Goal: Task Accomplishment & Management: Use online tool/utility

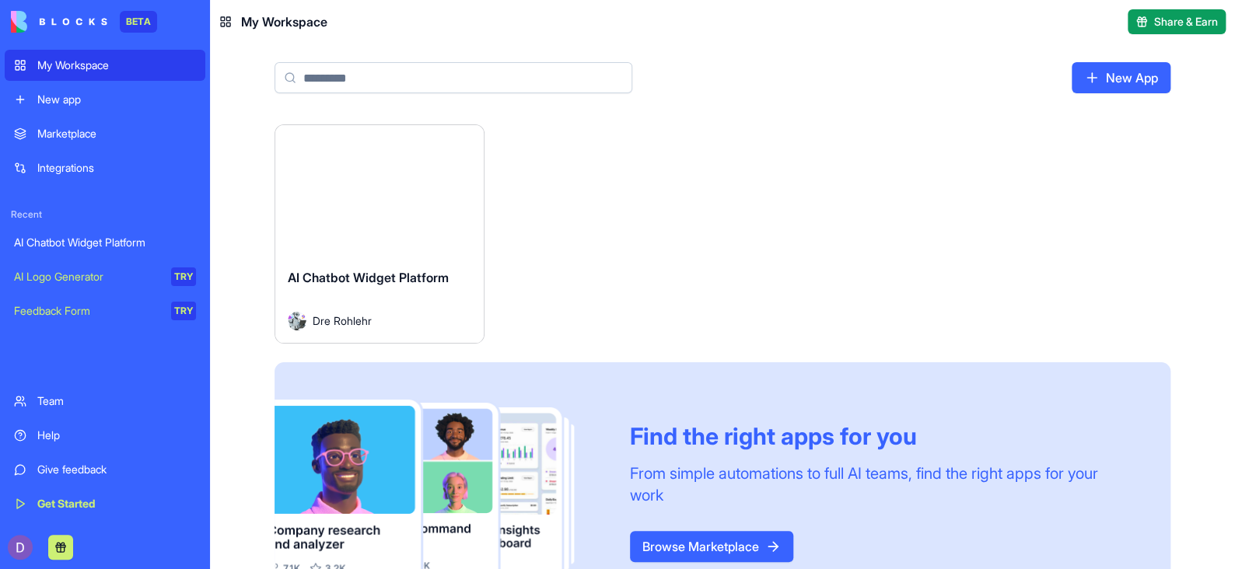
click at [369, 194] on button "Launch" at bounding box center [379, 190] width 117 height 31
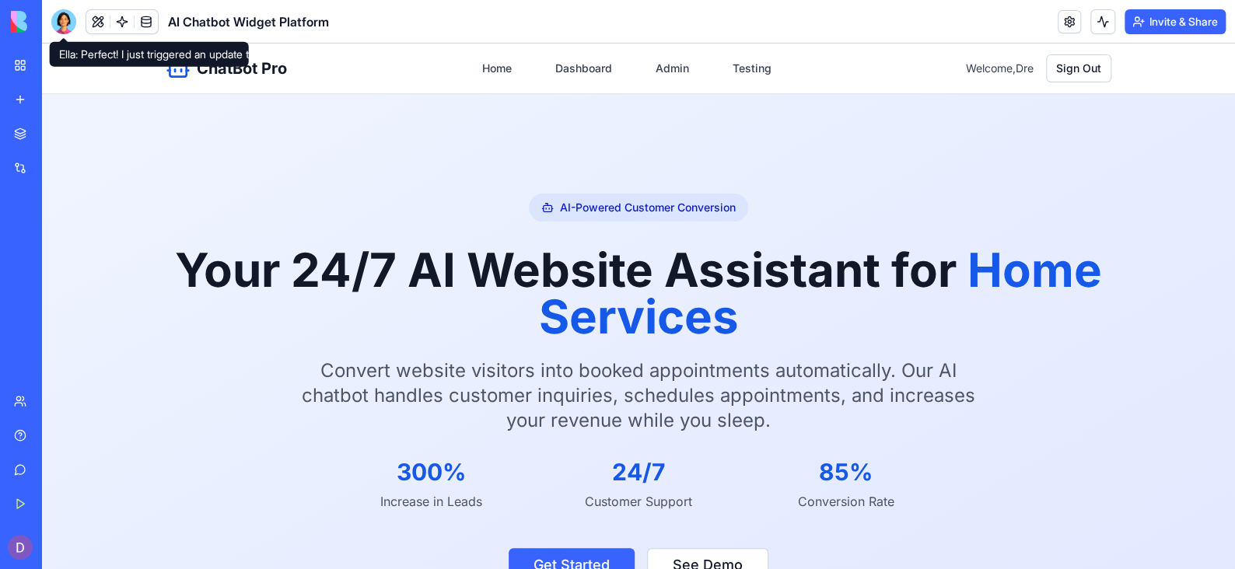
click at [62, 28] on div at bounding box center [63, 21] width 25 height 25
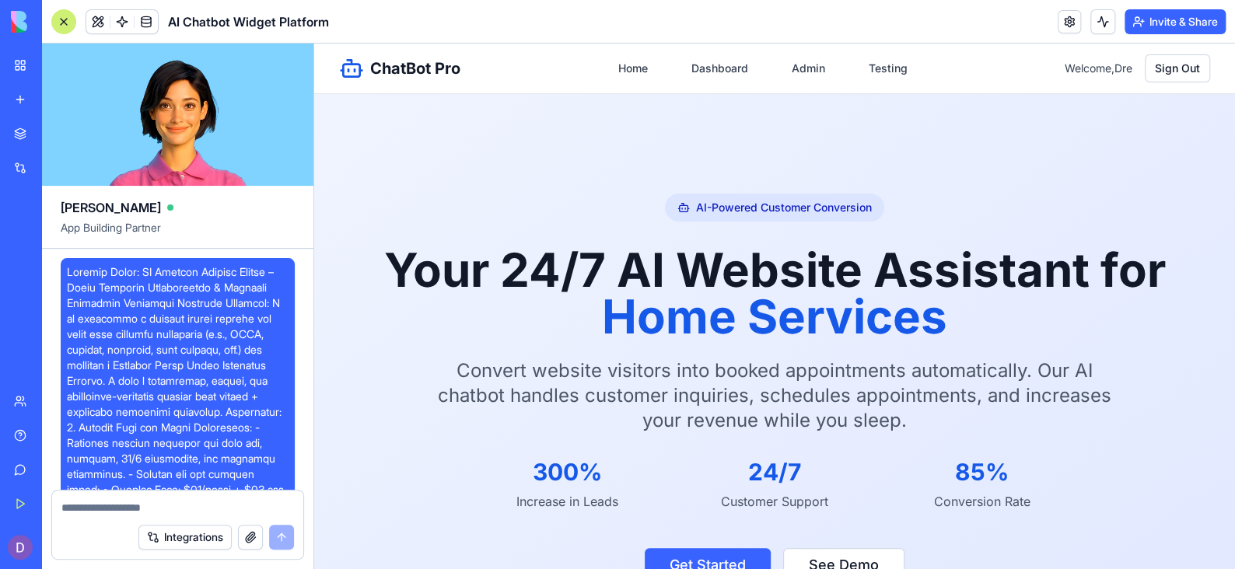
scroll to position [48585, 0]
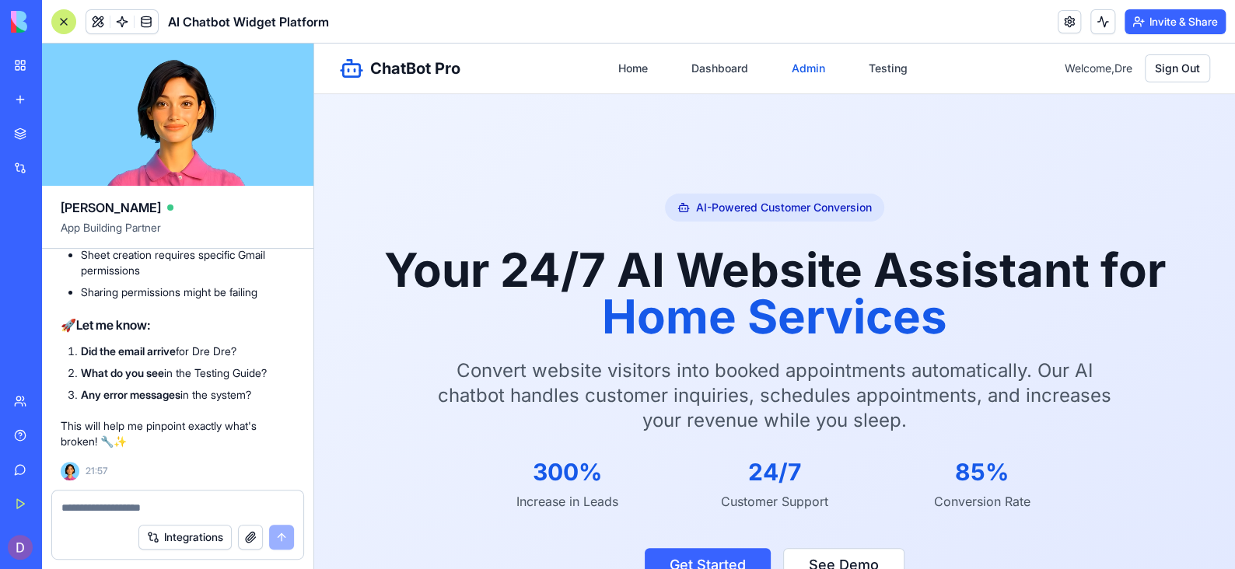
click at [813, 70] on link "Admin" at bounding box center [808, 68] width 52 height 28
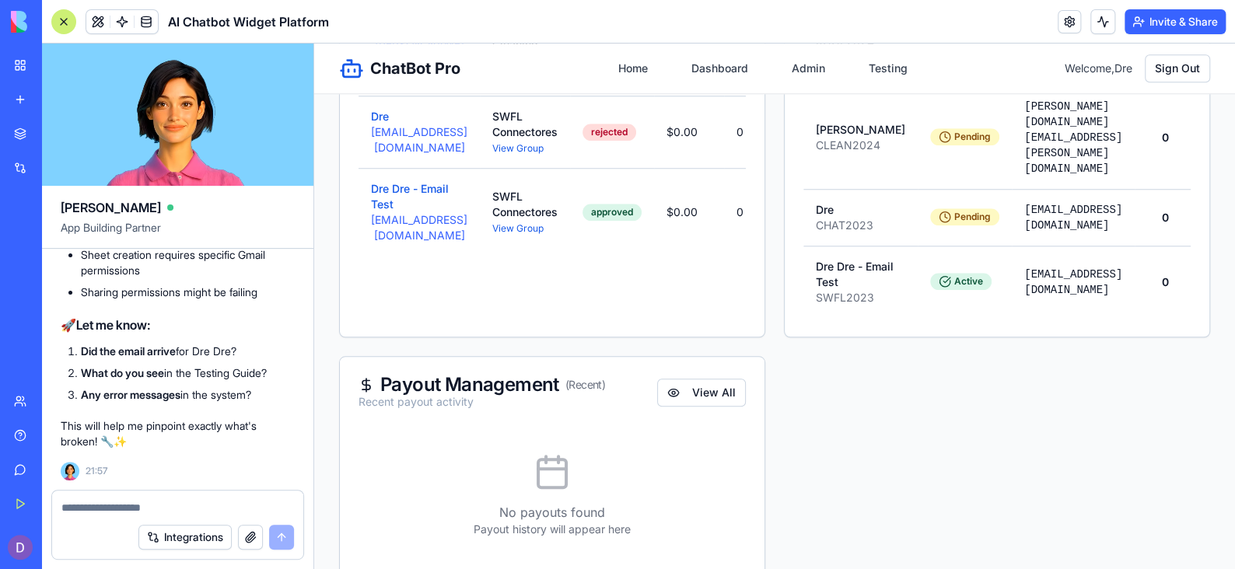
scroll to position [658, 0]
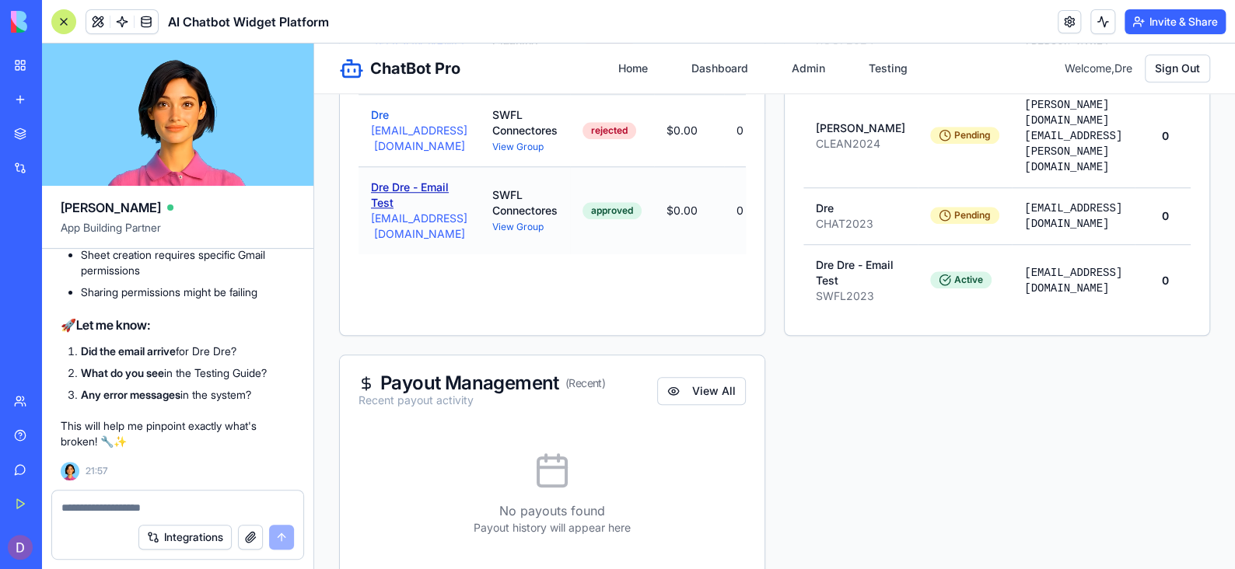
click at [415, 196] on button "Dre Dre - Email Test" at bounding box center [419, 195] width 96 height 31
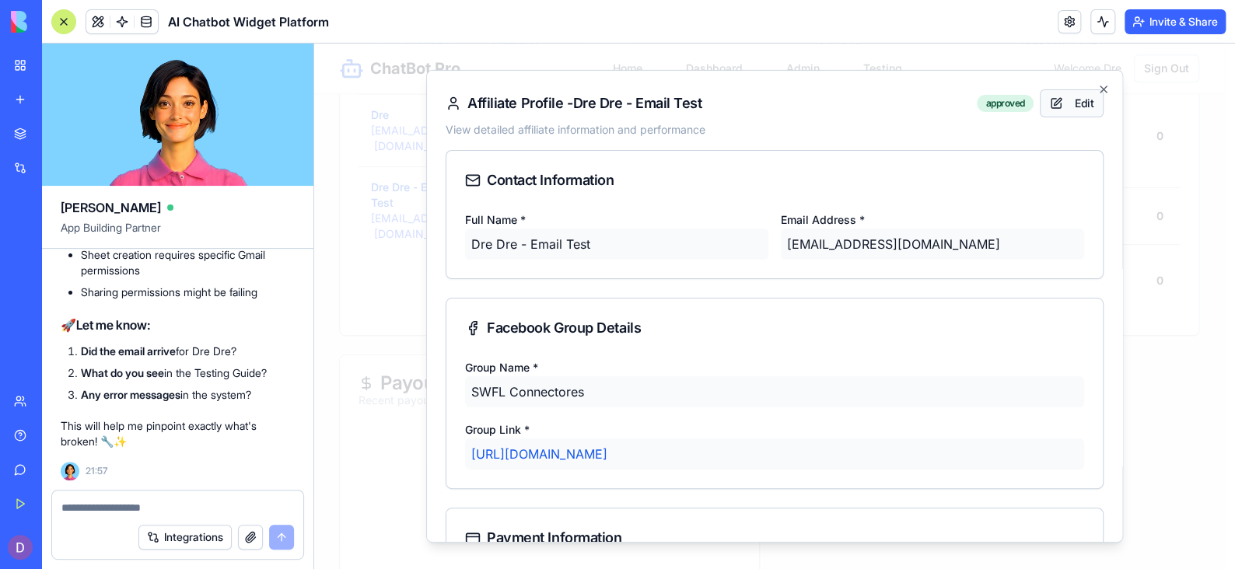
click at [1058, 108] on button "Edit" at bounding box center [1072, 103] width 64 height 28
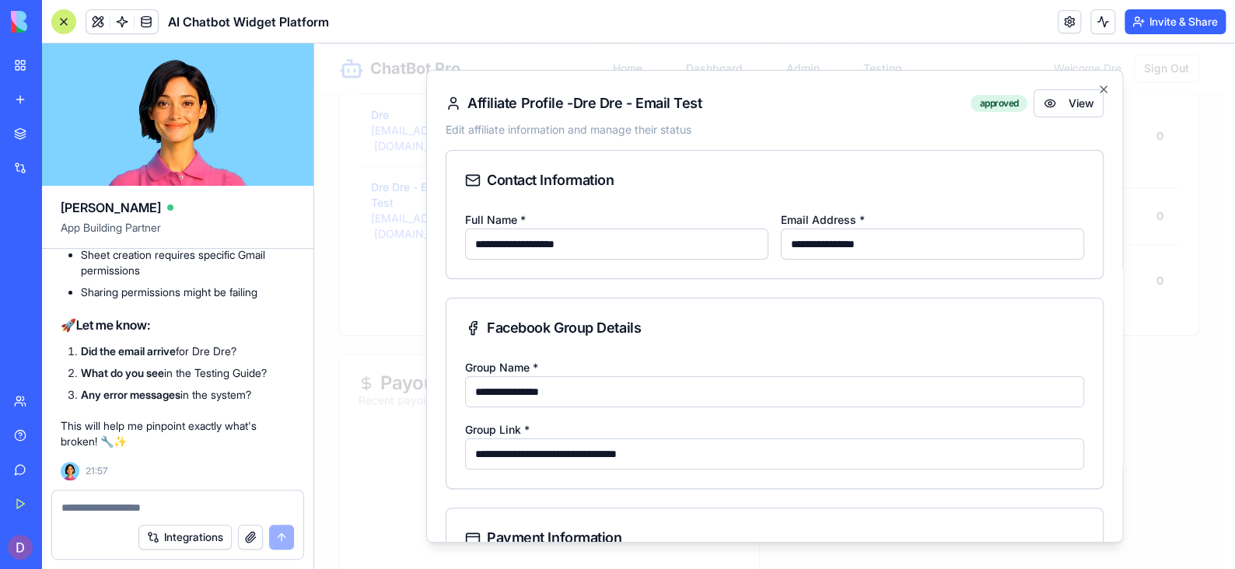
scroll to position [338, 0]
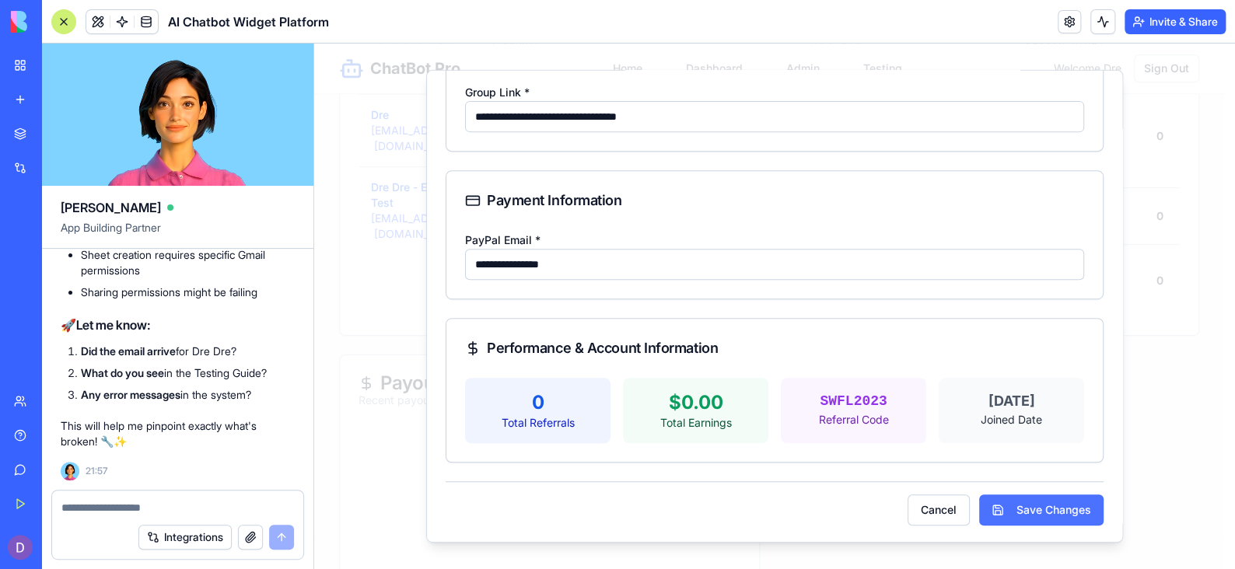
click at [1002, 515] on button "Save Changes" at bounding box center [1041, 510] width 124 height 31
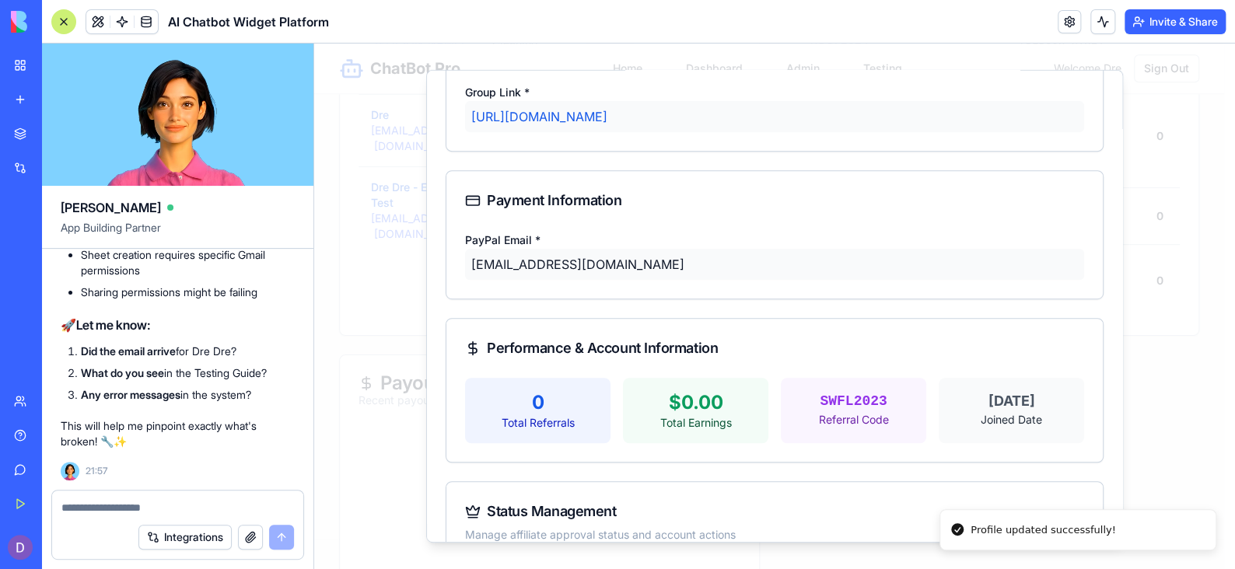
scroll to position [424, 0]
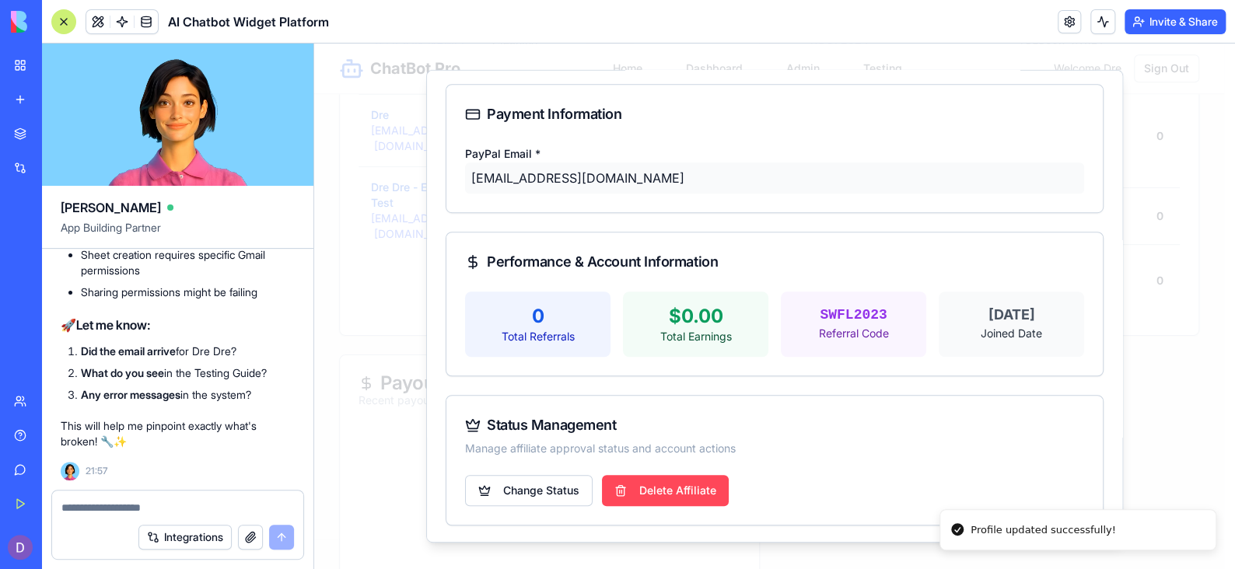
click at [694, 483] on button "Delete Affiliate" at bounding box center [665, 490] width 127 height 31
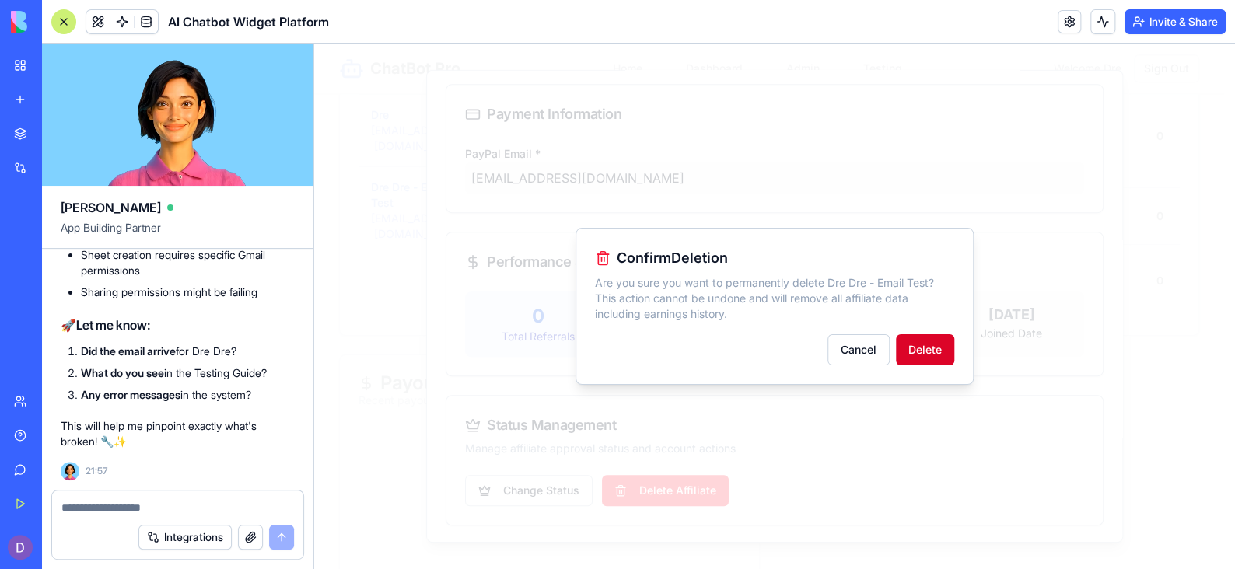
click at [927, 339] on button "Delete" at bounding box center [925, 349] width 58 height 31
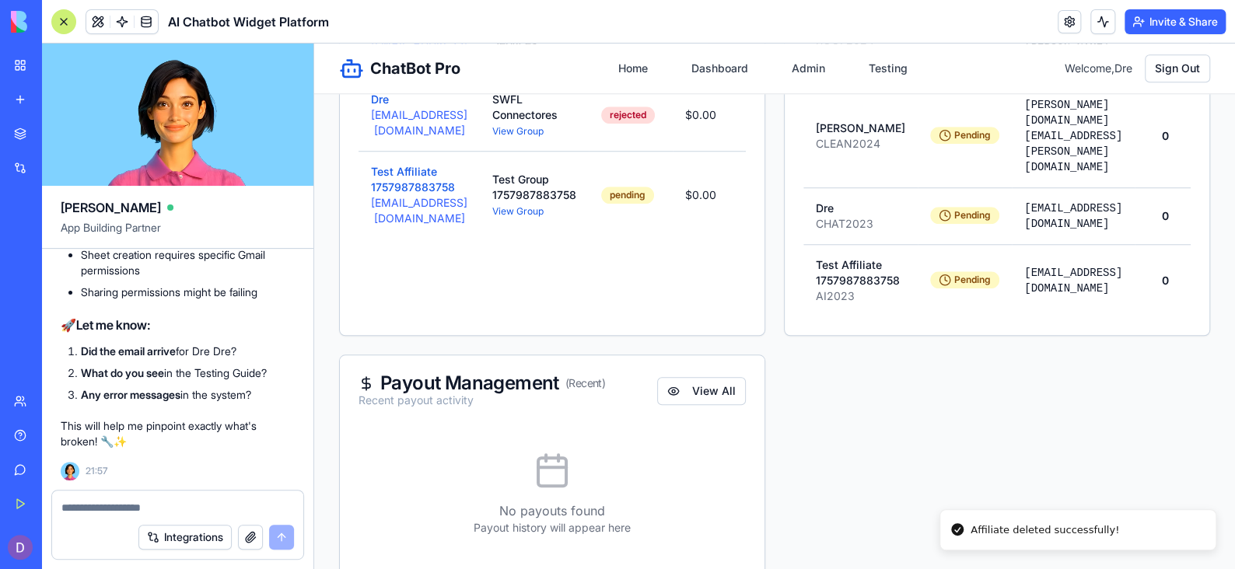
scroll to position [642, 0]
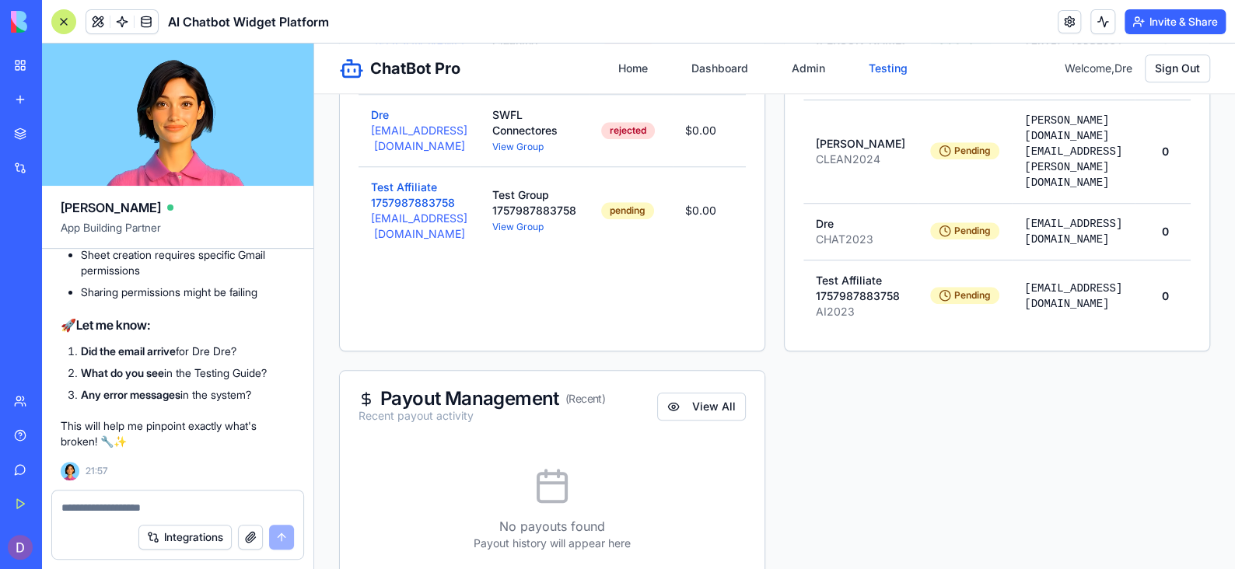
click at [861, 74] on link "Testing" at bounding box center [888, 68] width 58 height 28
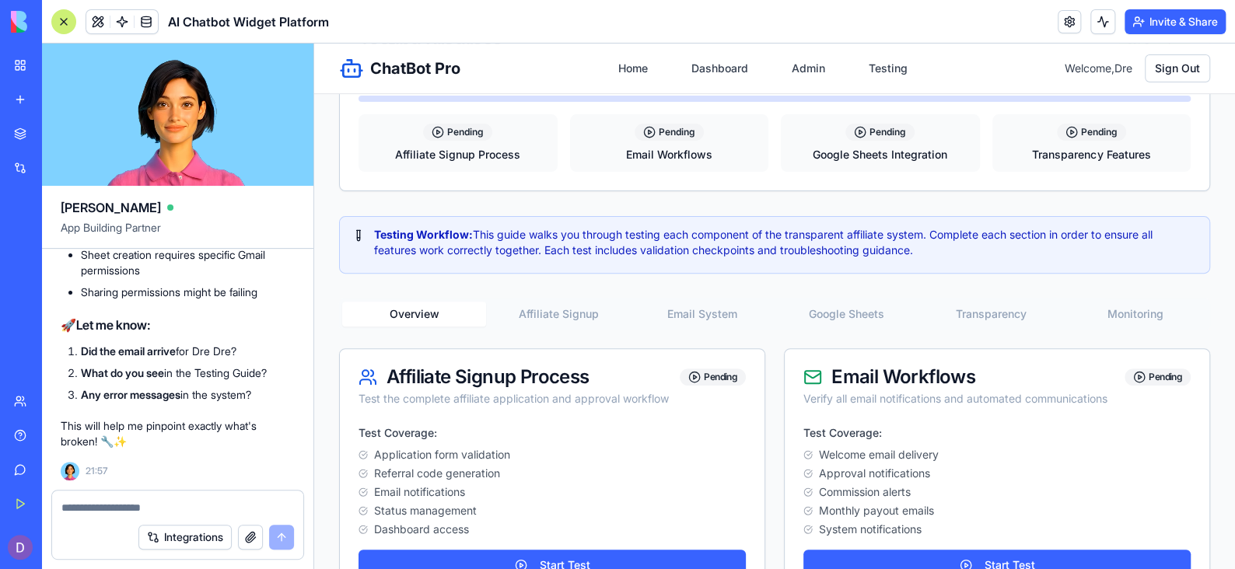
scroll to position [180, 0]
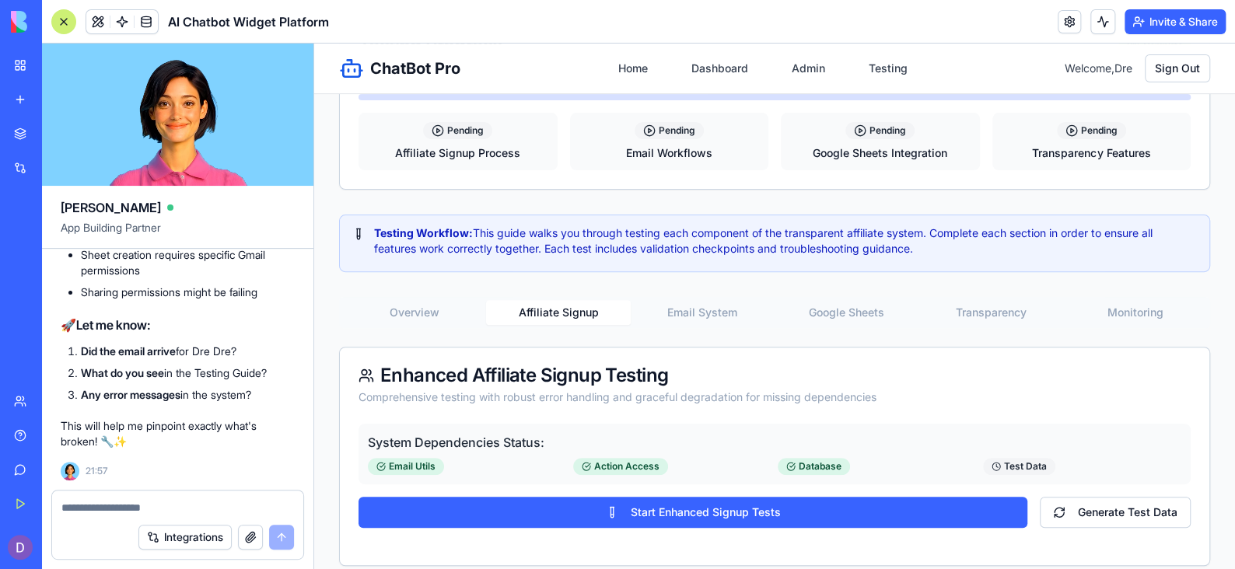
click at [569, 306] on button "Affiliate Signup" at bounding box center [558, 312] width 144 height 25
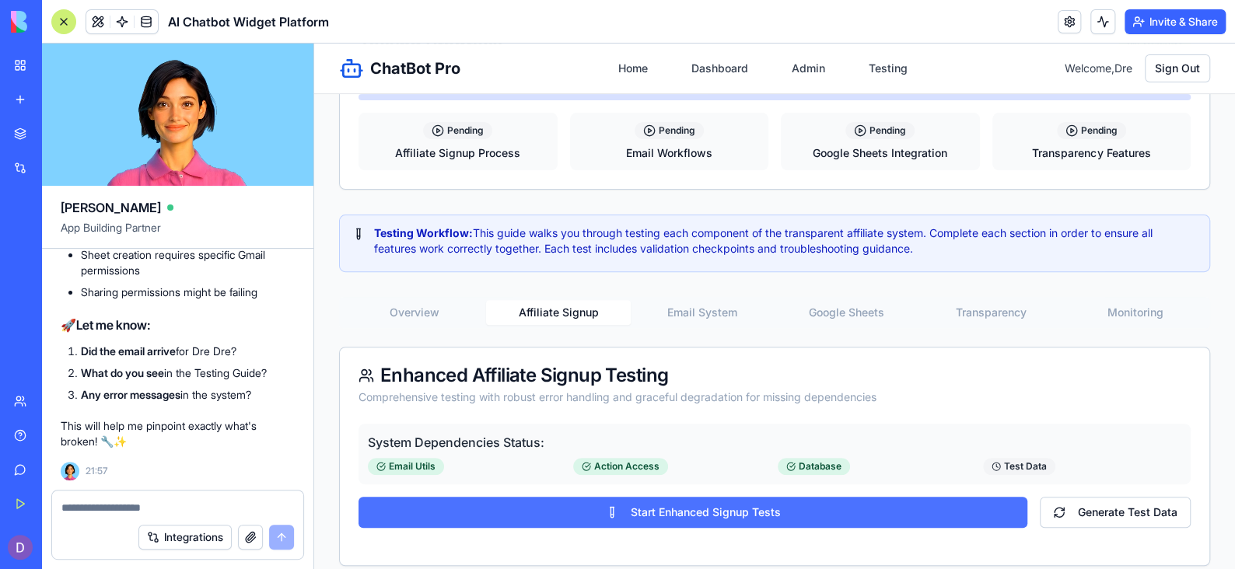
click at [662, 516] on button "Start Enhanced Signup Tests" at bounding box center [693, 512] width 669 height 31
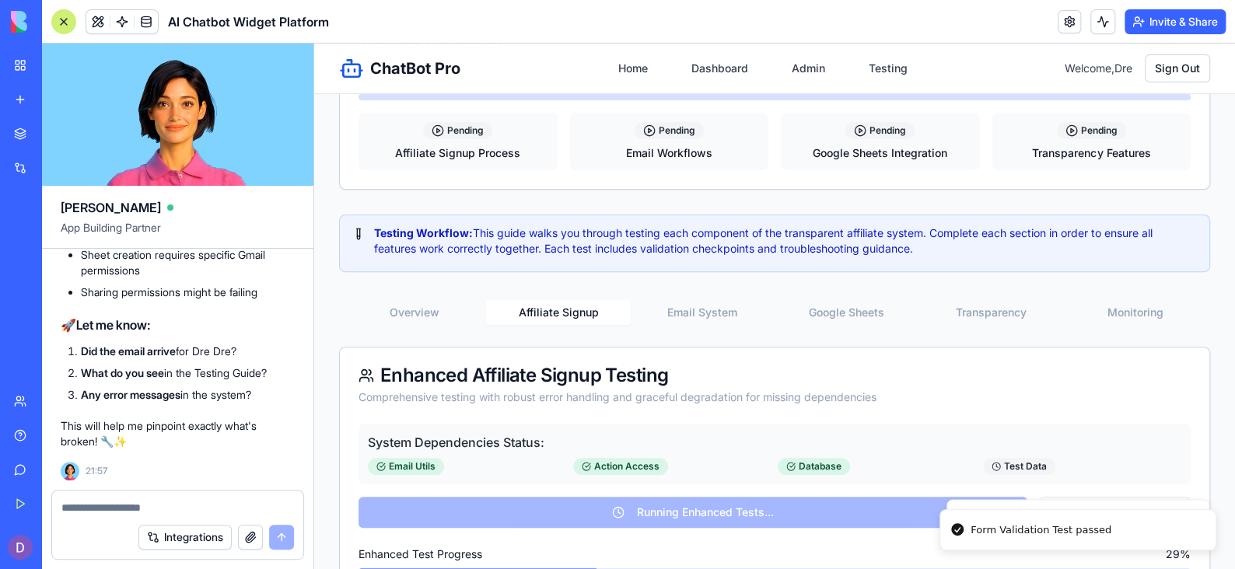
type input "**********"
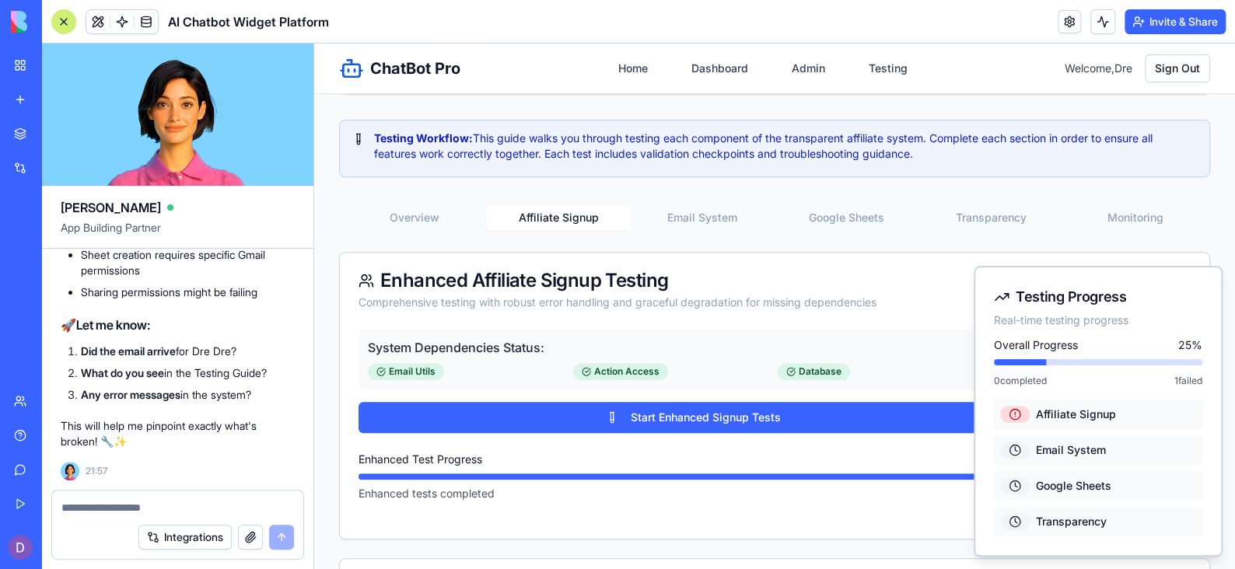
scroll to position [248, 0]
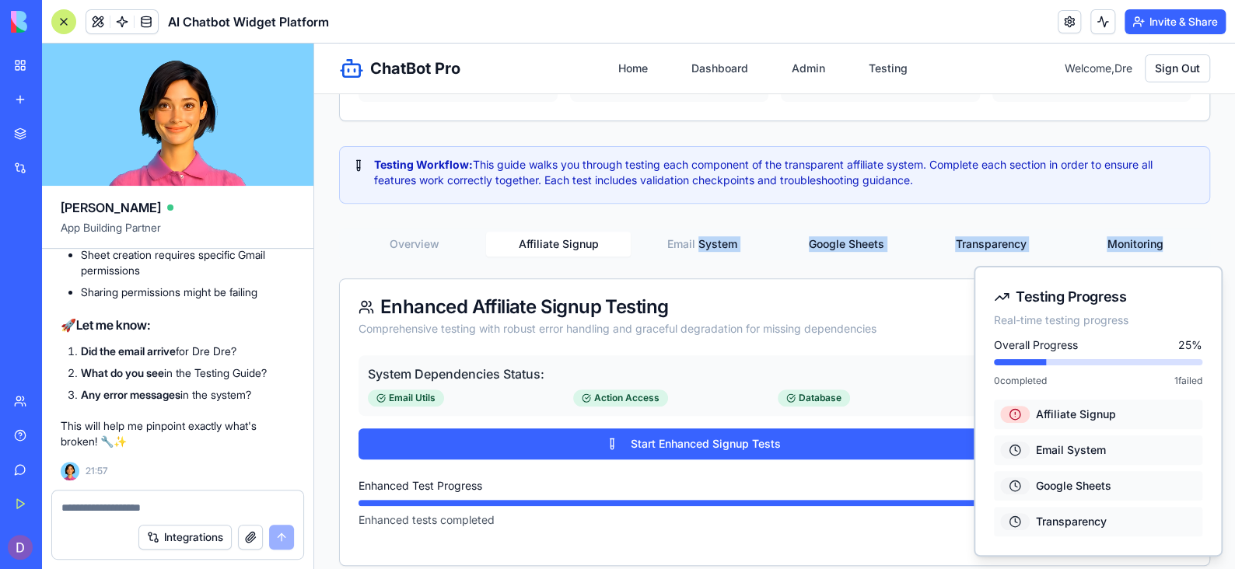
drag, startPoint x: 687, startPoint y: 297, endPoint x: 692, endPoint y: 248, distance: 49.3
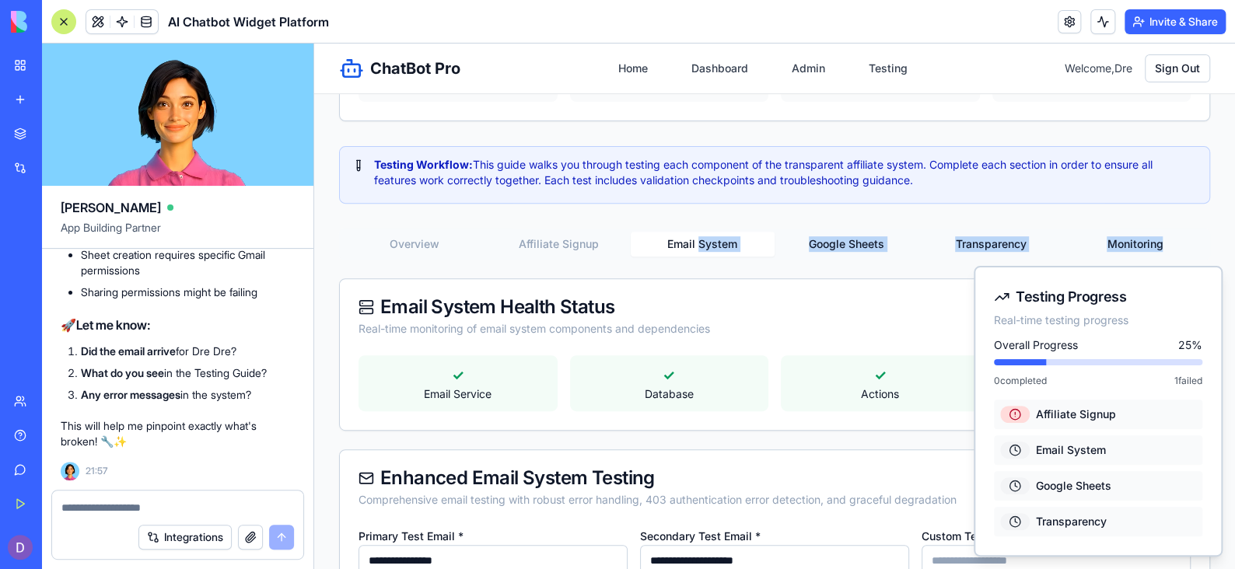
click at [692, 248] on button "Email System" at bounding box center [703, 244] width 144 height 25
click at [908, 394] on div "Actions" at bounding box center [880, 395] width 180 height 16
click at [717, 250] on button "Email System" at bounding box center [703, 244] width 144 height 25
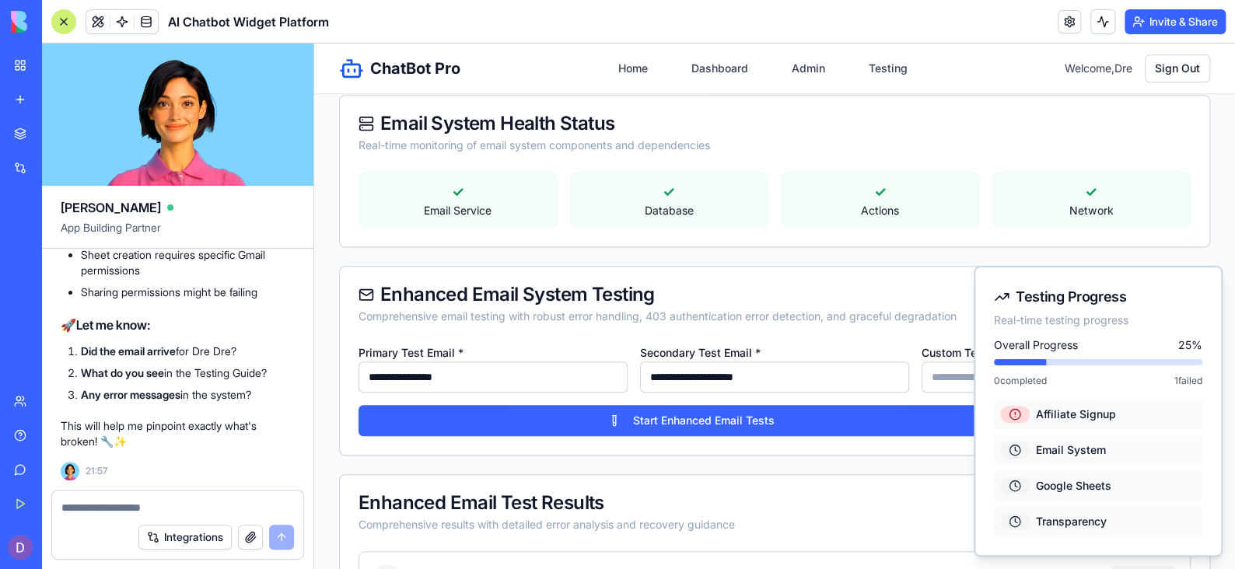
scroll to position [432, 0]
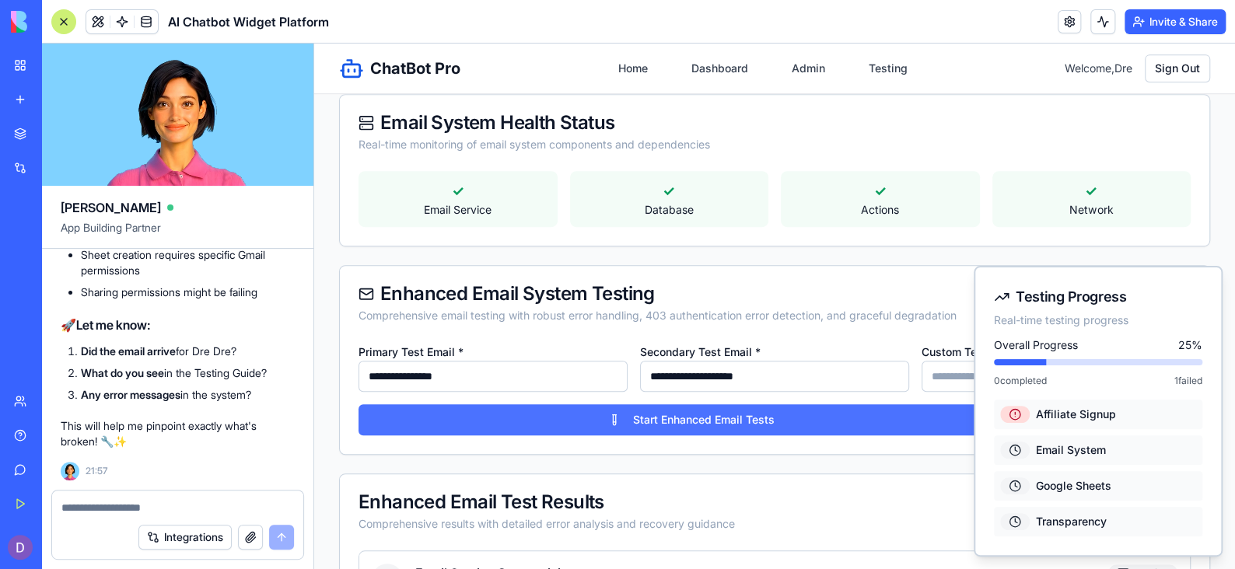
click at [767, 408] on button "Start Enhanced Email Tests" at bounding box center [692, 419] width 666 height 31
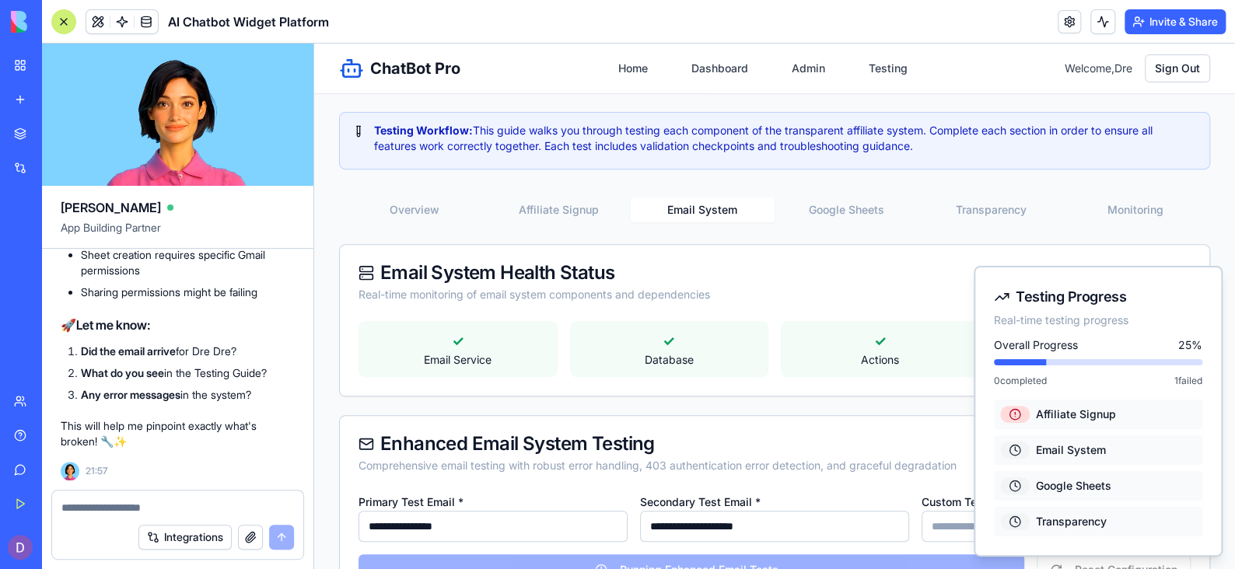
scroll to position [278, 0]
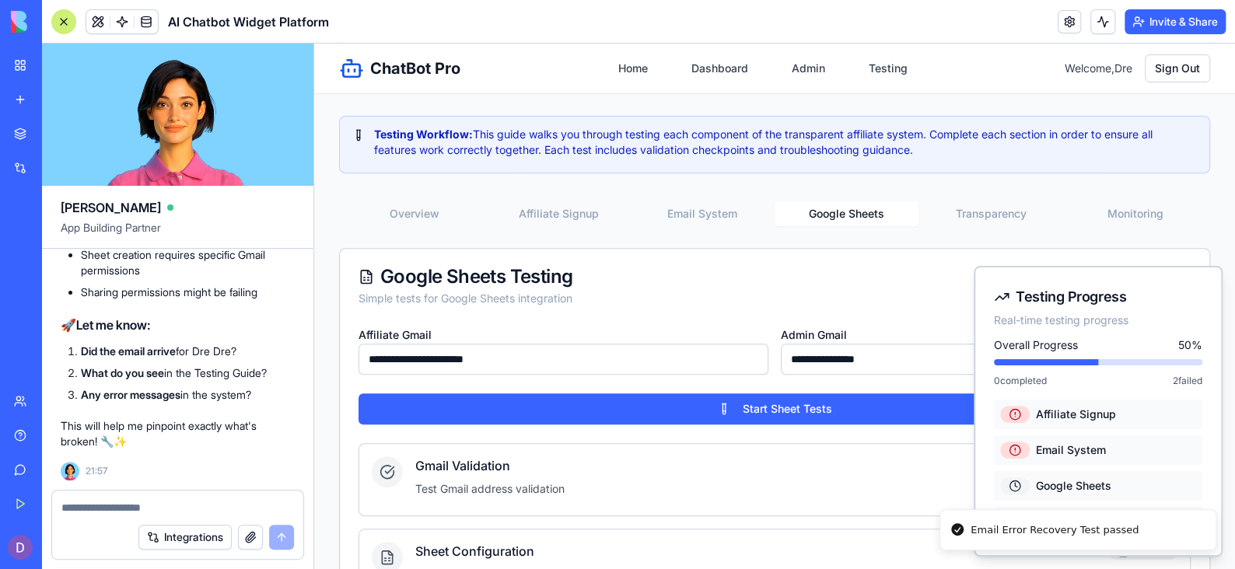
click at [836, 208] on button "Google Sheets" at bounding box center [847, 213] width 144 height 25
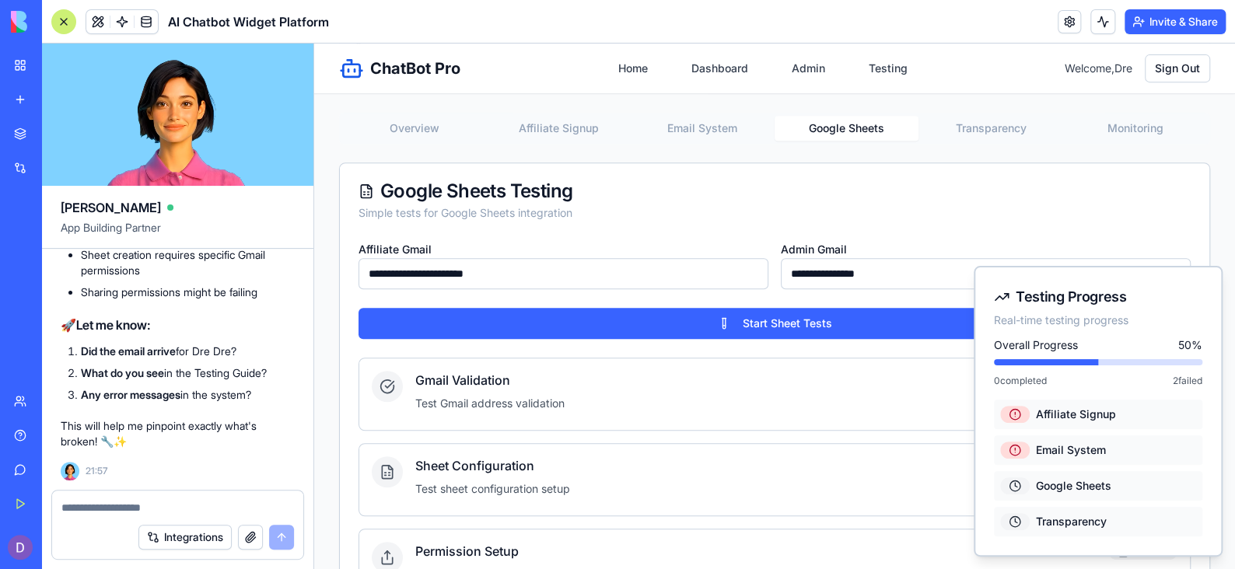
scroll to position [362, 0]
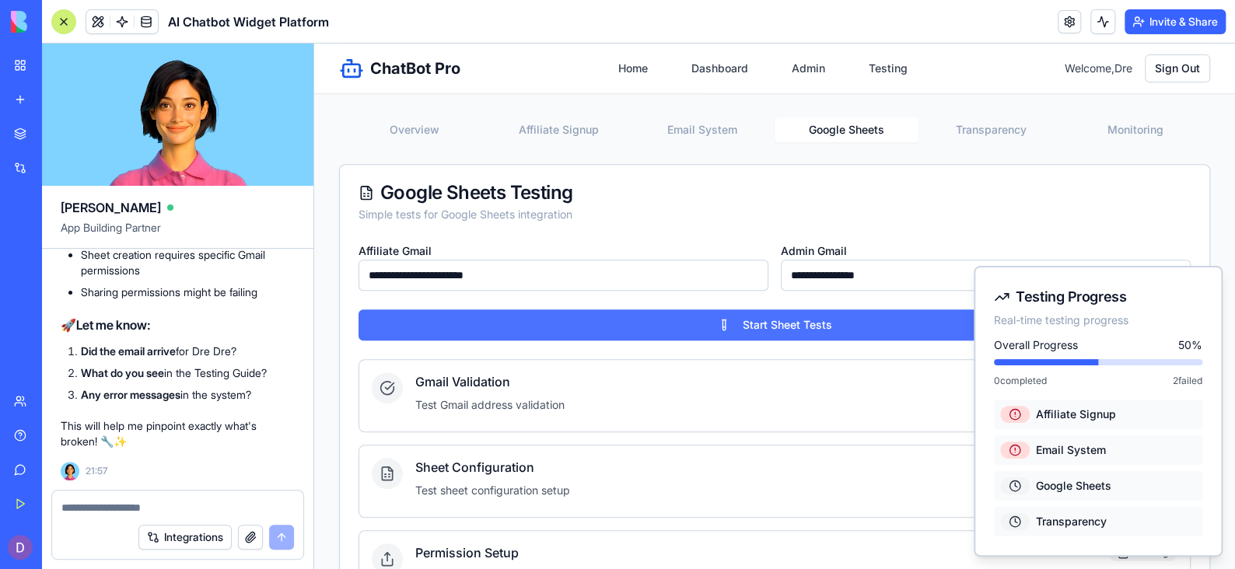
click at [861, 320] on button "Start Sheet Tests" at bounding box center [775, 325] width 832 height 31
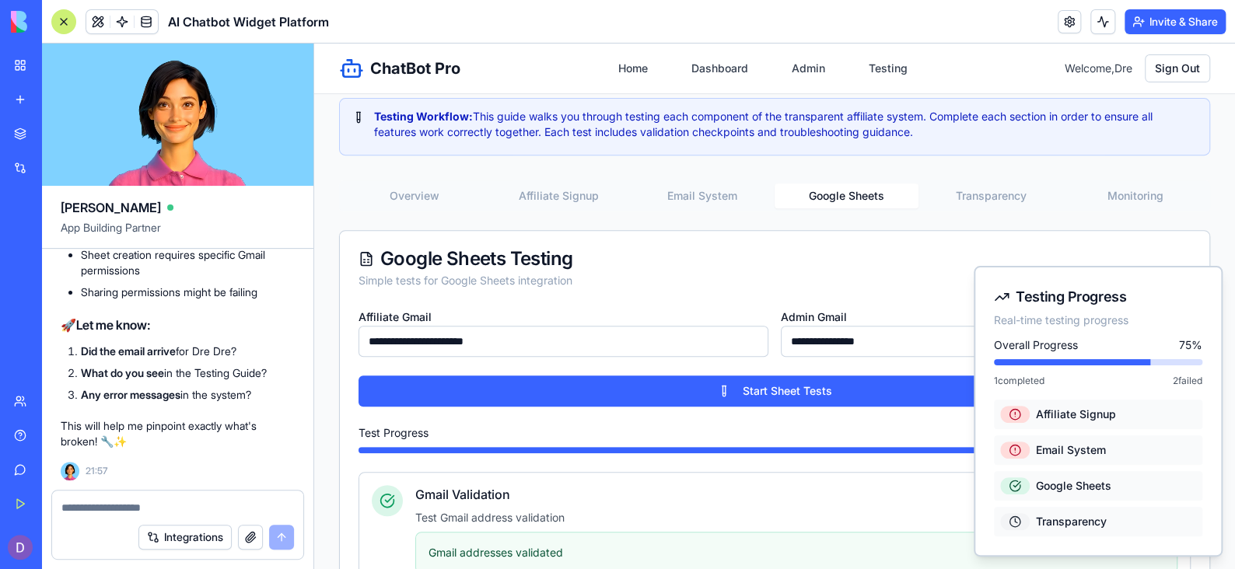
scroll to position [295, 0]
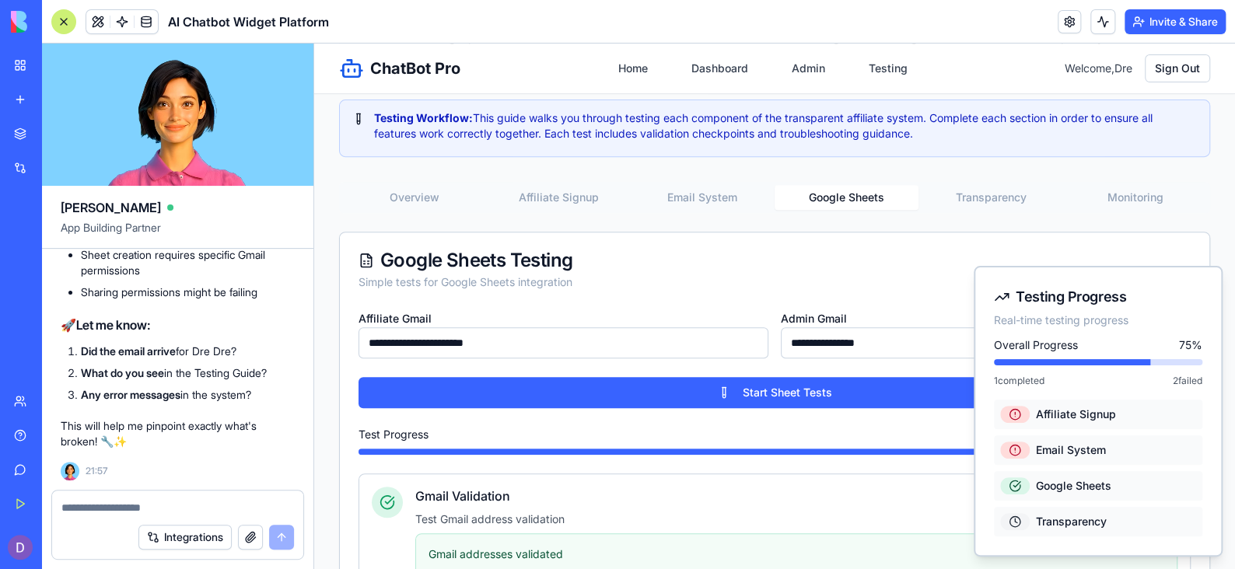
click at [979, 185] on button "Transparency" at bounding box center [990, 197] width 144 height 25
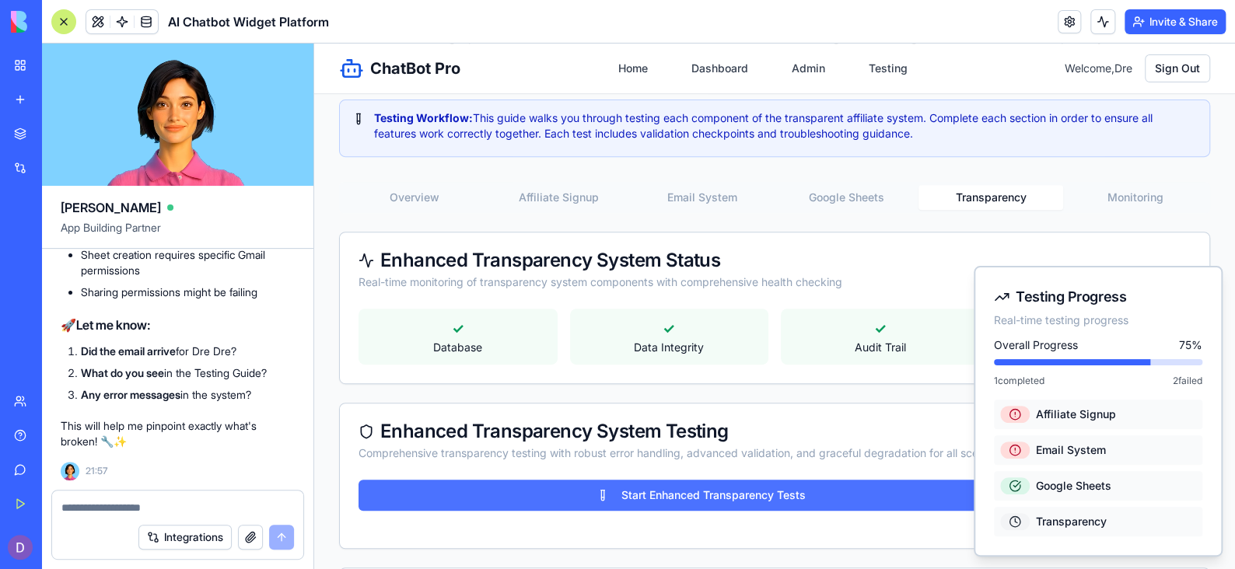
click at [832, 497] on button "Start Enhanced Transparency Tests" at bounding box center [701, 495] width 684 height 31
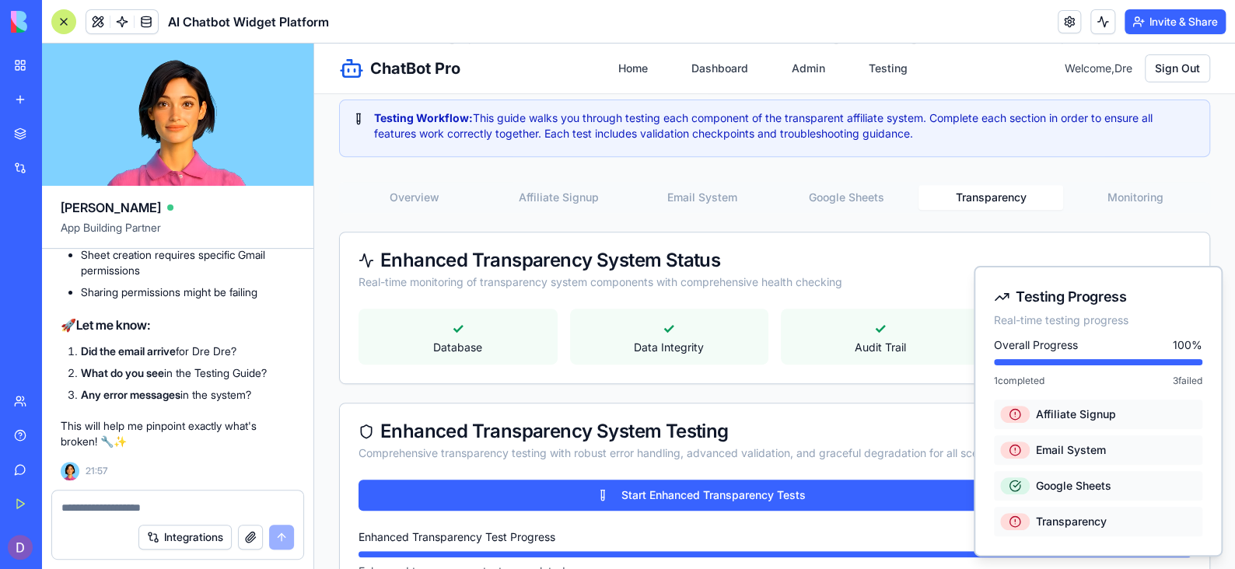
click at [150, 509] on textarea at bounding box center [177, 508] width 233 height 16
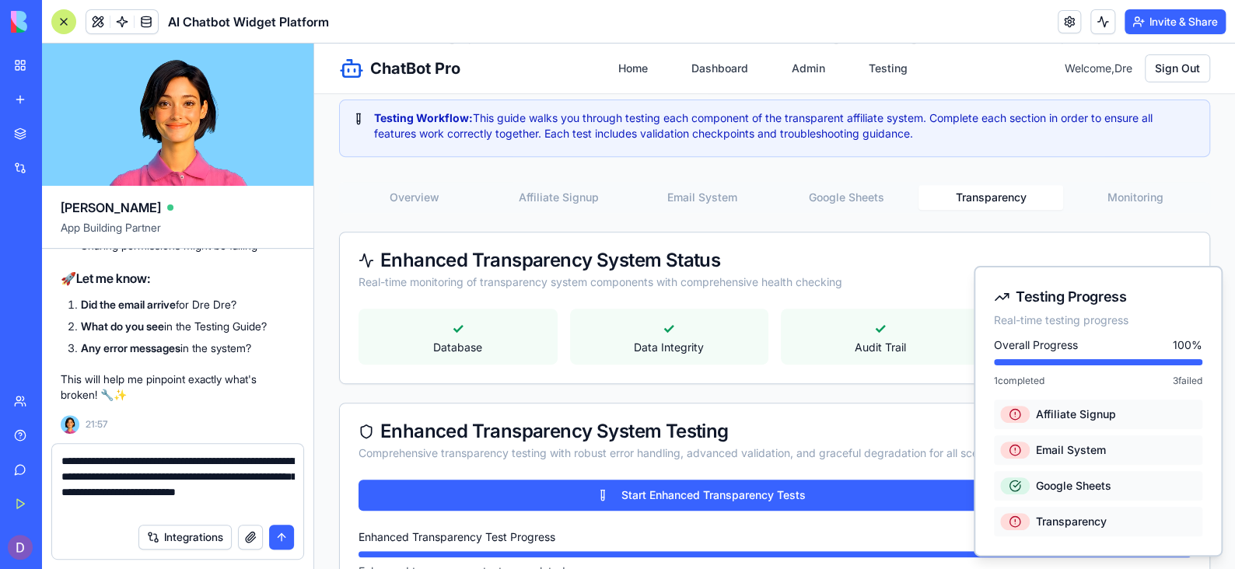
type textarea "**********"
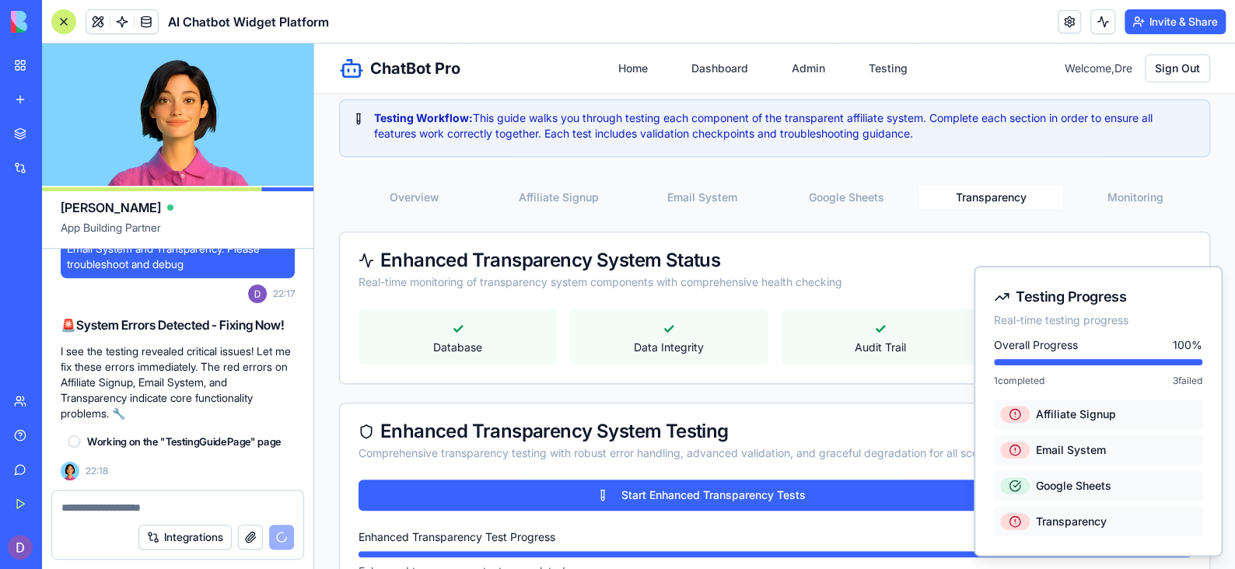
scroll to position [48884, 0]
click at [622, 63] on link "Home" at bounding box center [633, 68] width 48 height 28
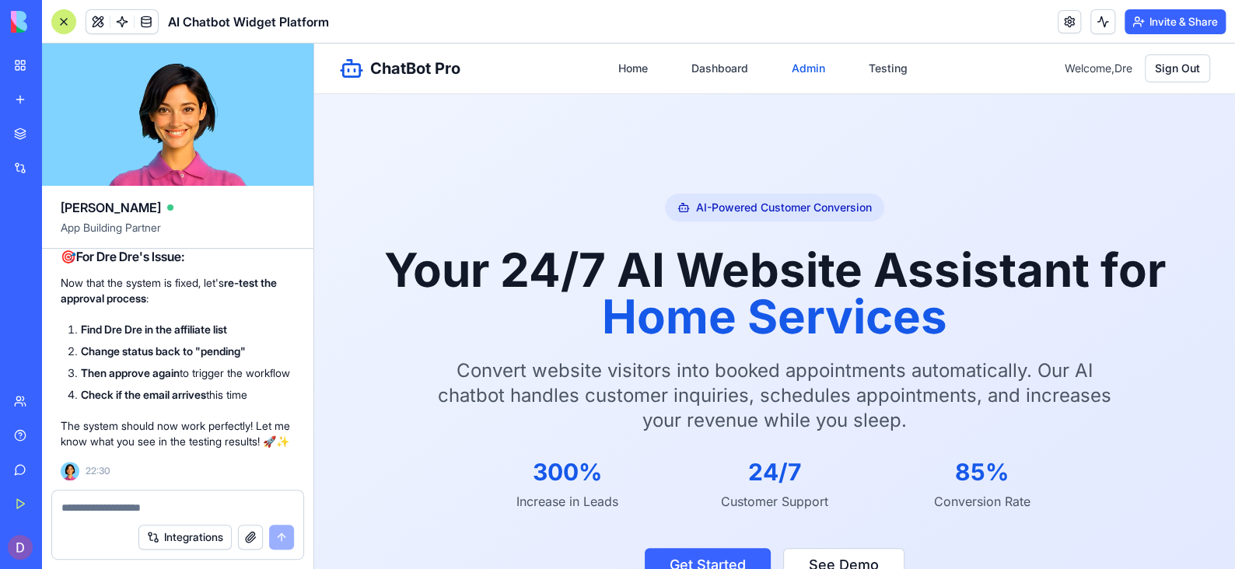
click at [793, 60] on link "Admin" at bounding box center [808, 68] width 52 height 28
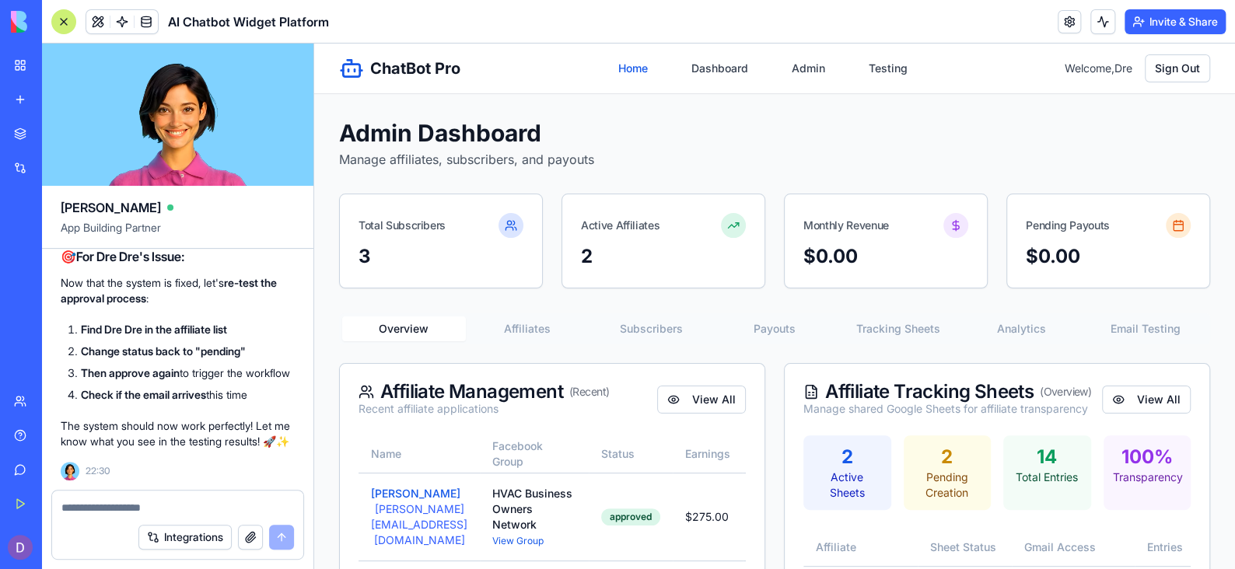
click at [632, 79] on link "Home" at bounding box center [633, 68] width 48 height 28
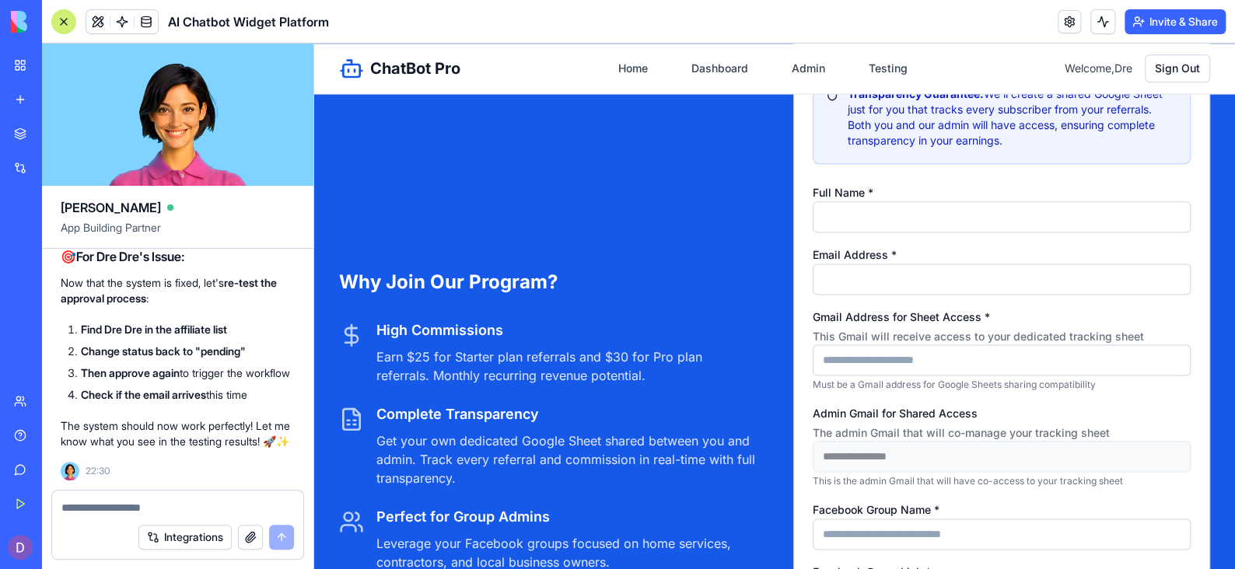
scroll to position [4122, 0]
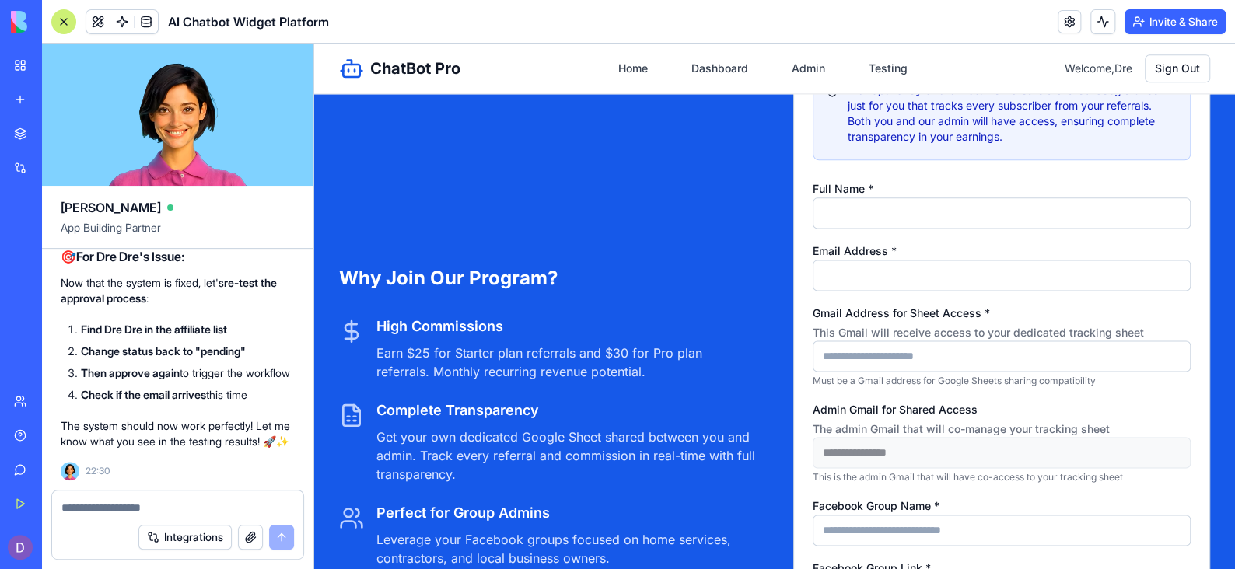
click at [892, 212] on input "Full Name *" at bounding box center [1002, 213] width 378 height 31
click at [891, 211] on input "***" at bounding box center [1002, 213] width 378 height 31
type input "*******"
type input "**********"
click at [906, 359] on input "Gmail Address for Sheet Access * This Gmail will receive access to your dedicat…" at bounding box center [1002, 356] width 378 height 31
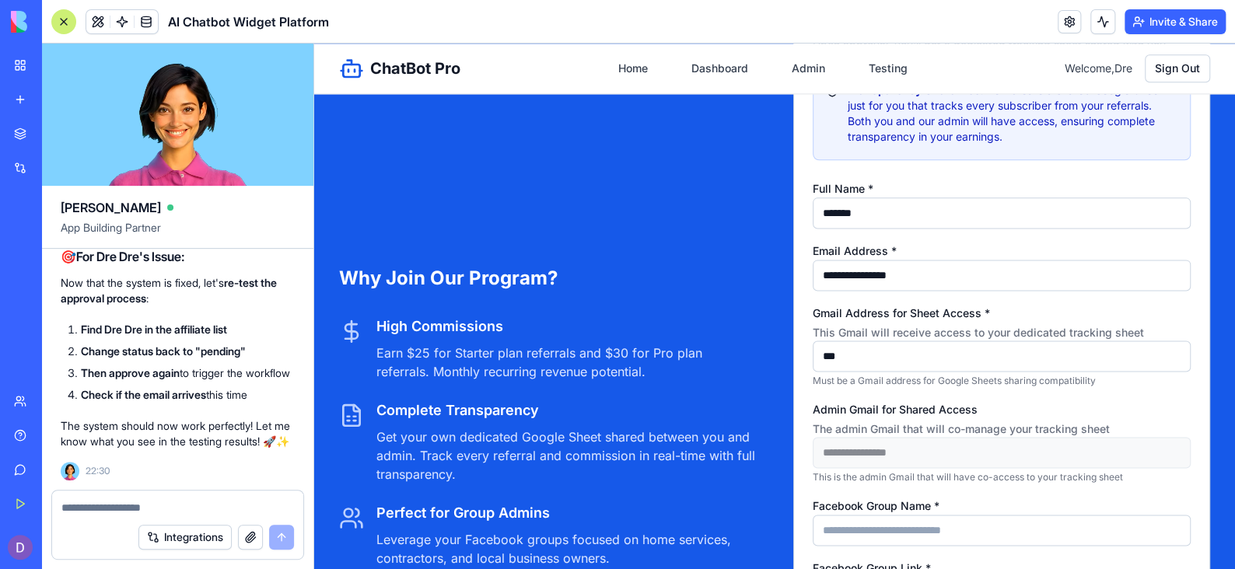
type input "**********"
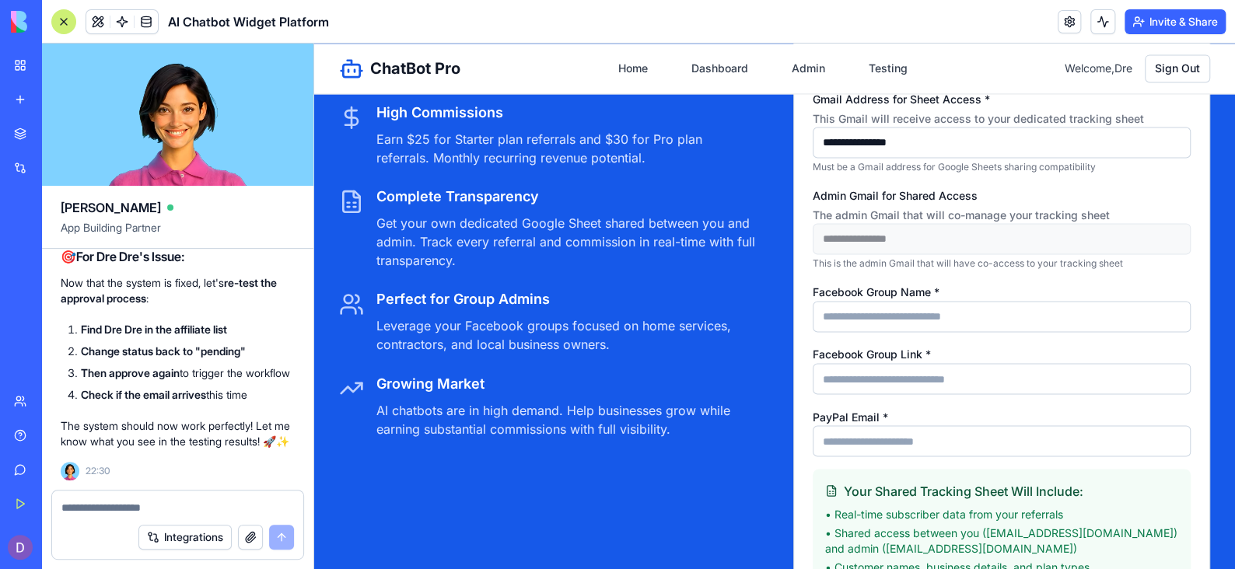
scroll to position [4337, 0]
click at [887, 303] on input "Facebook Group Name *" at bounding box center [1002, 315] width 378 height 31
type input "**********"
click at [880, 372] on input "Facebook Group Link *" at bounding box center [1002, 377] width 378 height 31
type input "**********"
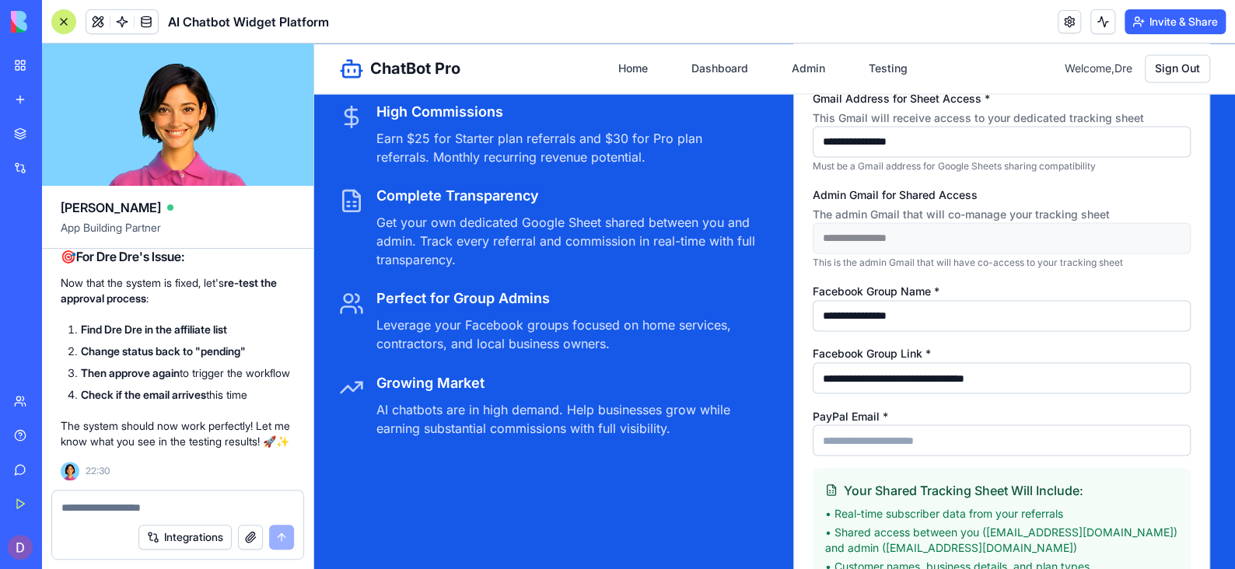
click at [867, 441] on input "PayPal Email *" at bounding box center [1002, 440] width 378 height 31
type input "**********"
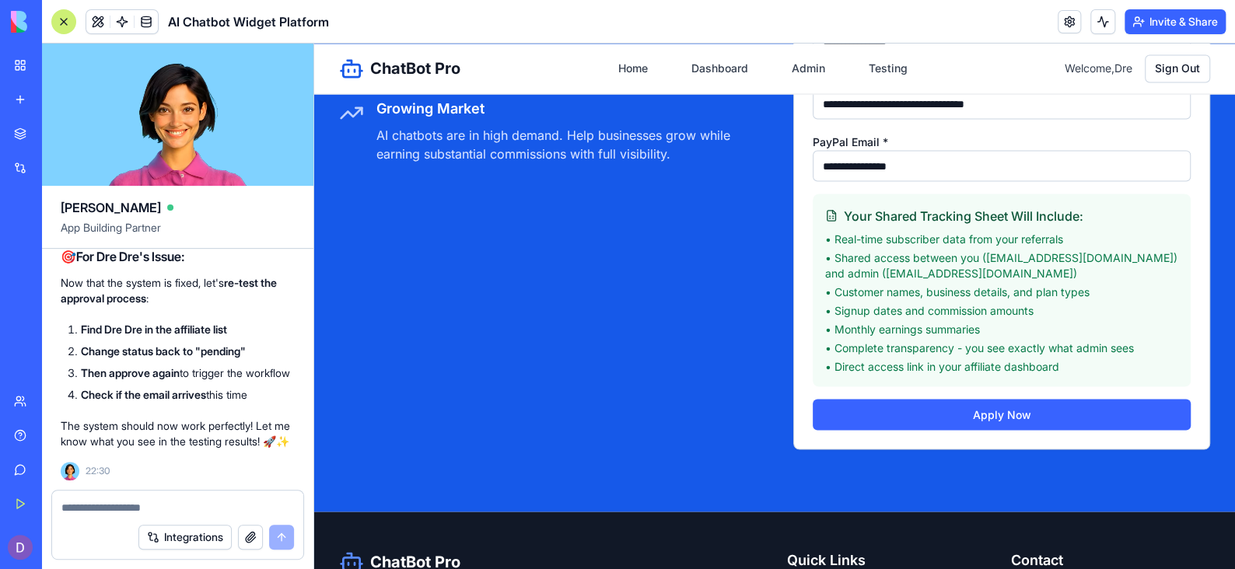
scroll to position [4613, 0]
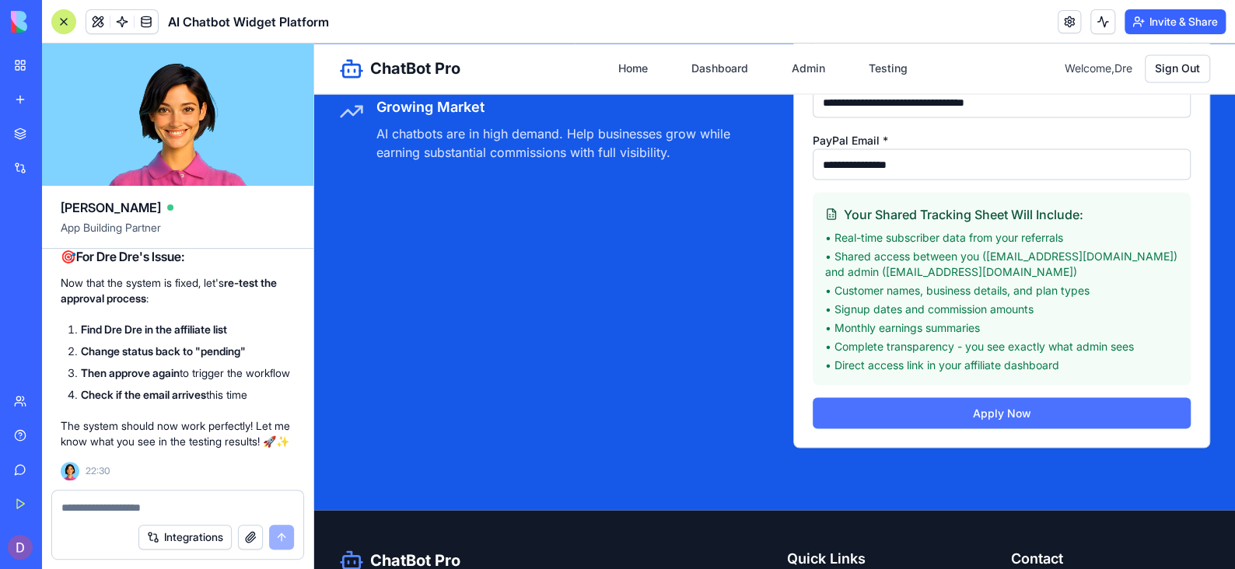
click at [960, 408] on button "Apply Now" at bounding box center [1002, 412] width 378 height 31
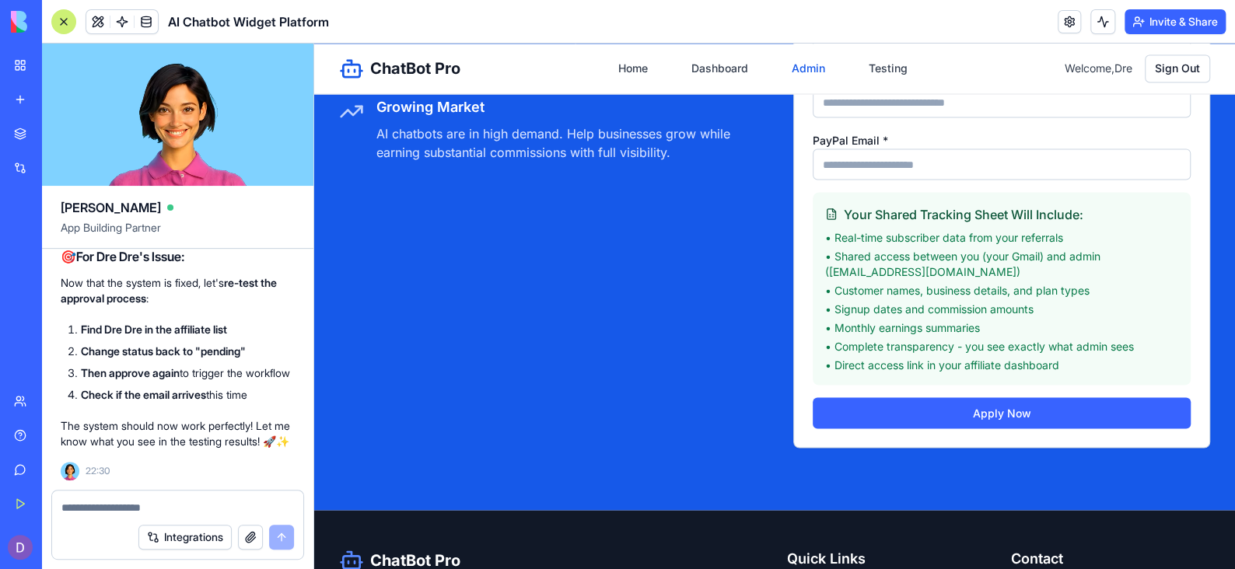
click at [803, 60] on link "Admin" at bounding box center [808, 68] width 52 height 28
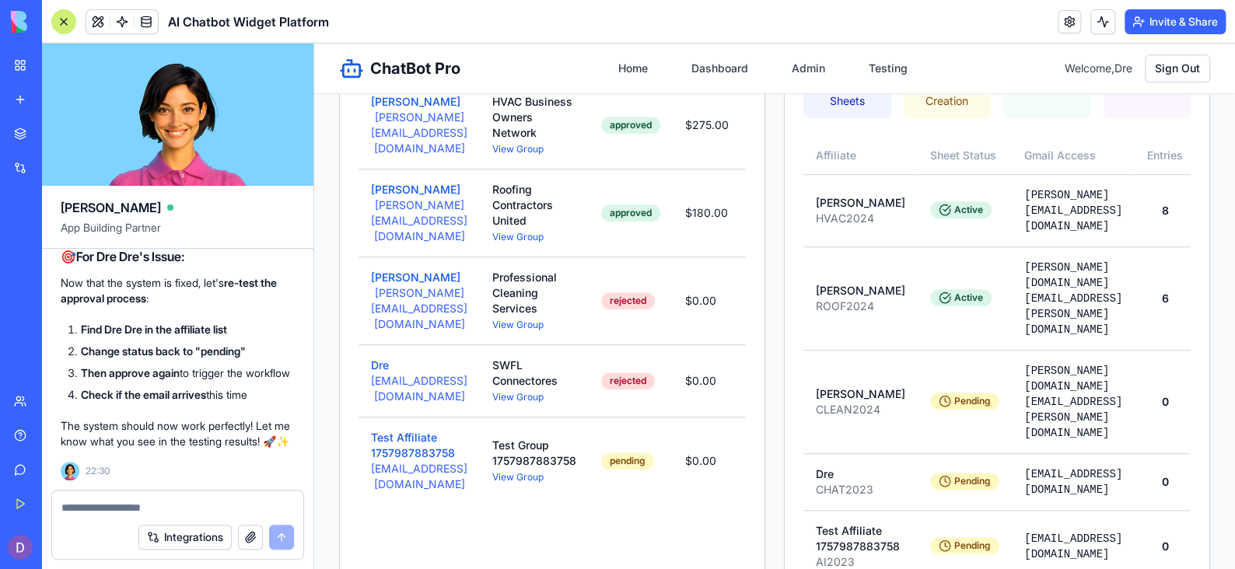
scroll to position [393, 0]
click at [426, 445] on button "Test Affiliate 1757987883758" at bounding box center [419, 444] width 96 height 31
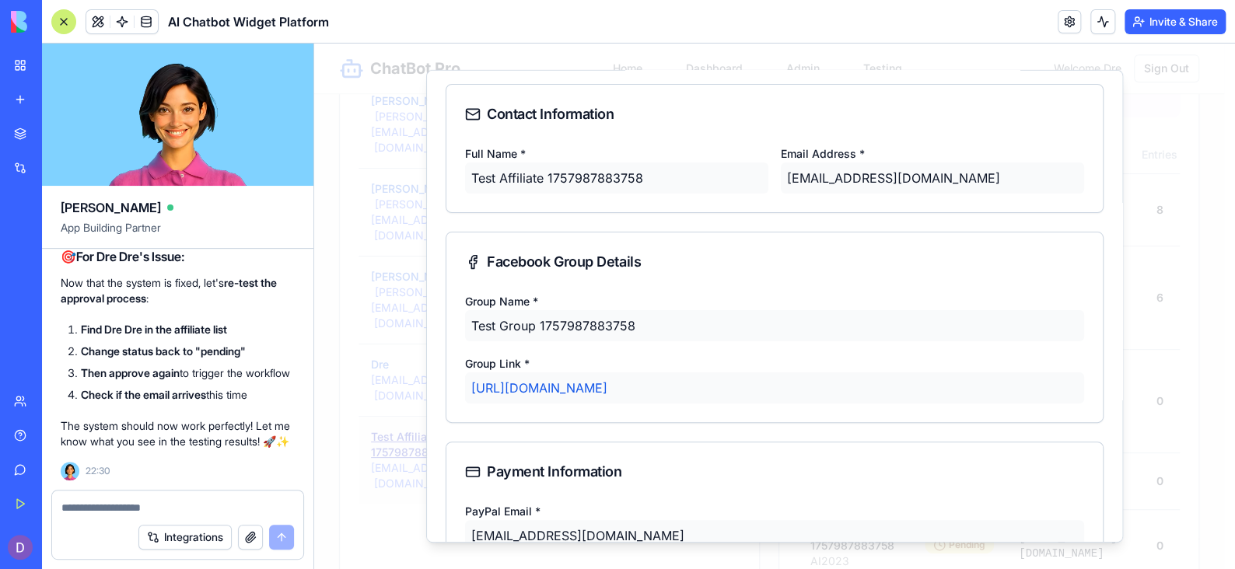
scroll to position [0, 0]
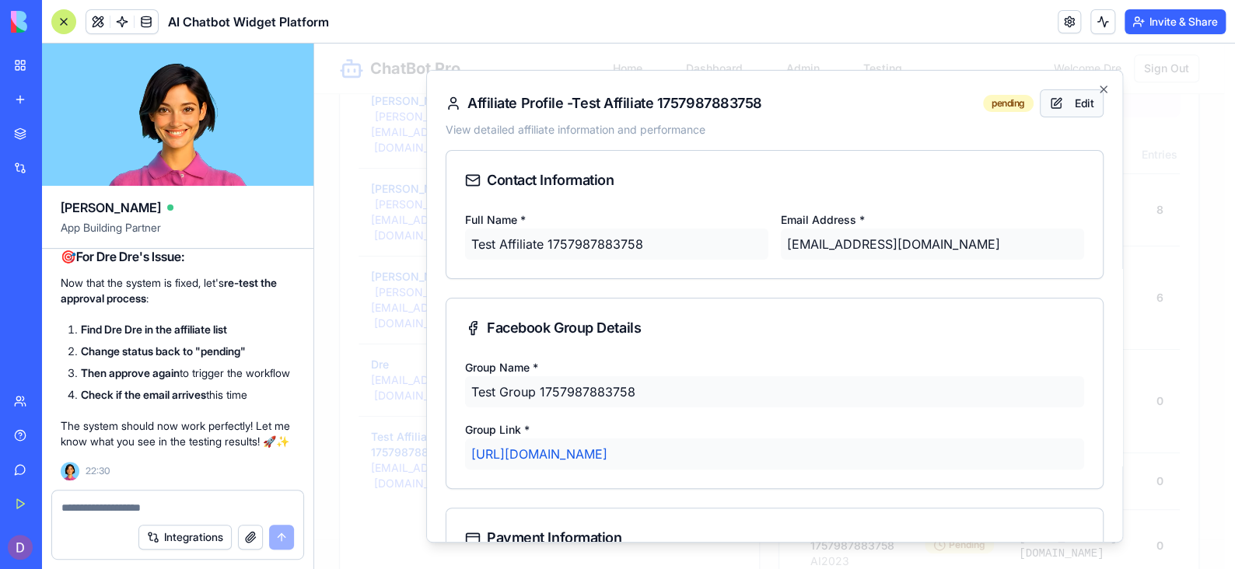
click at [1048, 104] on button "Edit" at bounding box center [1072, 103] width 64 height 28
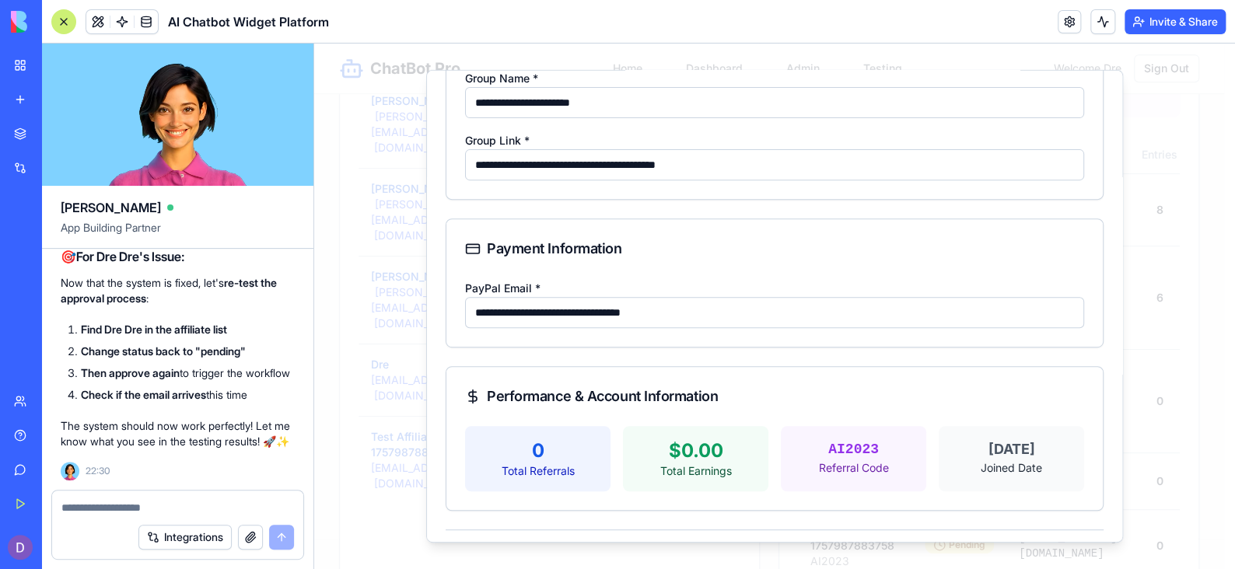
scroll to position [338, 0]
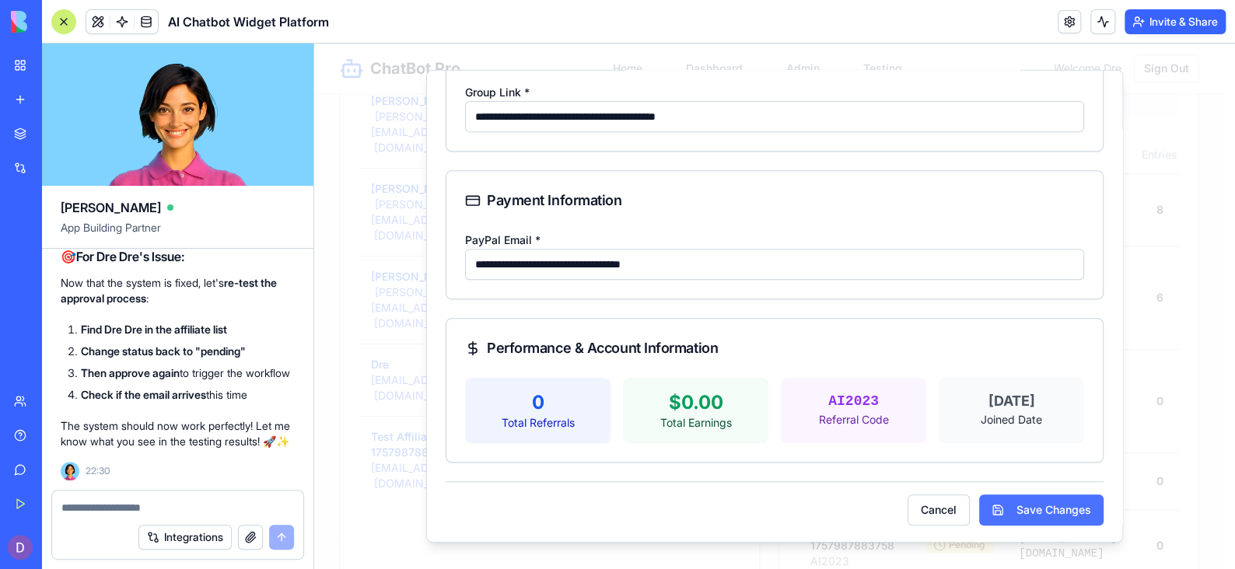
click at [1048, 516] on button "Save Changes" at bounding box center [1041, 510] width 124 height 31
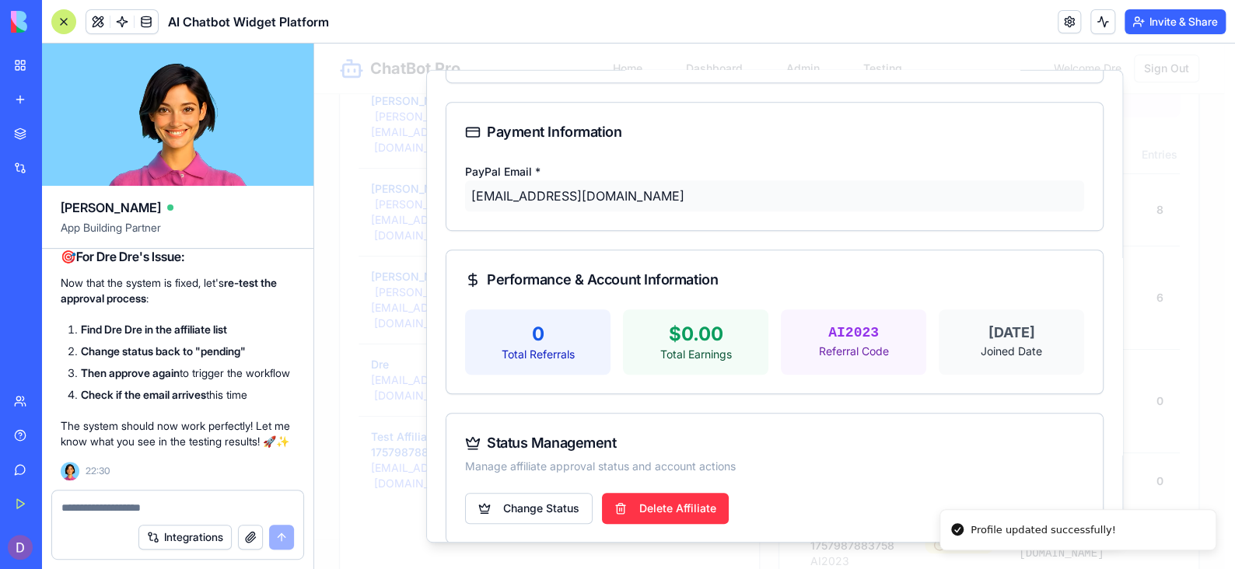
scroll to position [424, 0]
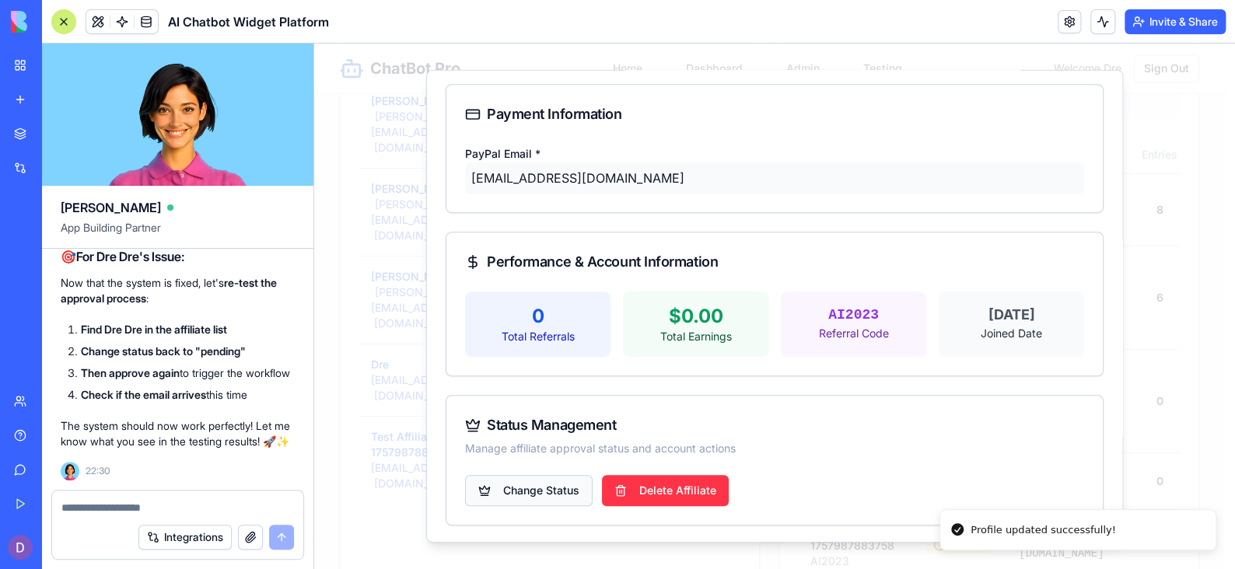
click at [549, 500] on body "ChatBot Pro Home Dashboard Admin Testing Welcome, Dre Sign Out Admin Dashboard …" at bounding box center [769, 395] width 910 height 1488
click at [555, 523] on div "Approve Affiliate" at bounding box center [529, 524] width 123 height 25
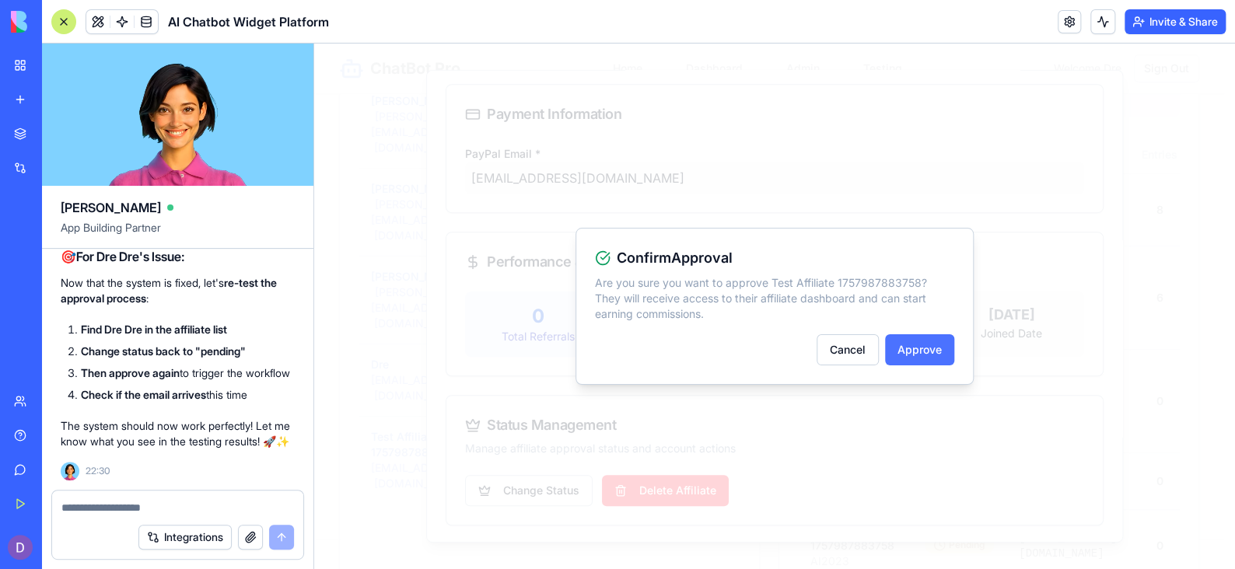
click at [928, 354] on button "Approve" at bounding box center [919, 349] width 69 height 31
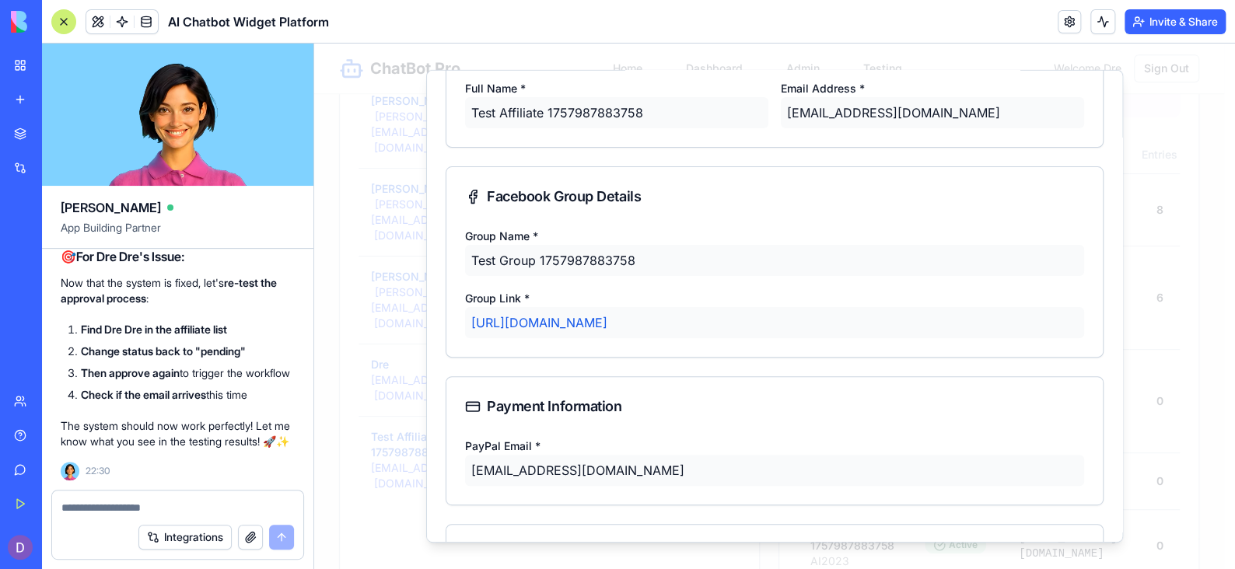
scroll to position [0, 0]
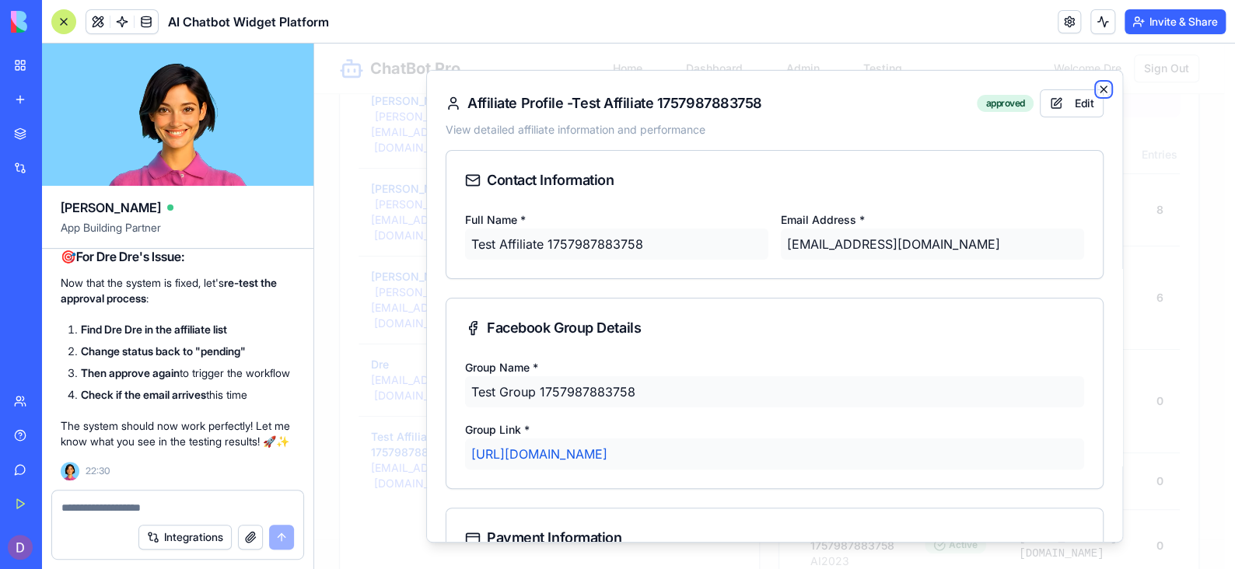
click at [1097, 94] on icon "button" at bounding box center [1103, 89] width 12 height 12
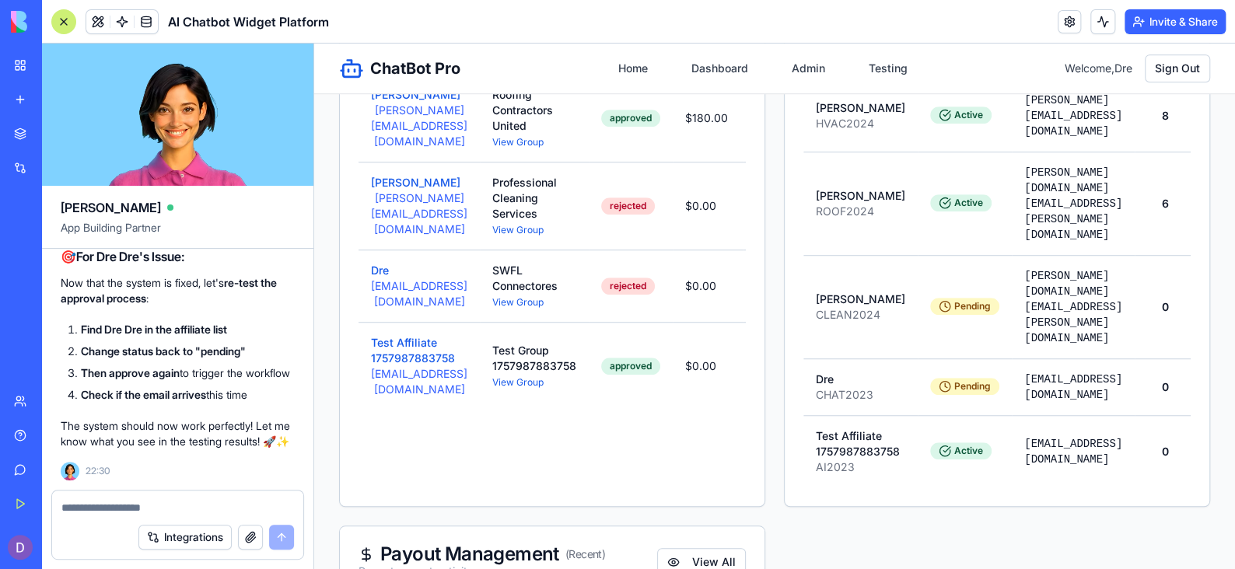
scroll to position [497, 0]
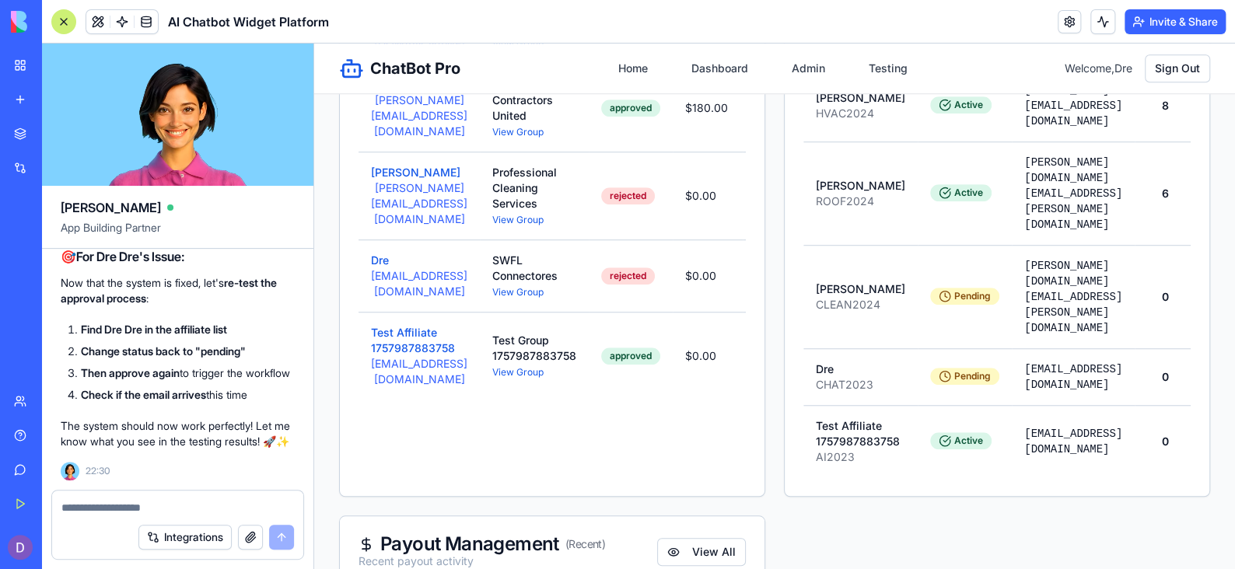
click at [208, 516] on div "Integrations" at bounding box center [177, 538] width 251 height 44
click at [205, 506] on textarea at bounding box center [177, 508] width 233 height 16
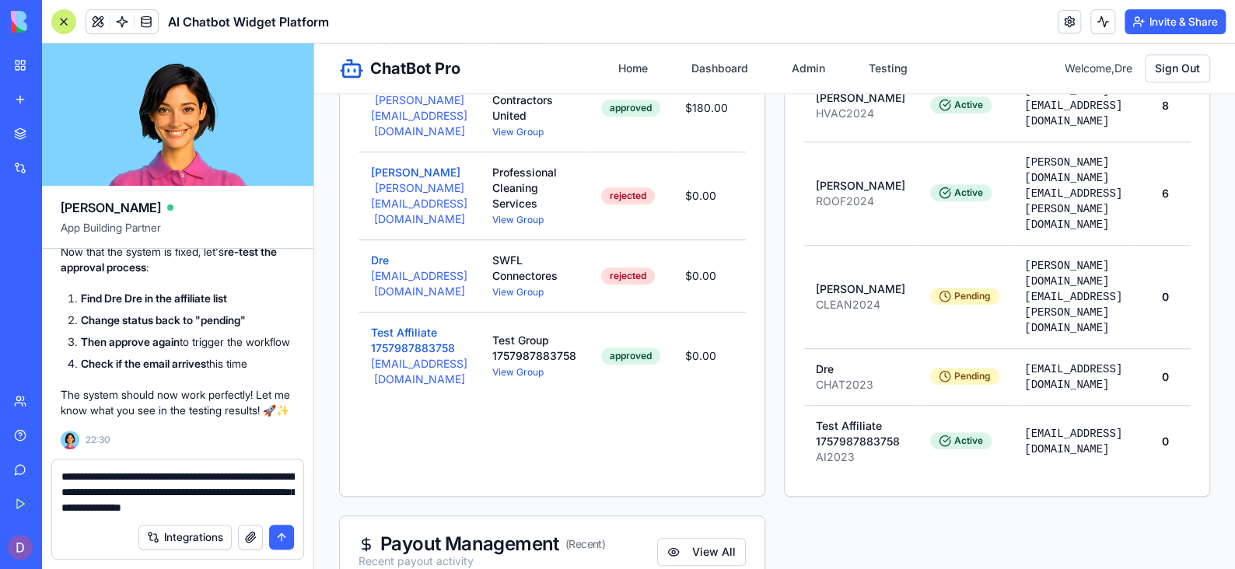
type textarea "**********"
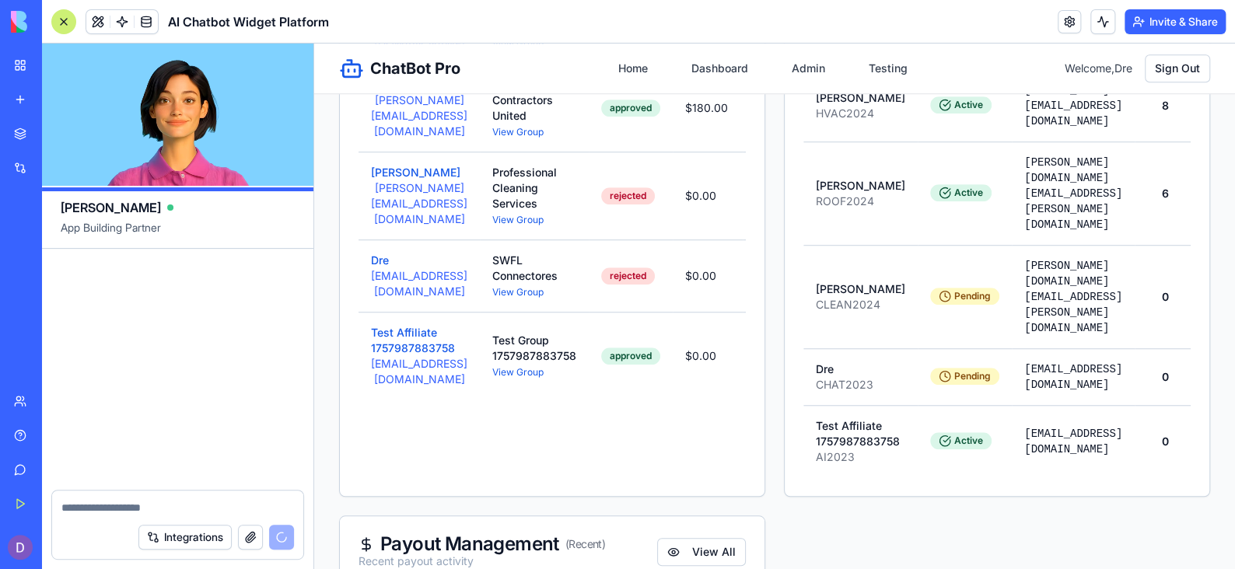
scroll to position [51704, 0]
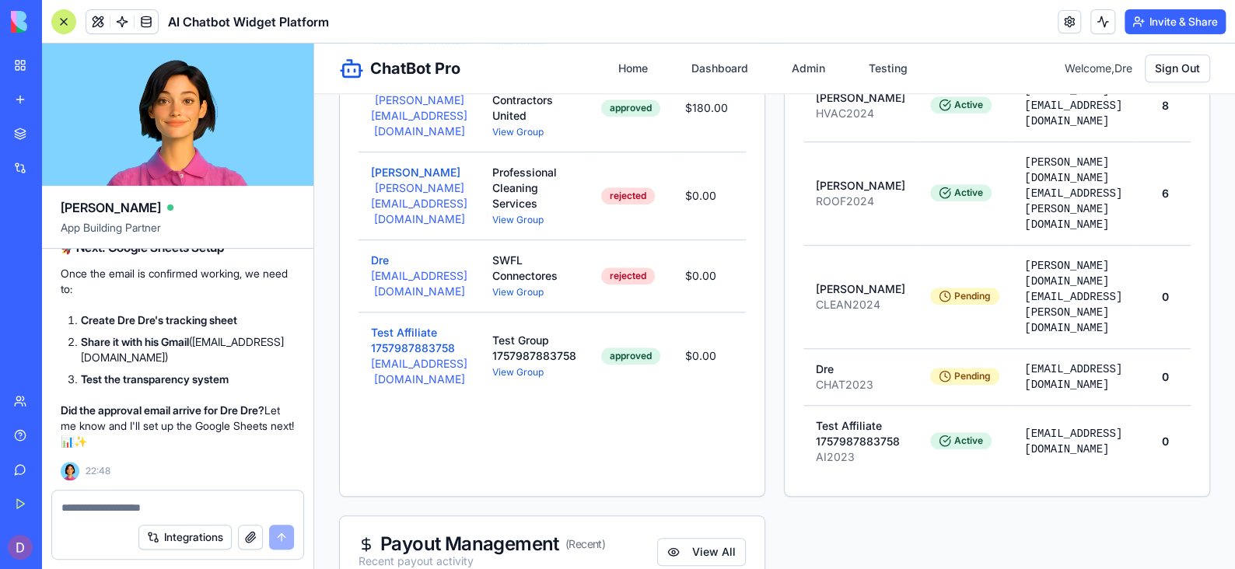
click at [103, 499] on div at bounding box center [177, 503] width 251 height 25
click at [101, 501] on textarea at bounding box center [177, 508] width 233 height 16
type textarea "**********"
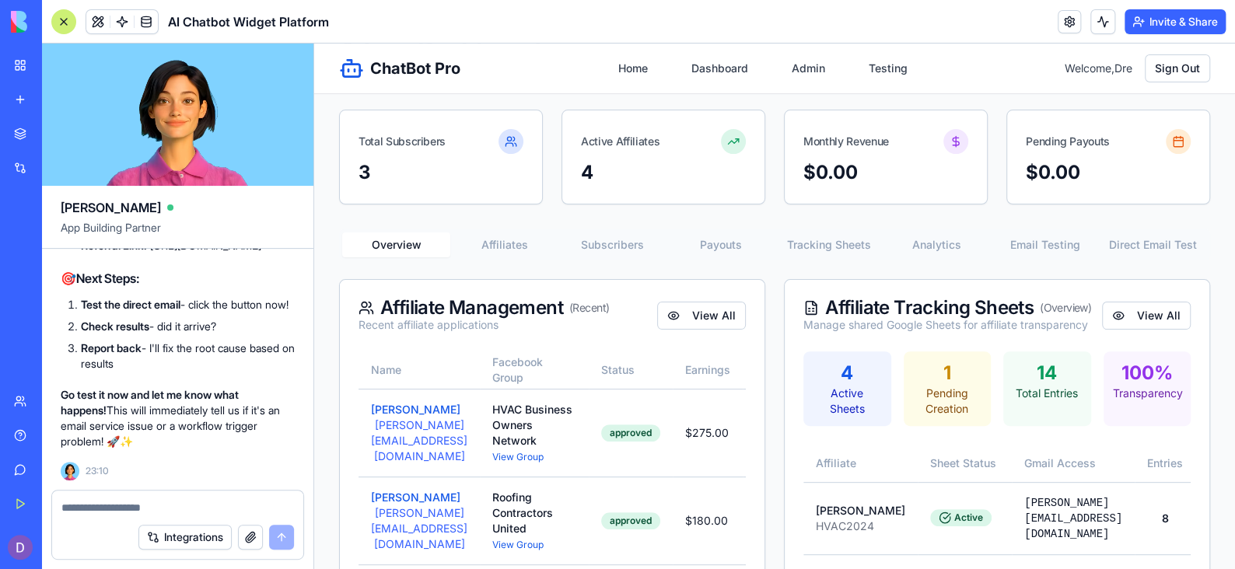
scroll to position [83, 0]
click at [628, 68] on link "Home" at bounding box center [633, 68] width 48 height 28
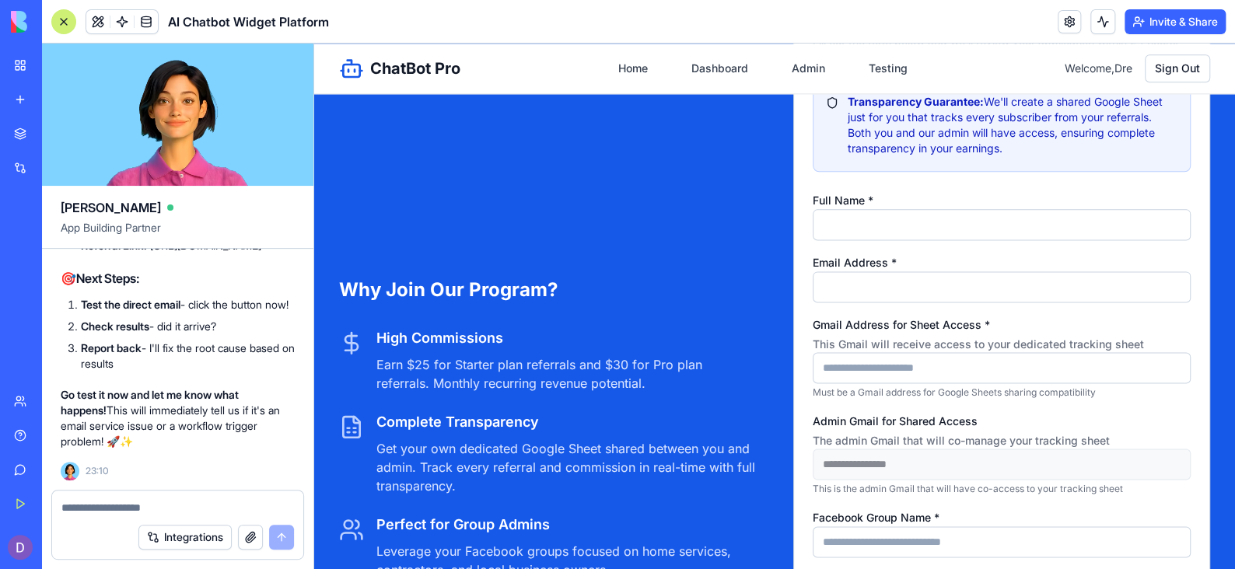
scroll to position [4111, 0]
click at [860, 224] on input "Full Name *" at bounding box center [1002, 223] width 378 height 31
click at [861, 219] on input "********" at bounding box center [1002, 223] width 378 height 31
type input "*********"
click at [851, 285] on input "Email Address *" at bounding box center [1002, 286] width 378 height 31
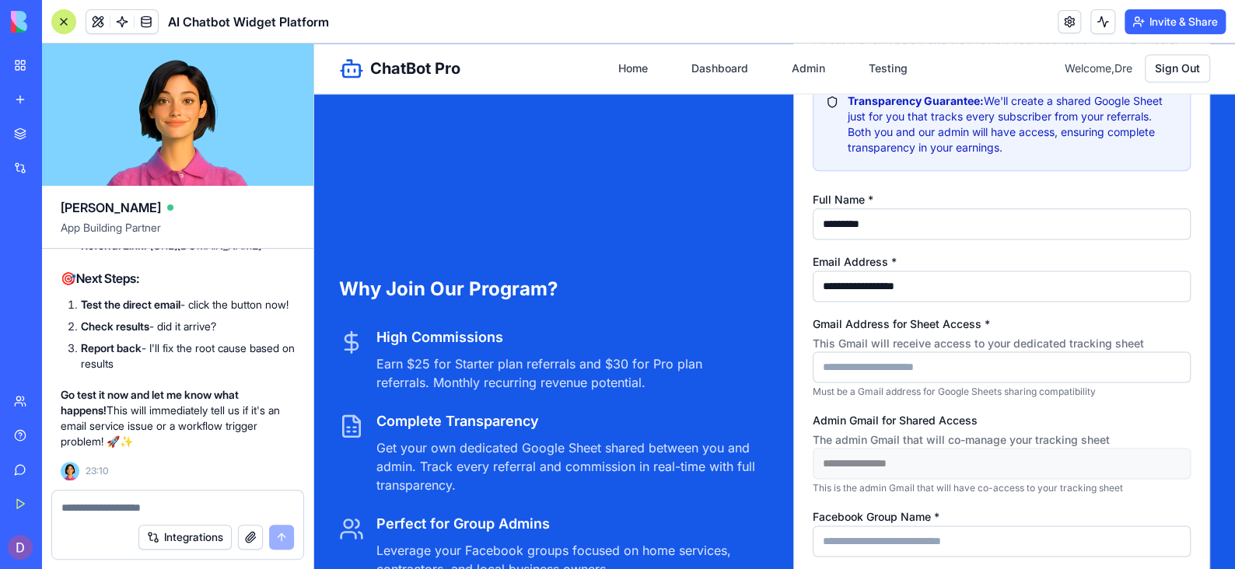
type input "**********"
type input "*"
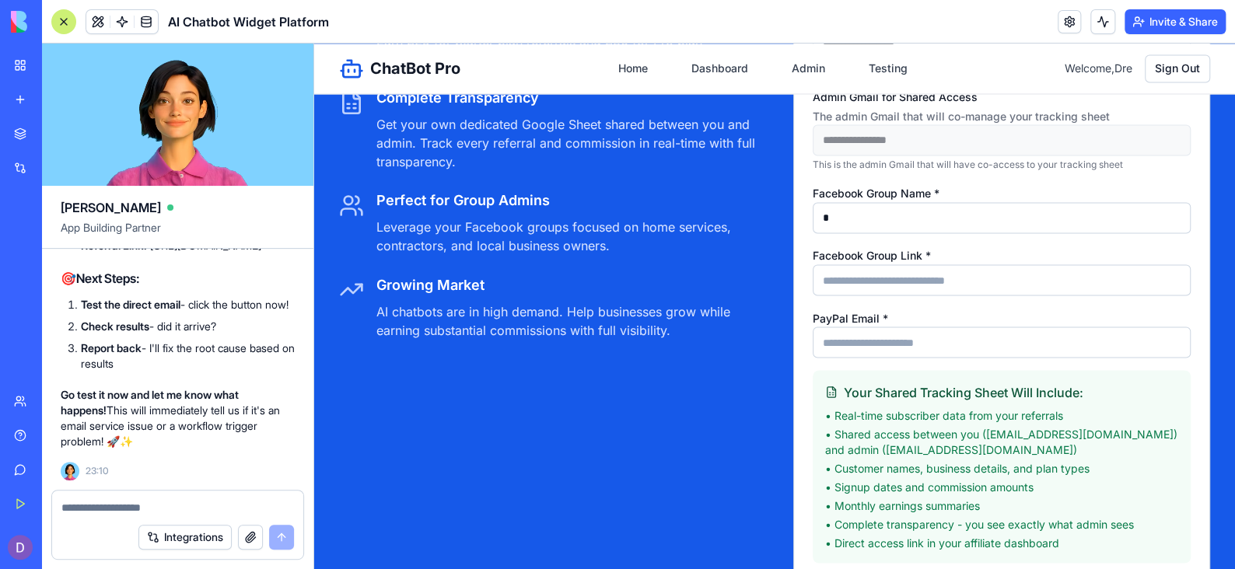
scroll to position [4437, 0]
type input "**********"
click at [892, 276] on input "Facebook Group Link *" at bounding box center [1002, 277] width 378 height 31
type input "**********"
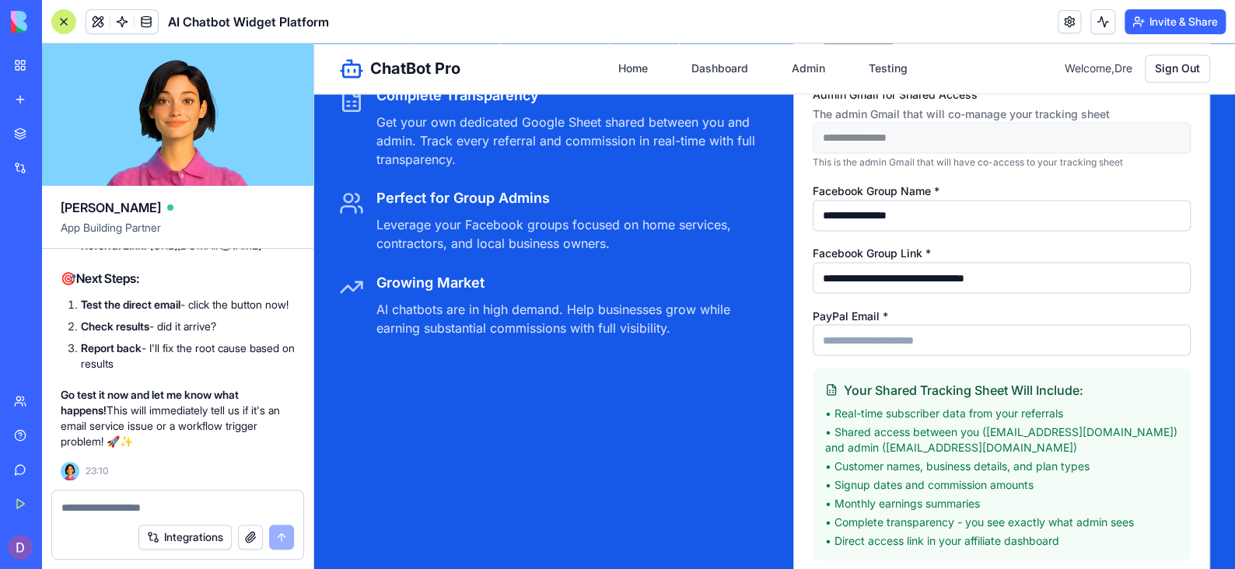
click at [918, 336] on input "PayPal Email *" at bounding box center [1002, 339] width 378 height 31
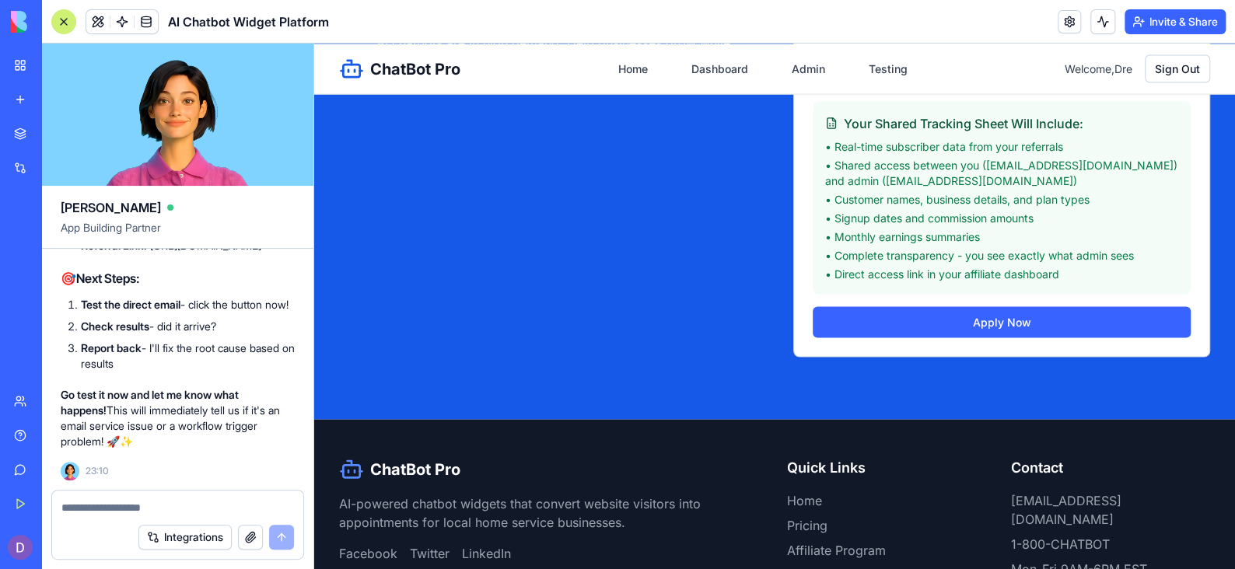
scroll to position [4816, 0]
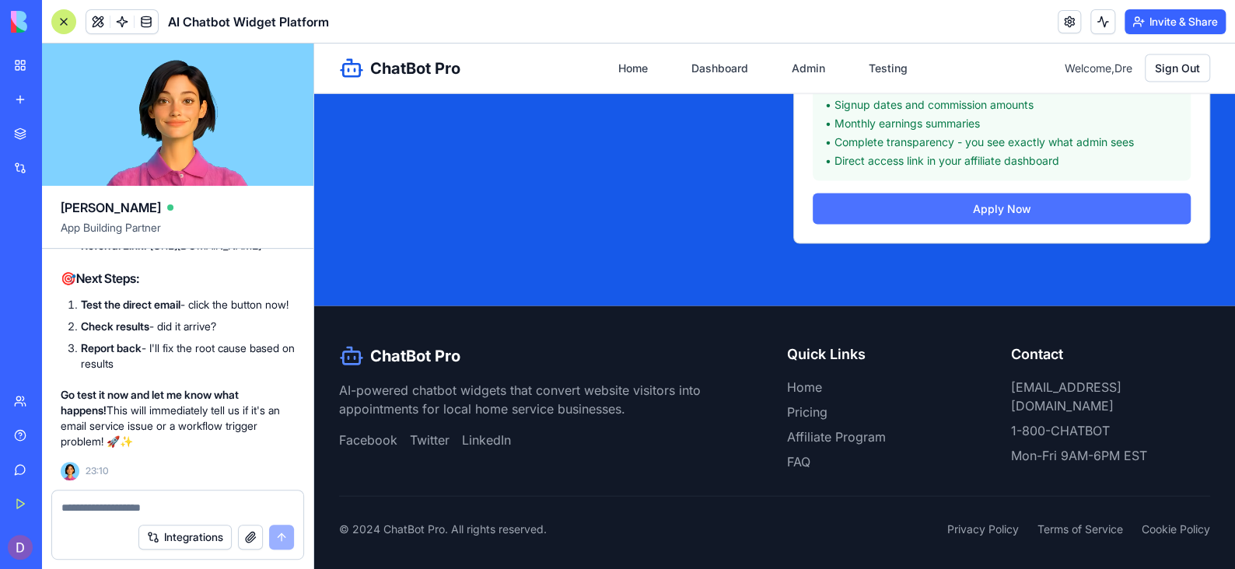
type input "**********"
click at [939, 215] on button "Apply Now" at bounding box center [1002, 209] width 378 height 31
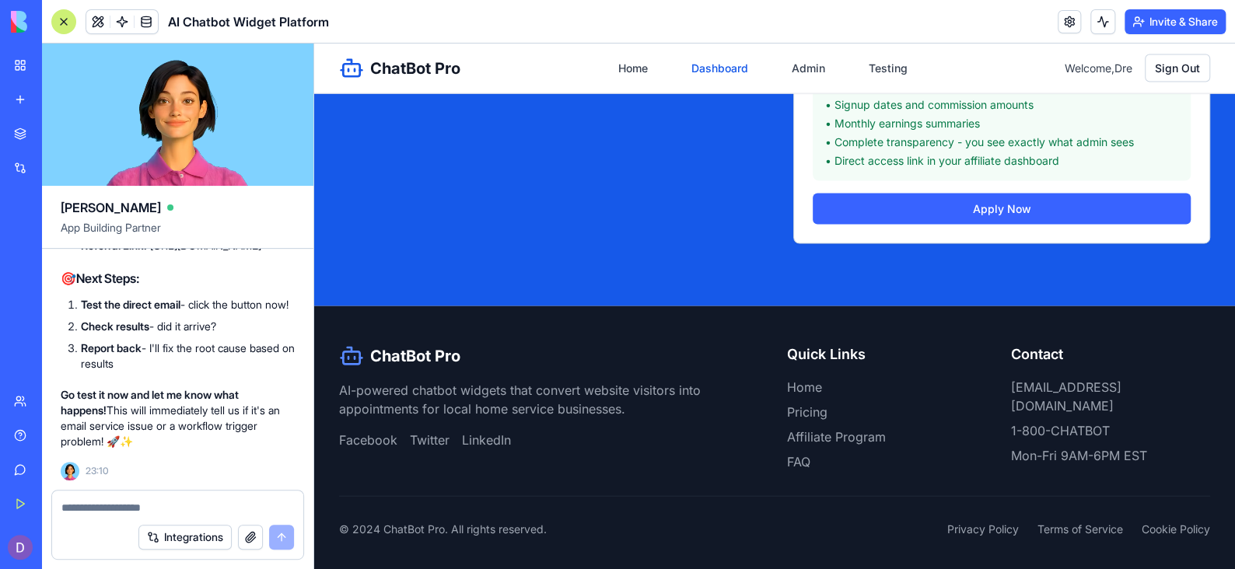
click at [727, 68] on link "Dashboard" at bounding box center [719, 68] width 75 height 28
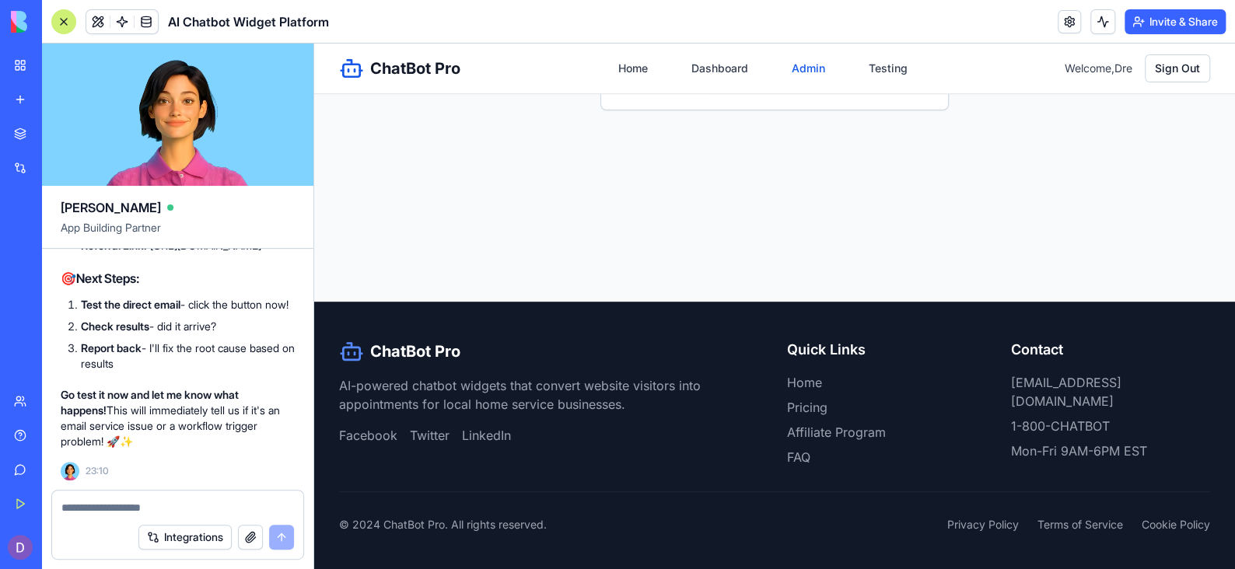
click at [796, 69] on link "Admin" at bounding box center [808, 68] width 52 height 28
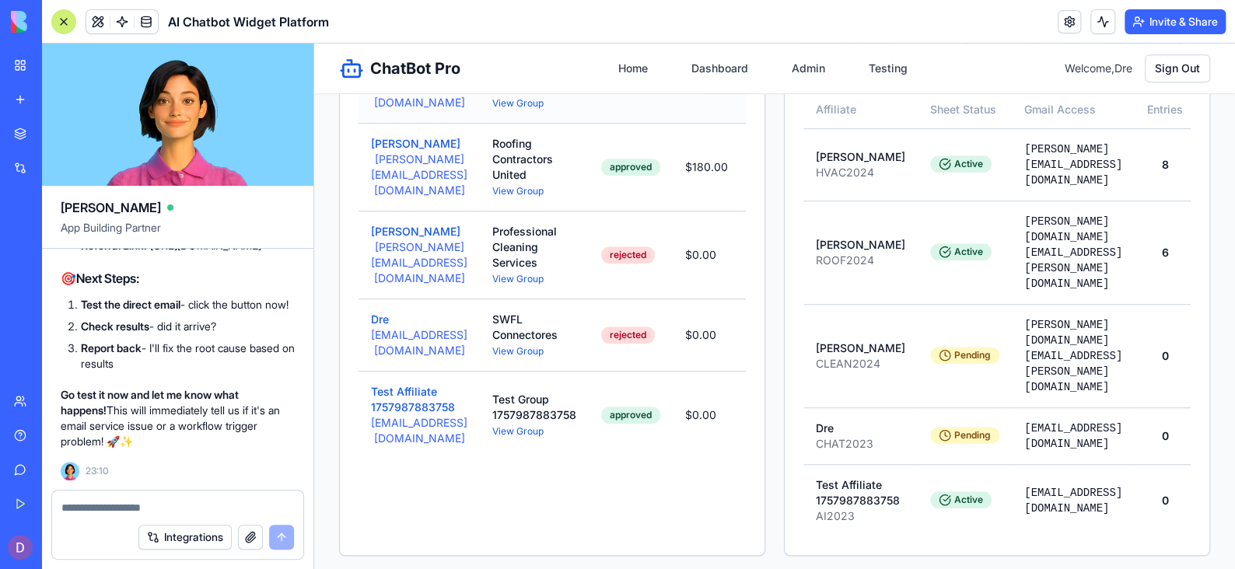
scroll to position [439, 0]
click at [383, 323] on button "Dre" at bounding box center [380, 318] width 18 height 16
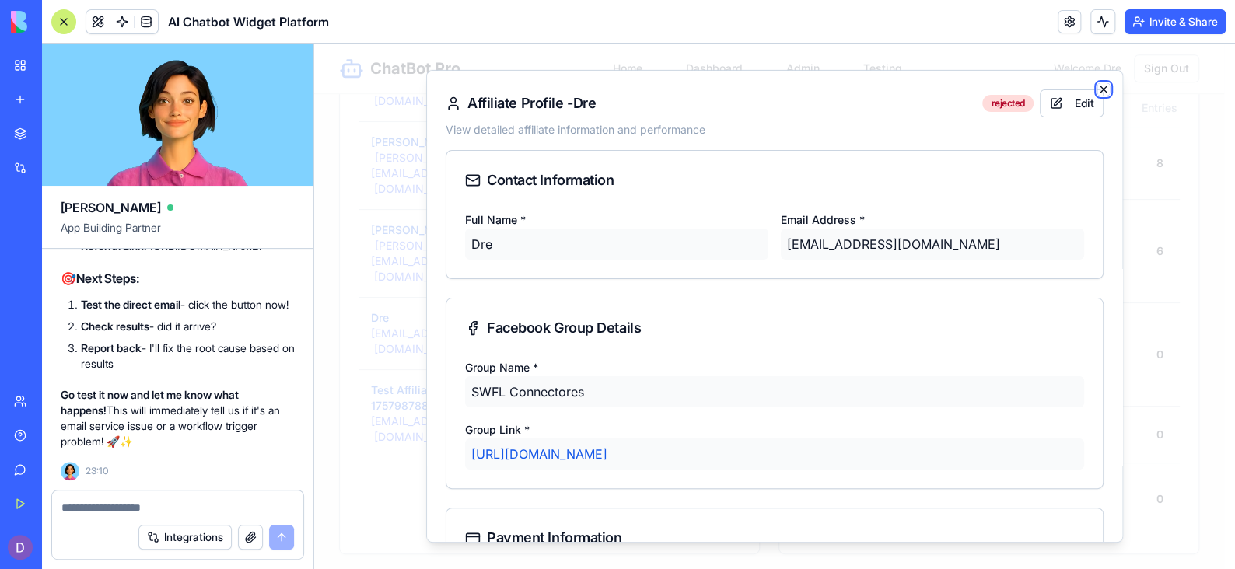
click at [1097, 89] on icon "button" at bounding box center [1103, 89] width 12 height 12
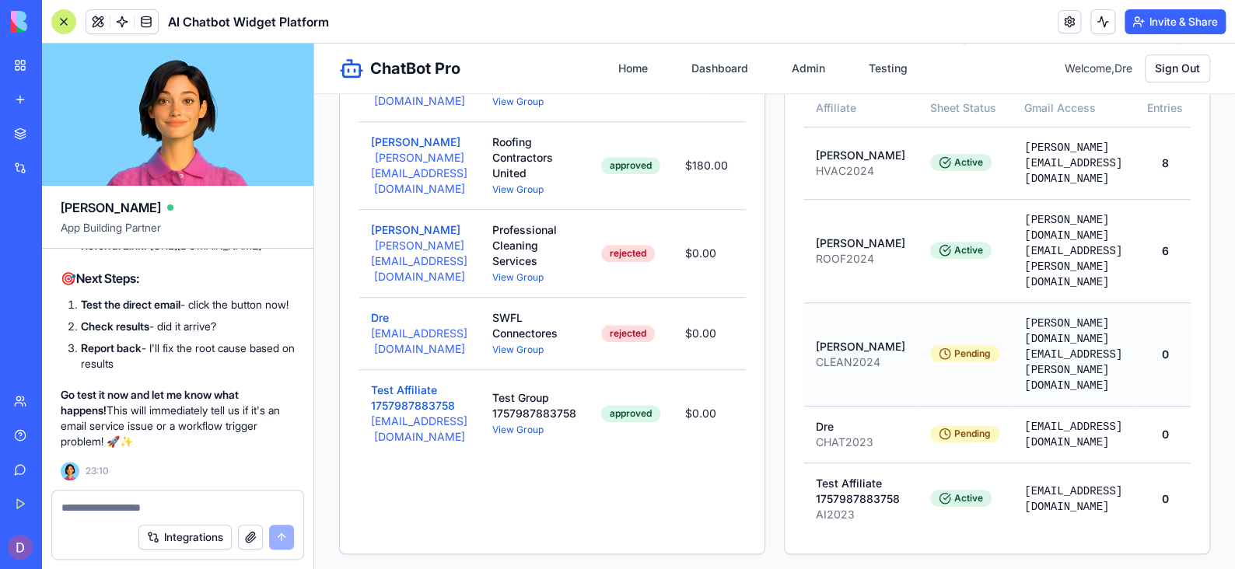
scroll to position [0, 32]
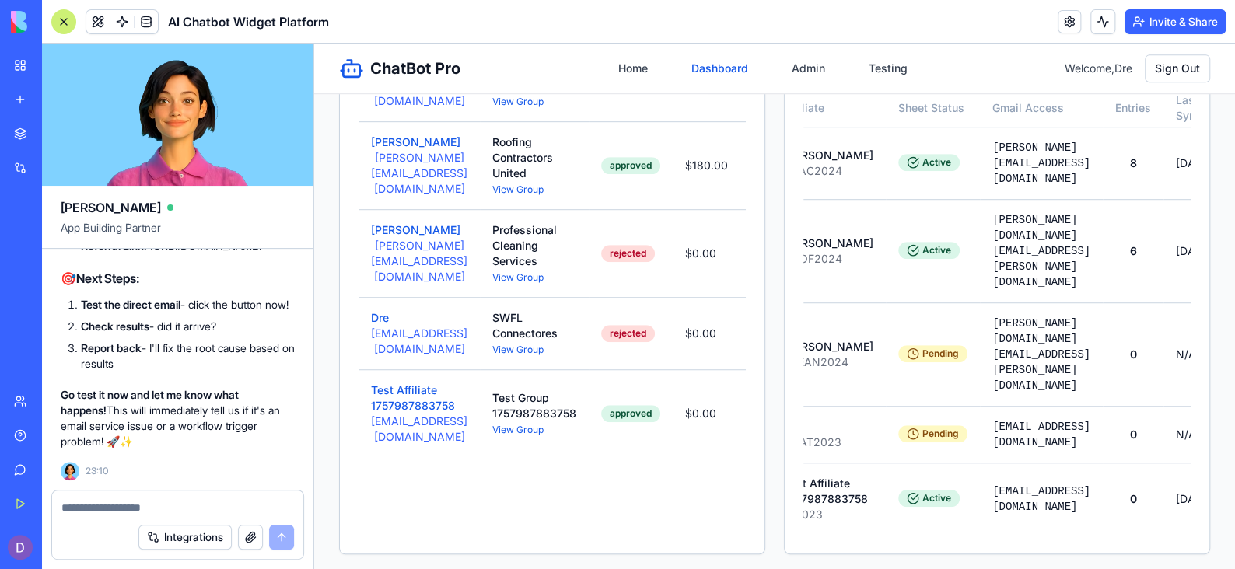
click at [725, 79] on link "Dashboard" at bounding box center [719, 68] width 75 height 28
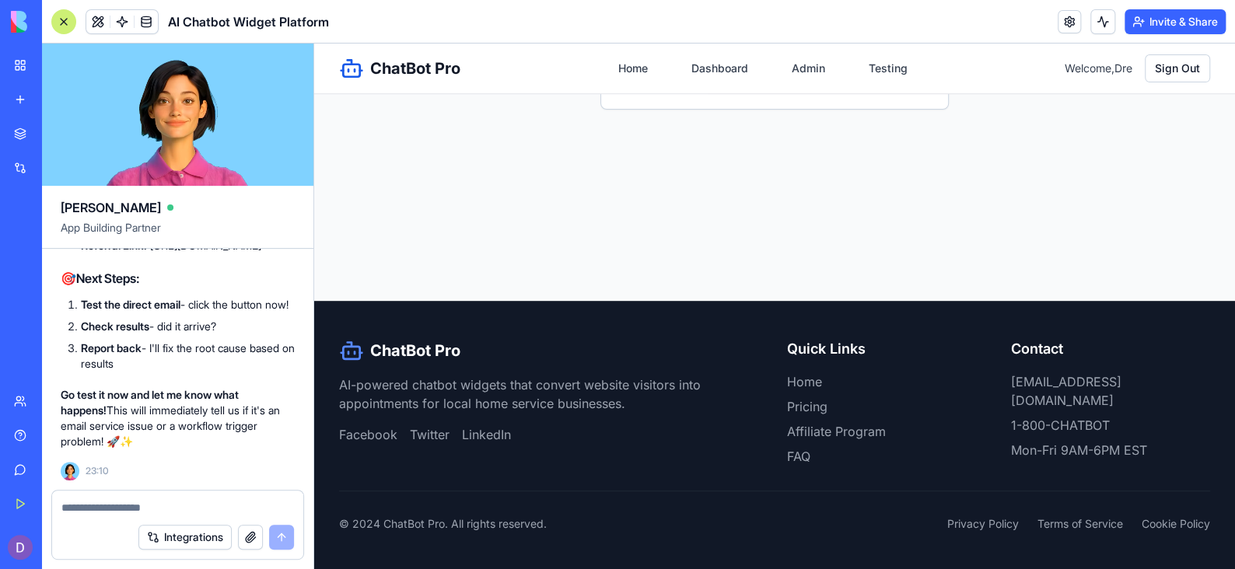
scroll to position [318, 0]
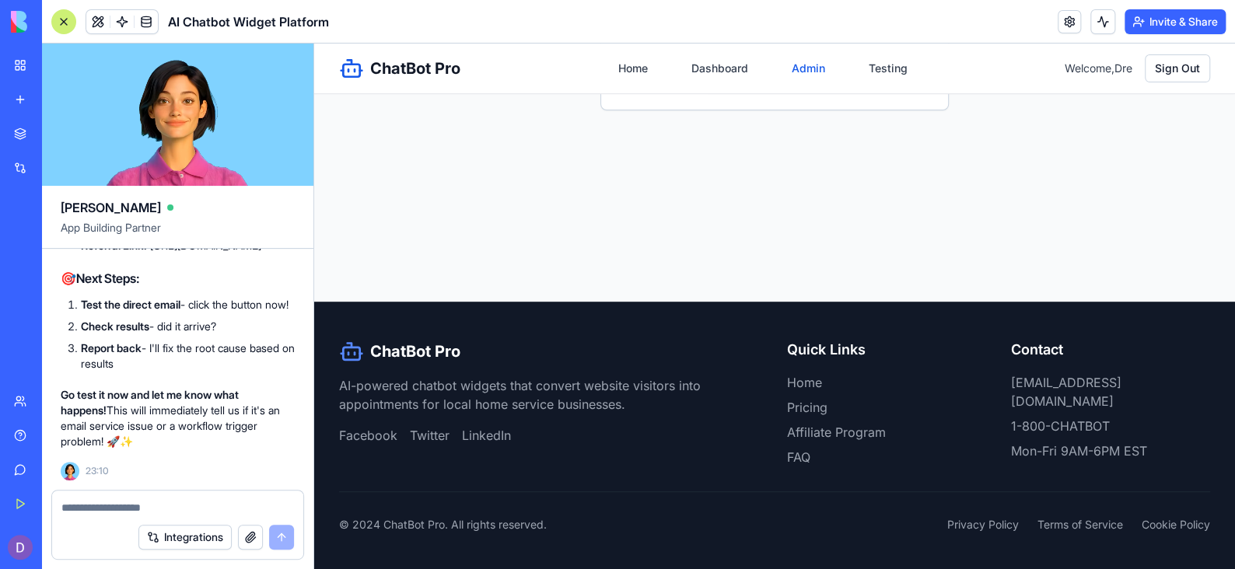
click at [812, 71] on link "Admin" at bounding box center [808, 68] width 52 height 28
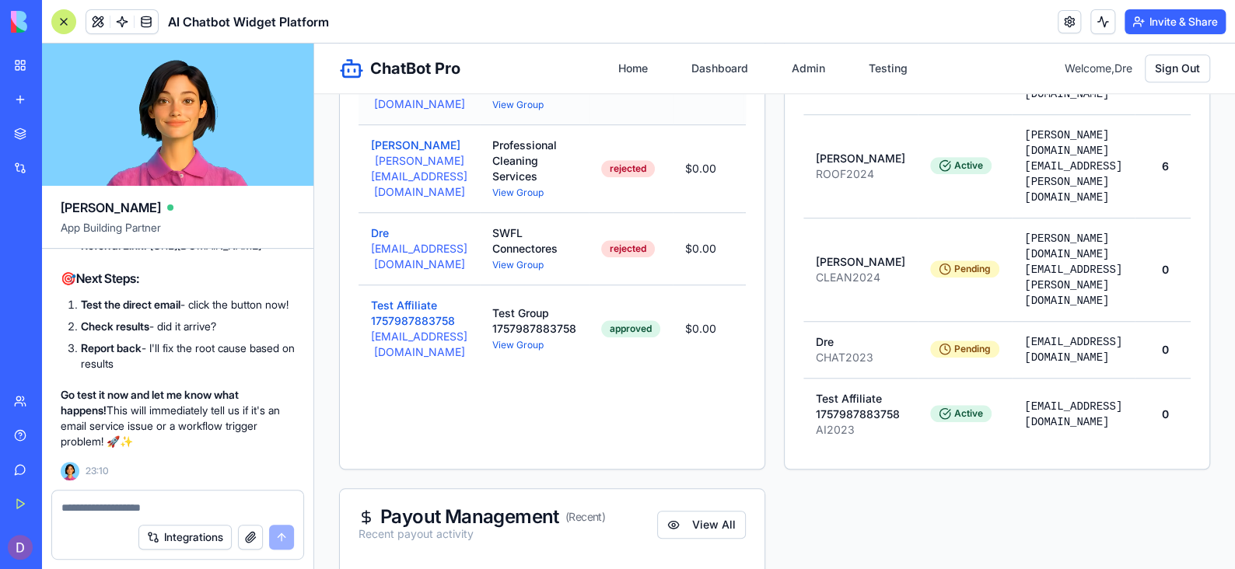
scroll to position [517, 0]
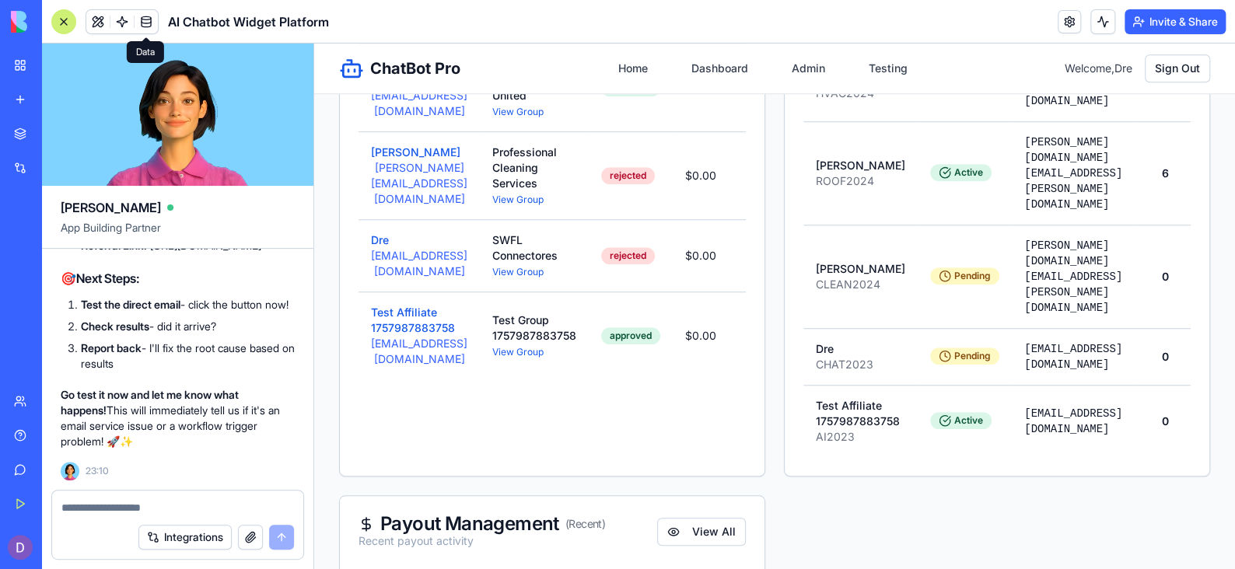
click at [147, 15] on link at bounding box center [146, 21] width 23 height 23
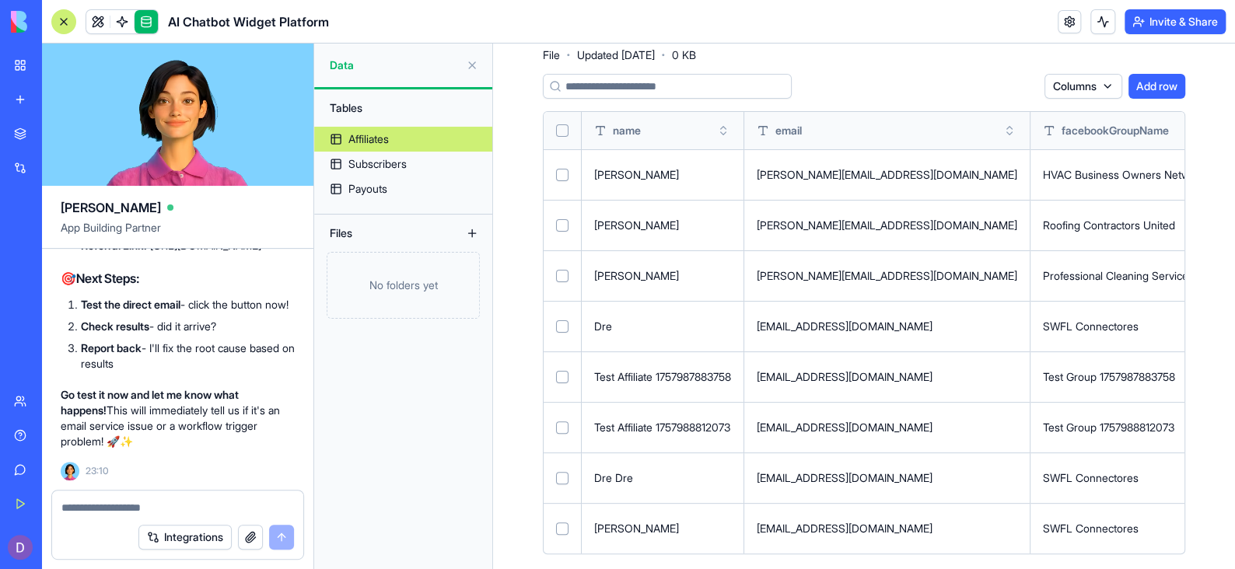
scroll to position [61, 0]
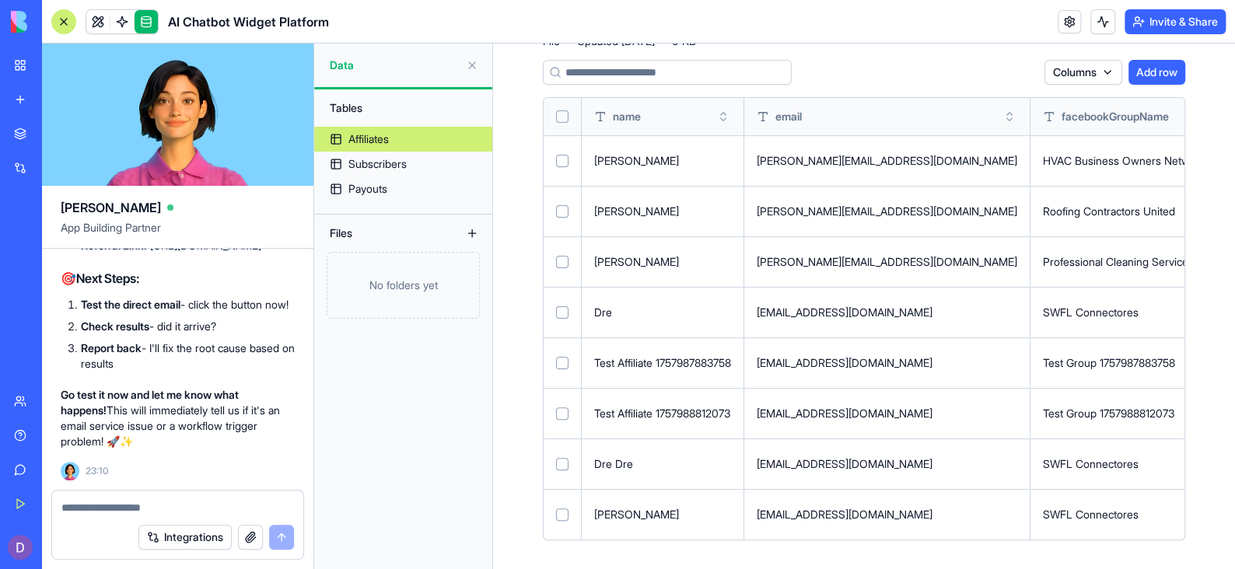
click at [561, 464] on button "Select row" at bounding box center [562, 464] width 12 height 12
click at [558, 410] on button "Select row" at bounding box center [562, 414] width 12 height 12
click at [562, 359] on button "Select row" at bounding box center [562, 363] width 12 height 12
click at [562, 313] on button "Select row" at bounding box center [562, 312] width 12 height 12
click at [562, 313] on button "Select row" at bounding box center [562, 313] width 12 height 12
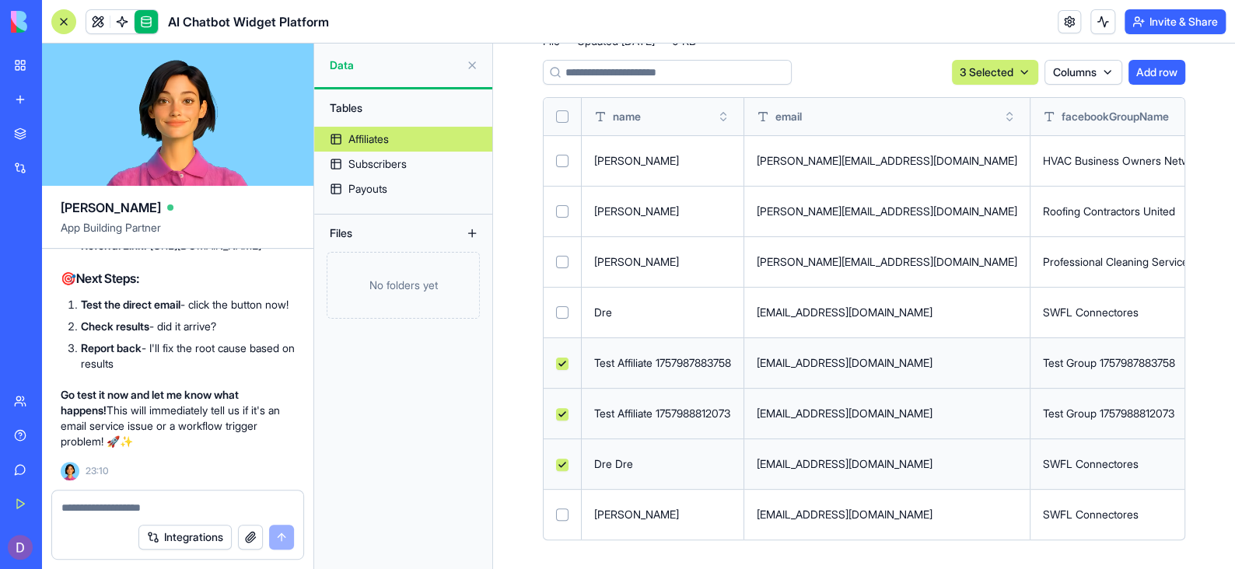
click at [564, 310] on button "Select row" at bounding box center [562, 312] width 12 height 12
click at [984, 68] on html "BETA My Workspace New app Marketplace Integrations Recent AI Chatbot Widget Pla…" at bounding box center [617, 284] width 1235 height 569
click at [981, 114] on div "Delete" at bounding box center [972, 103] width 92 height 25
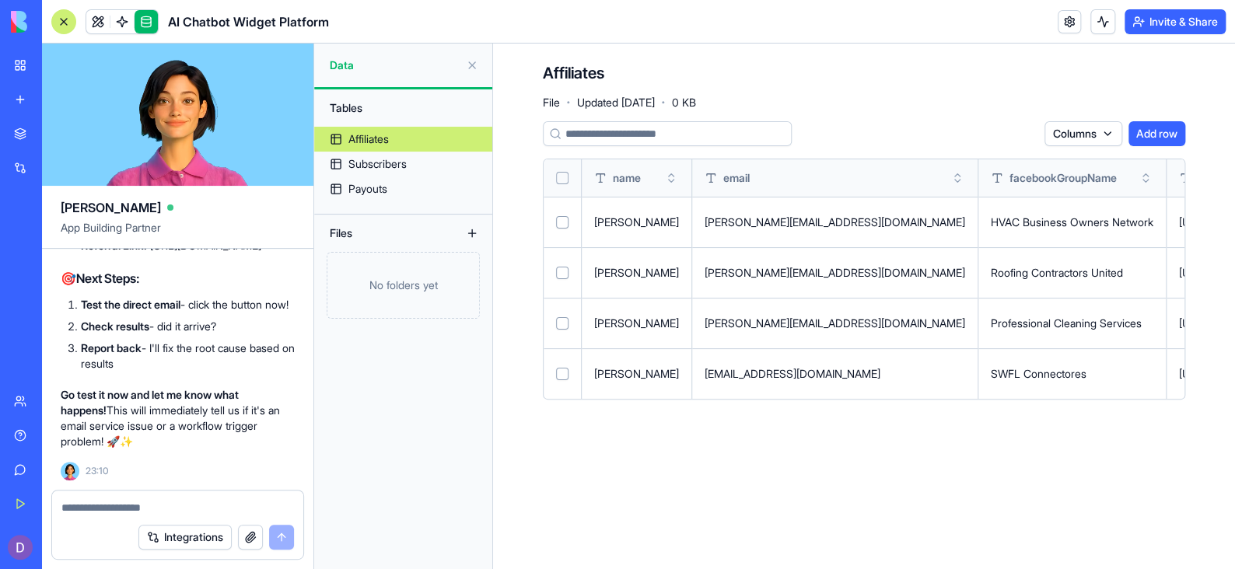
scroll to position [0, 0]
click at [467, 62] on button at bounding box center [472, 65] width 25 height 25
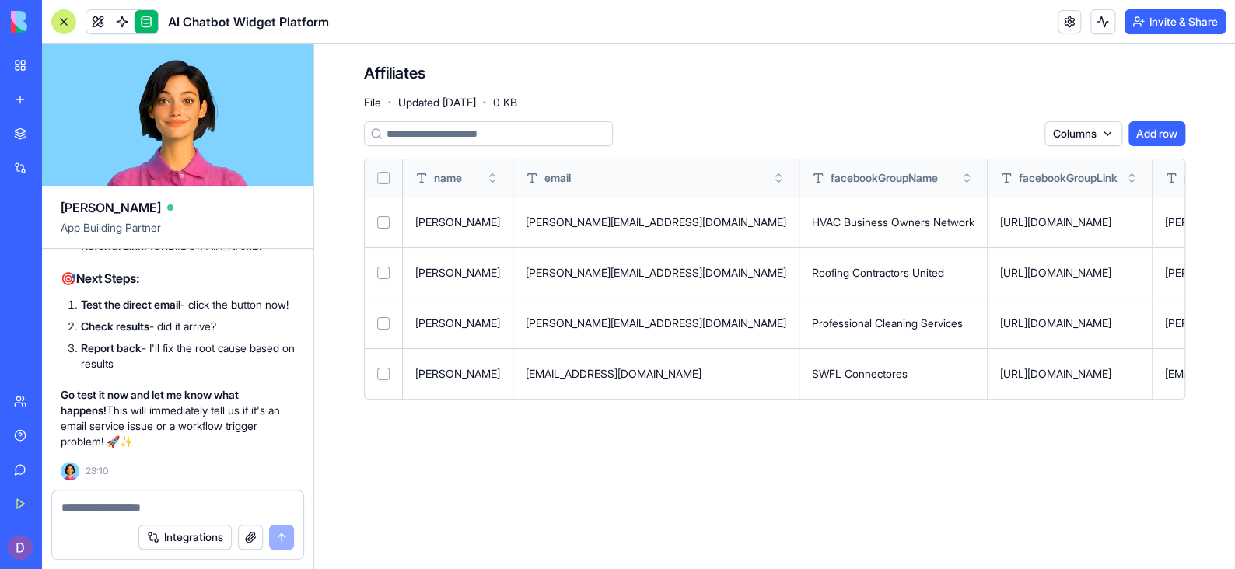
click at [299, 17] on span "AI Chatbot Widget Platform" at bounding box center [248, 21] width 161 height 19
click at [22, 67] on link "My Workspace" at bounding box center [36, 65] width 62 height 31
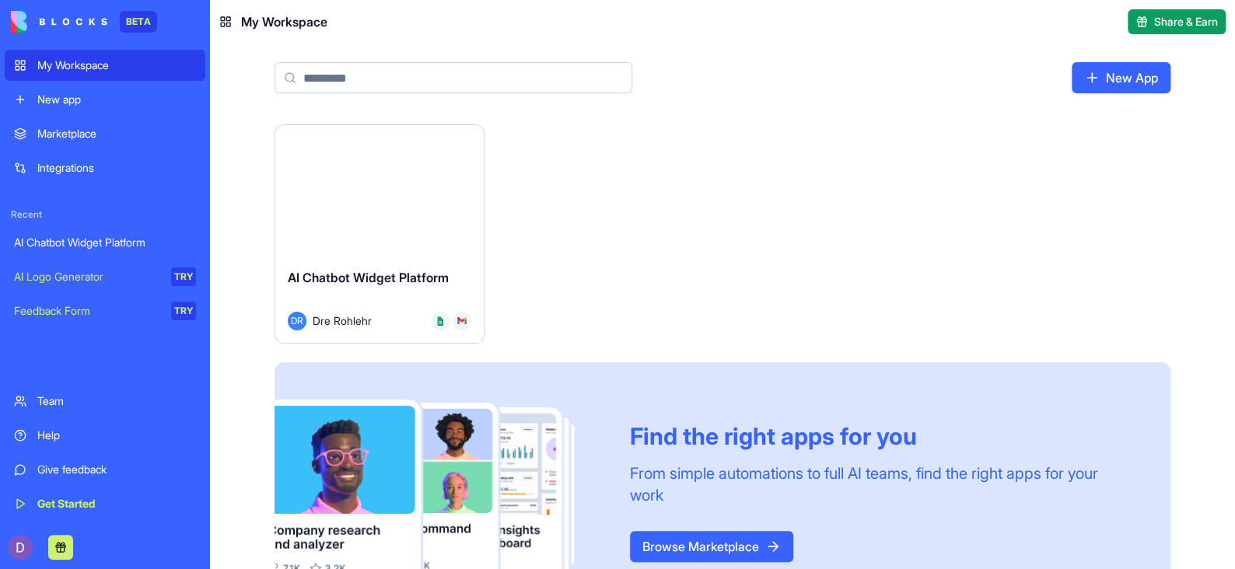
click at [72, 66] on div "My Workspace" at bounding box center [116, 66] width 159 height 16
click at [362, 192] on button "Launch" at bounding box center [379, 190] width 117 height 31
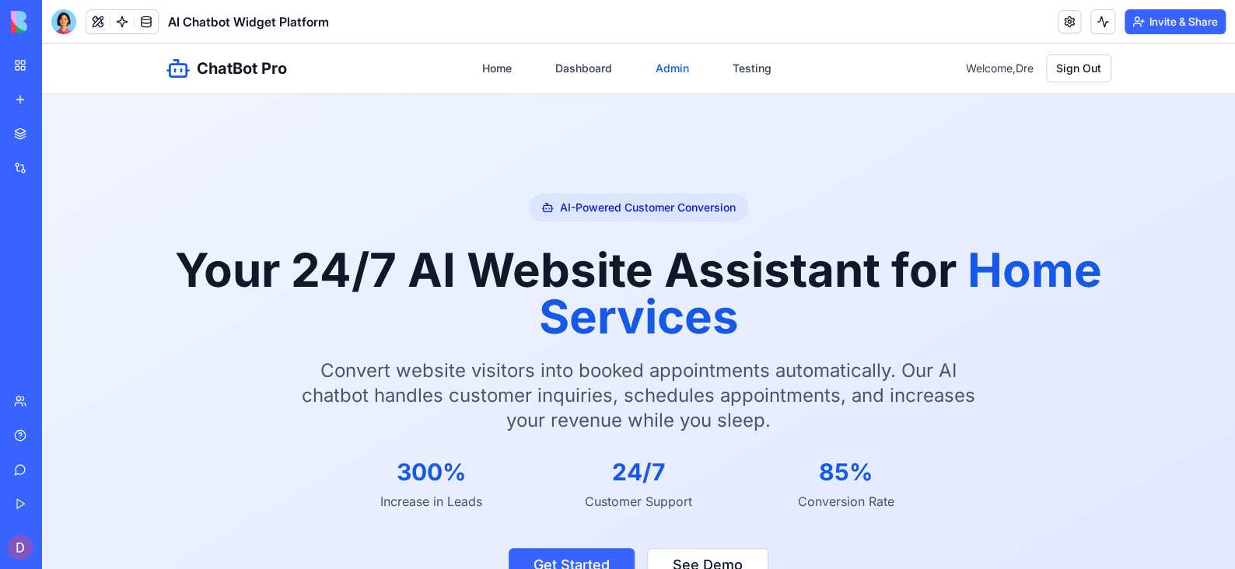
click at [671, 69] on link "Admin" at bounding box center [672, 68] width 52 height 28
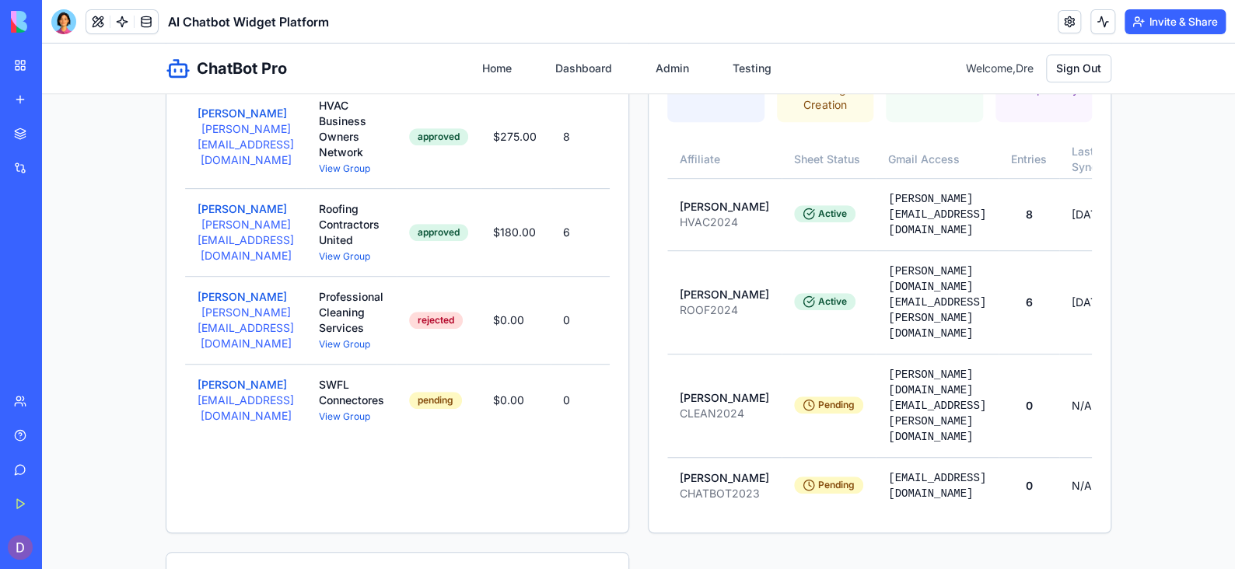
scroll to position [388, 0]
click at [232, 387] on button "[PERSON_NAME]" at bounding box center [242, 385] width 89 height 16
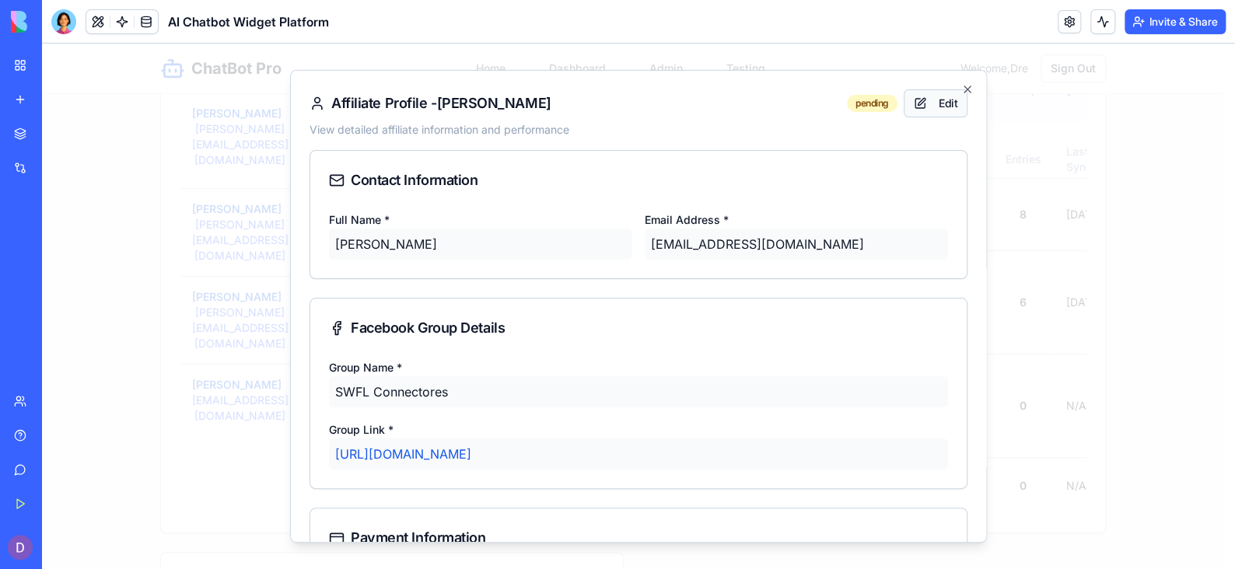
click at [939, 102] on button "Edit" at bounding box center [936, 103] width 64 height 28
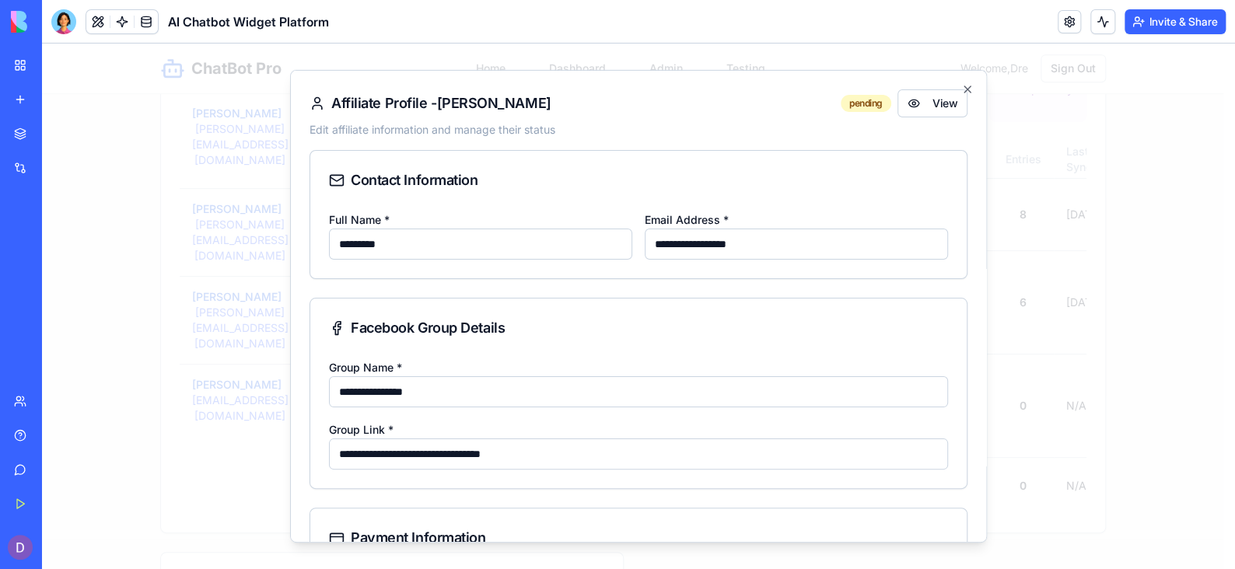
scroll to position [338, 0]
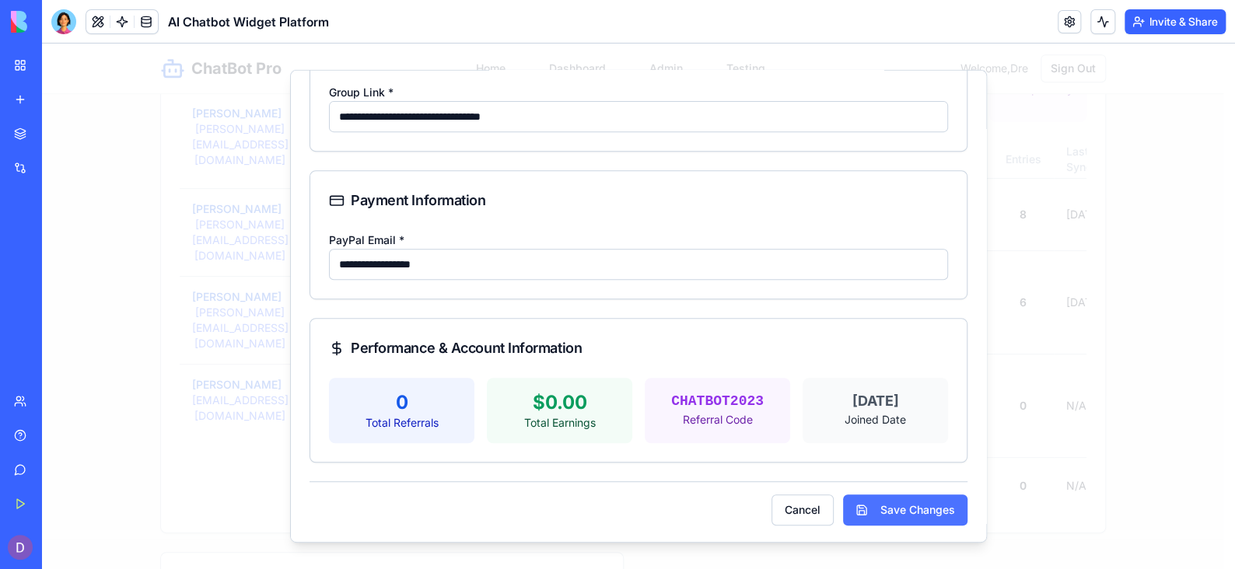
click at [880, 498] on button "Save Changes" at bounding box center [905, 510] width 124 height 31
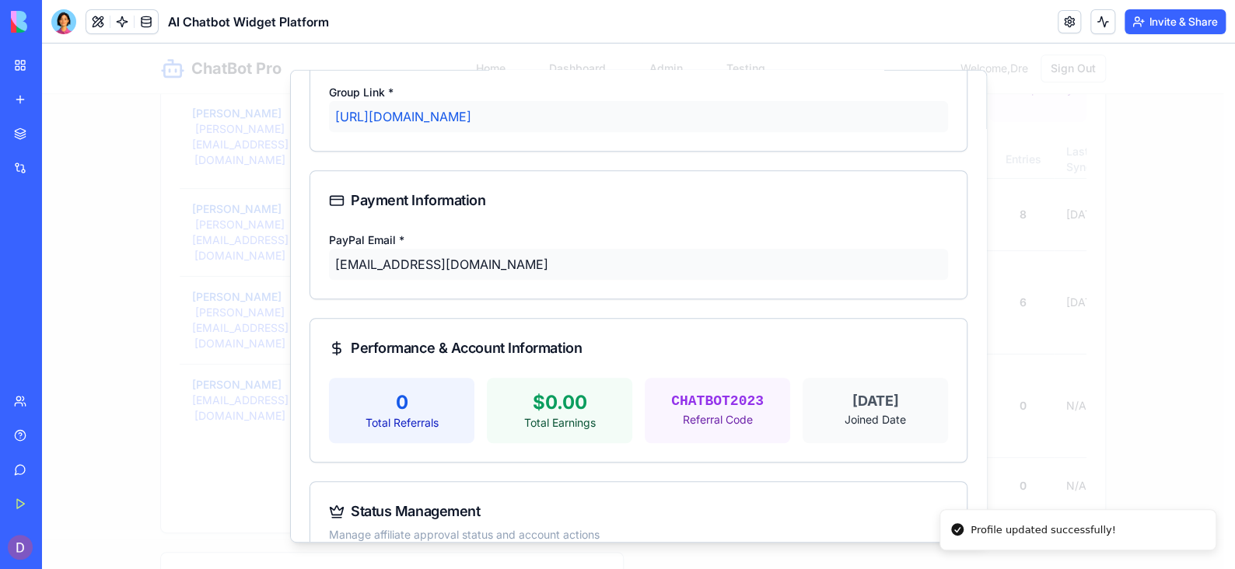
scroll to position [424, 0]
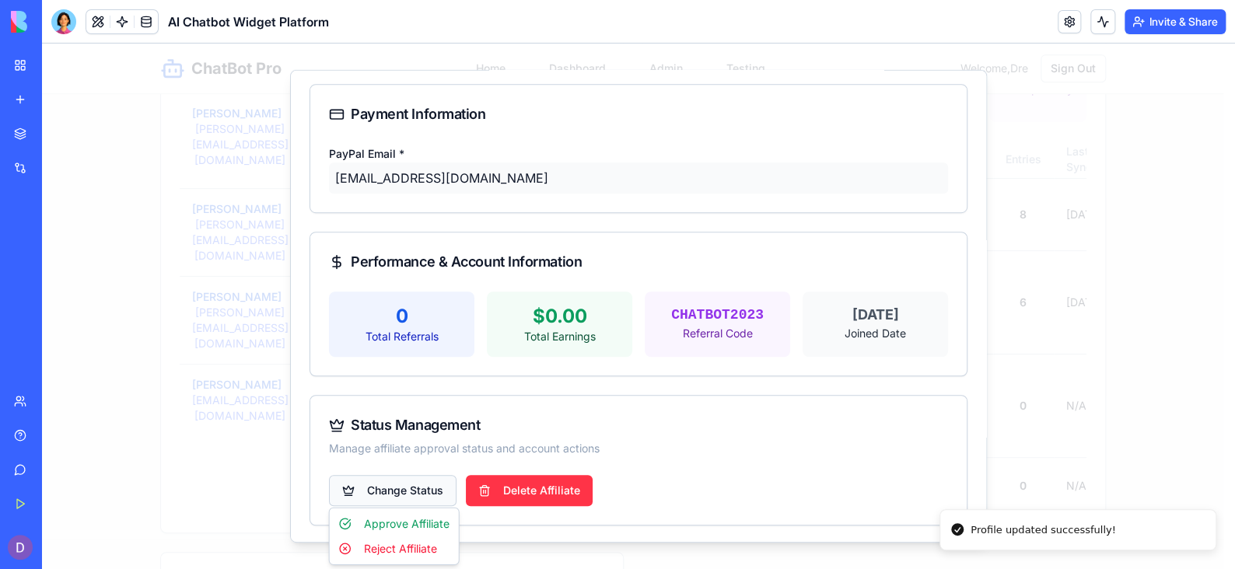
click at [404, 482] on body "ChatBot Pro Home Dashboard Admin Testing Welcome, Dre Sign Out Admin Dashboard …" at bounding box center [632, 362] width 1181 height 1415
click at [408, 514] on div "Approve Affiliate" at bounding box center [394, 524] width 123 height 25
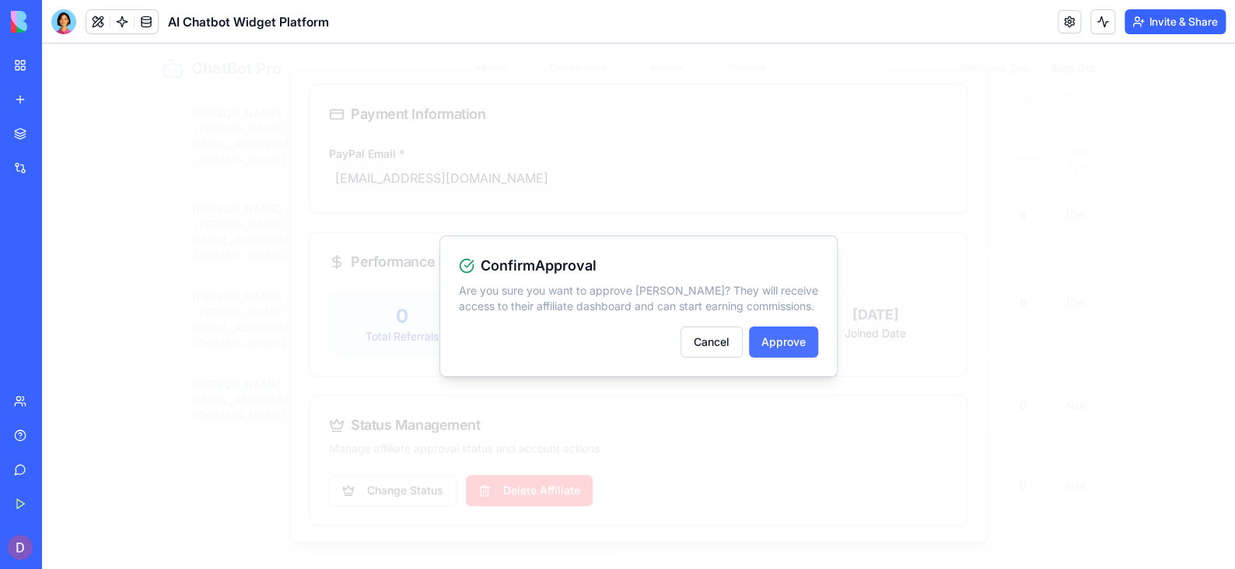
click at [780, 355] on button "Approve" at bounding box center [783, 342] width 69 height 31
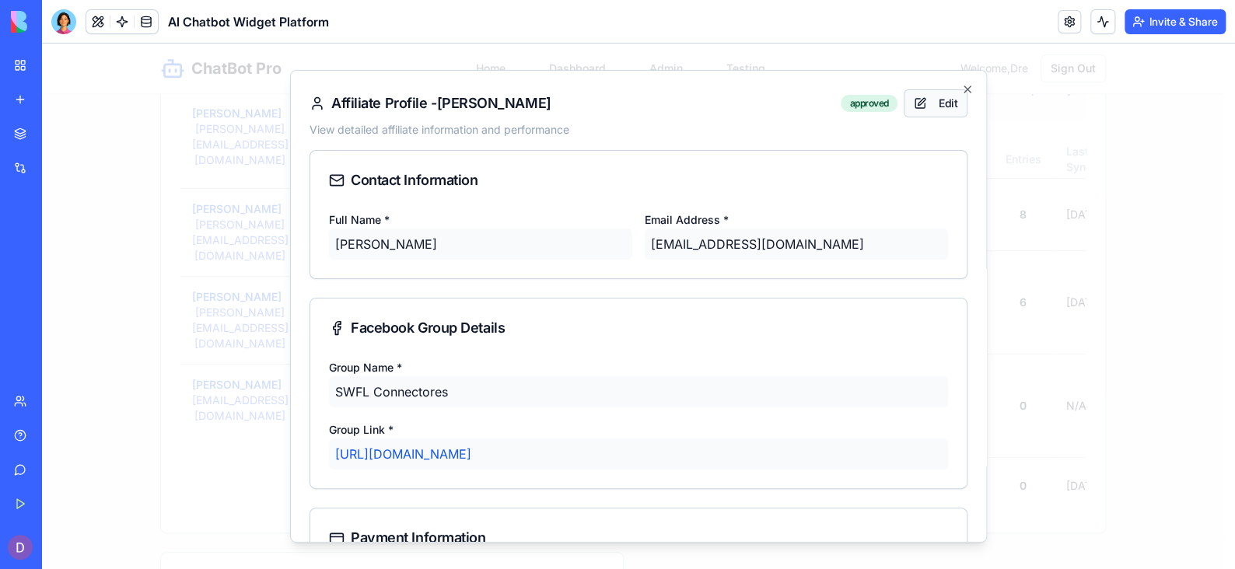
scroll to position [0, 0]
click at [961, 83] on icon "button" at bounding box center [967, 89] width 12 height 12
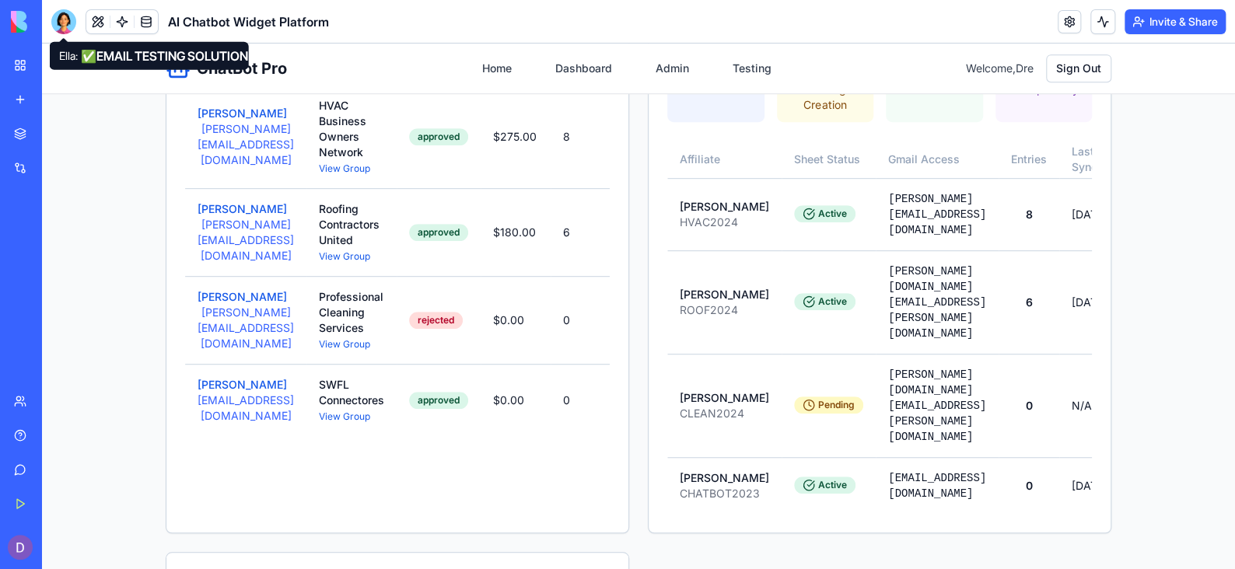
click at [66, 31] on div at bounding box center [63, 21] width 25 height 25
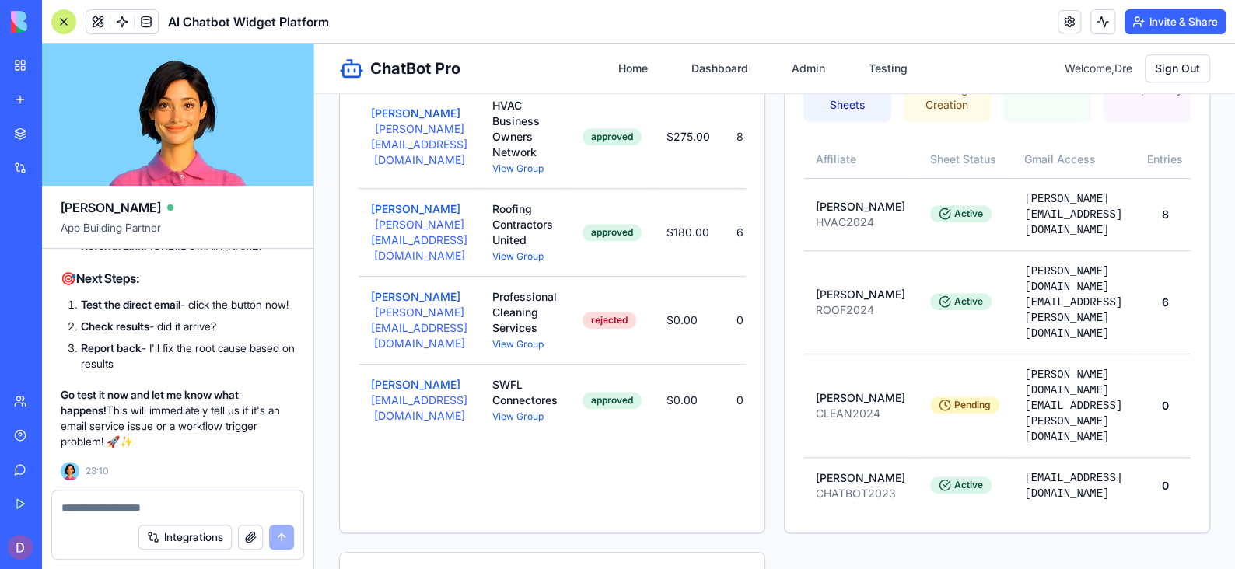
click at [164, 506] on textarea at bounding box center [177, 508] width 233 height 16
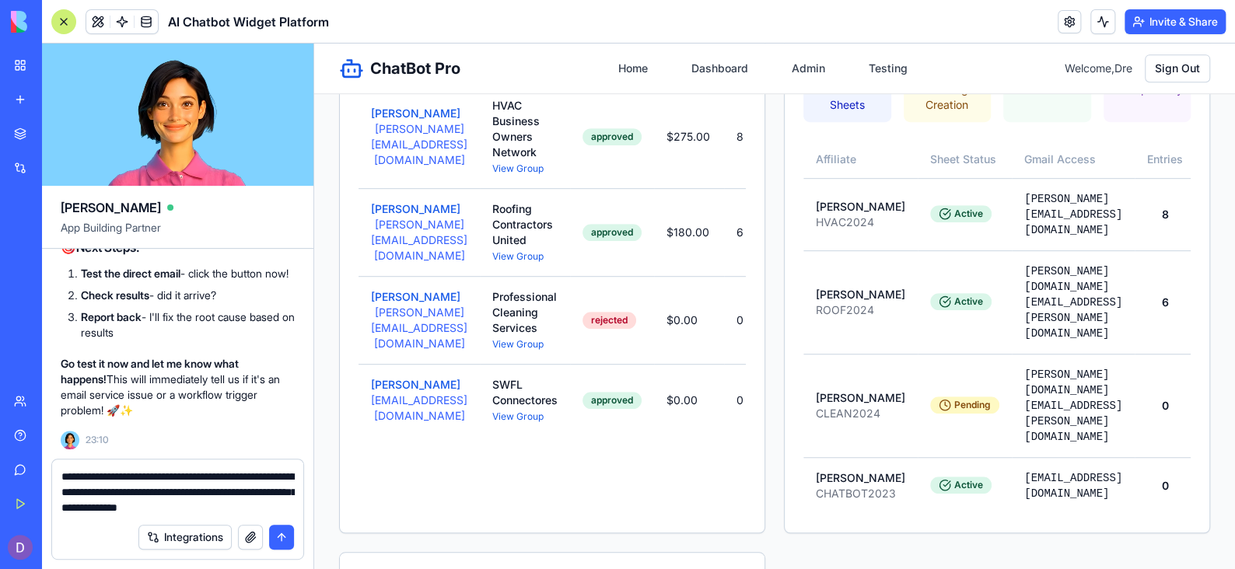
type textarea "**********"
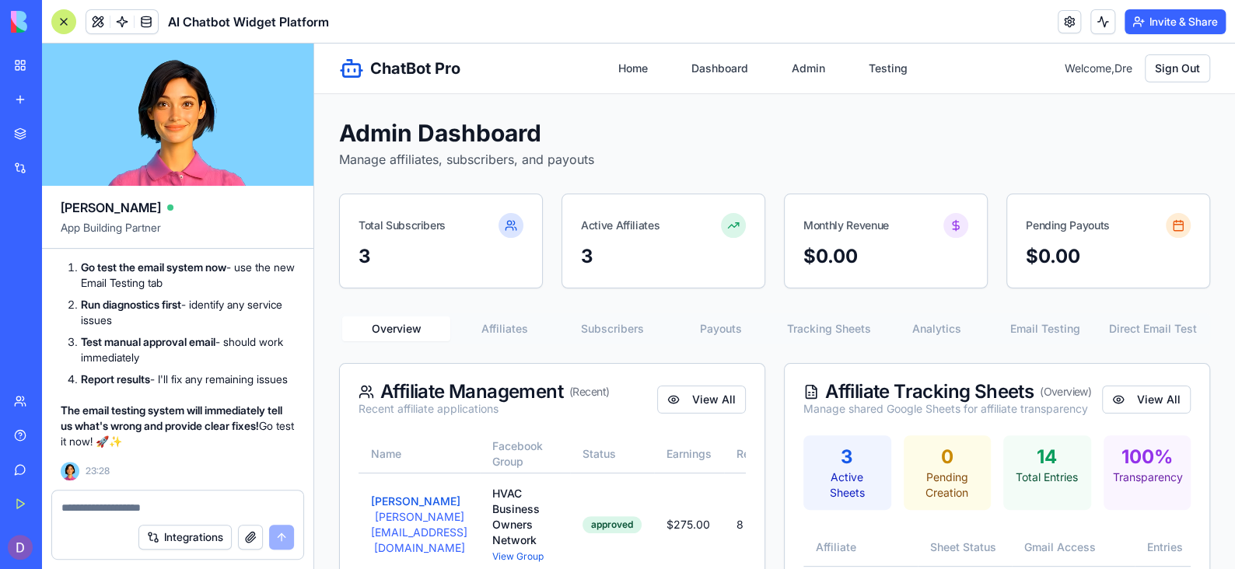
click at [868, 82] on div "ChatBot Pro Home Dashboard Admin Testing Welcome, Dre Sign Out" at bounding box center [774, 69] width 871 height 50
click at [878, 74] on link "Testing" at bounding box center [888, 68] width 58 height 28
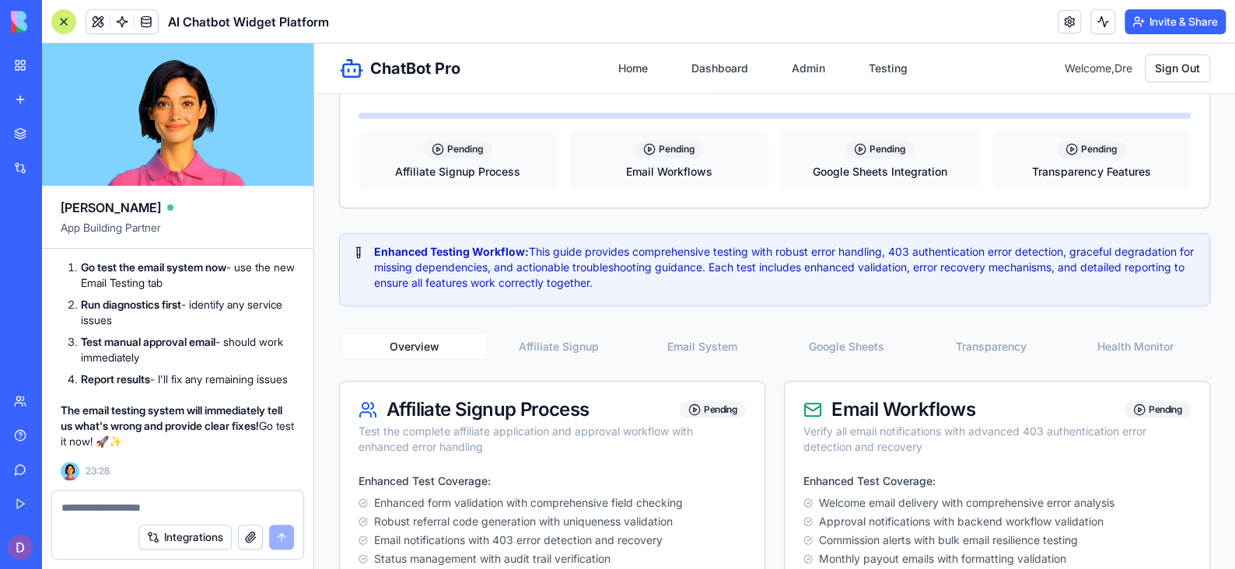
scroll to position [180, 0]
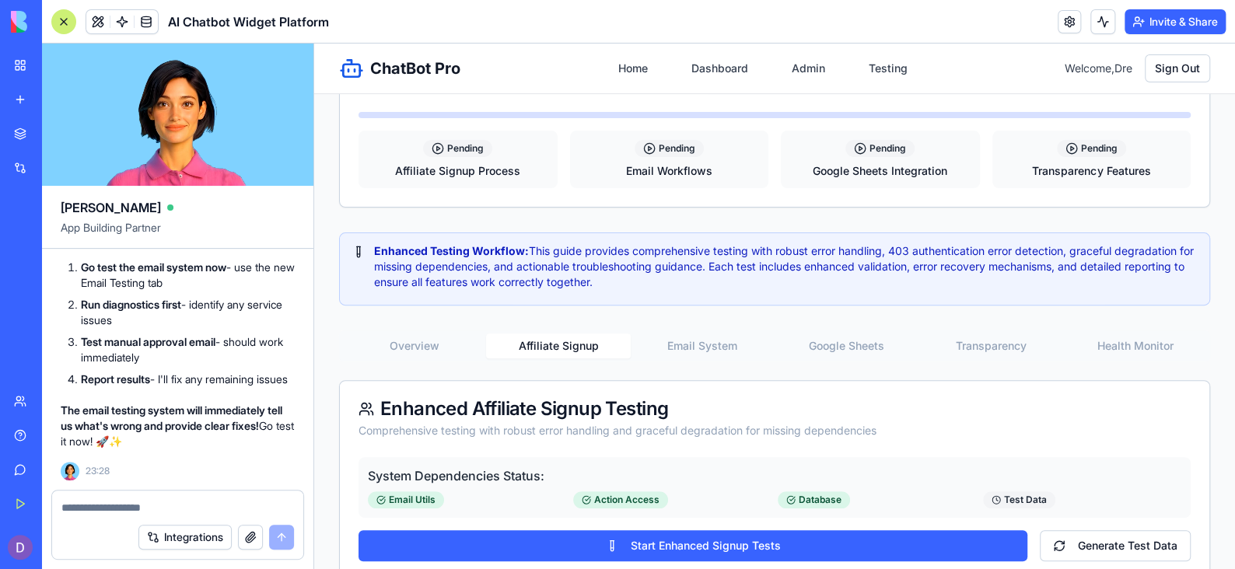
click at [538, 352] on button "Affiliate Signup" at bounding box center [558, 346] width 144 height 25
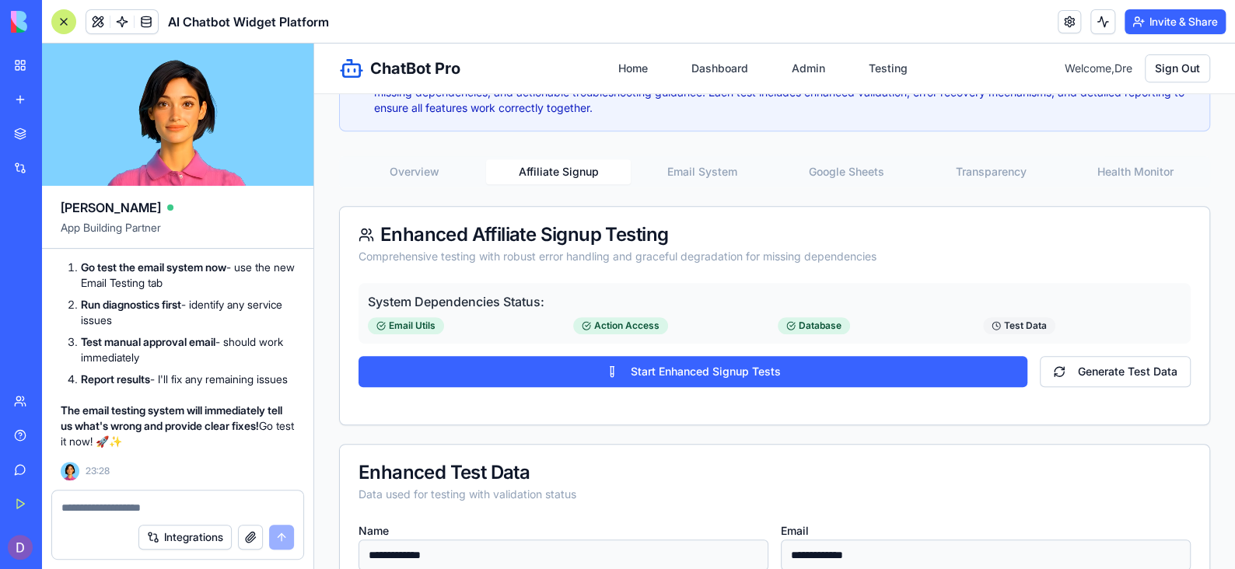
scroll to position [355, 0]
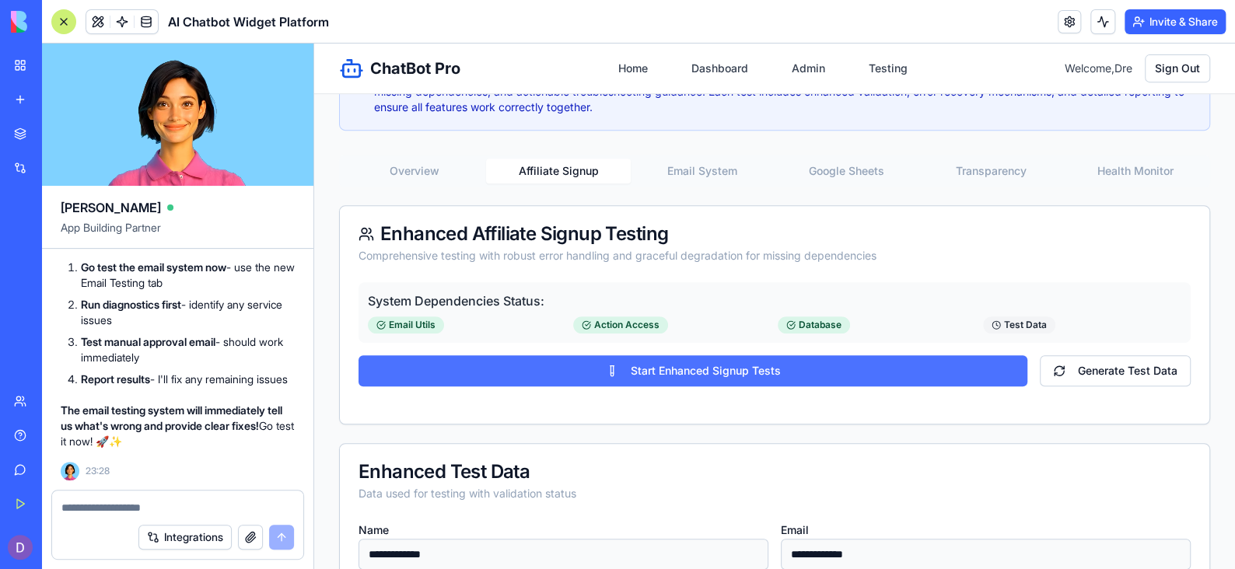
click at [675, 376] on button "Start Enhanced Signup Tests" at bounding box center [693, 370] width 669 height 31
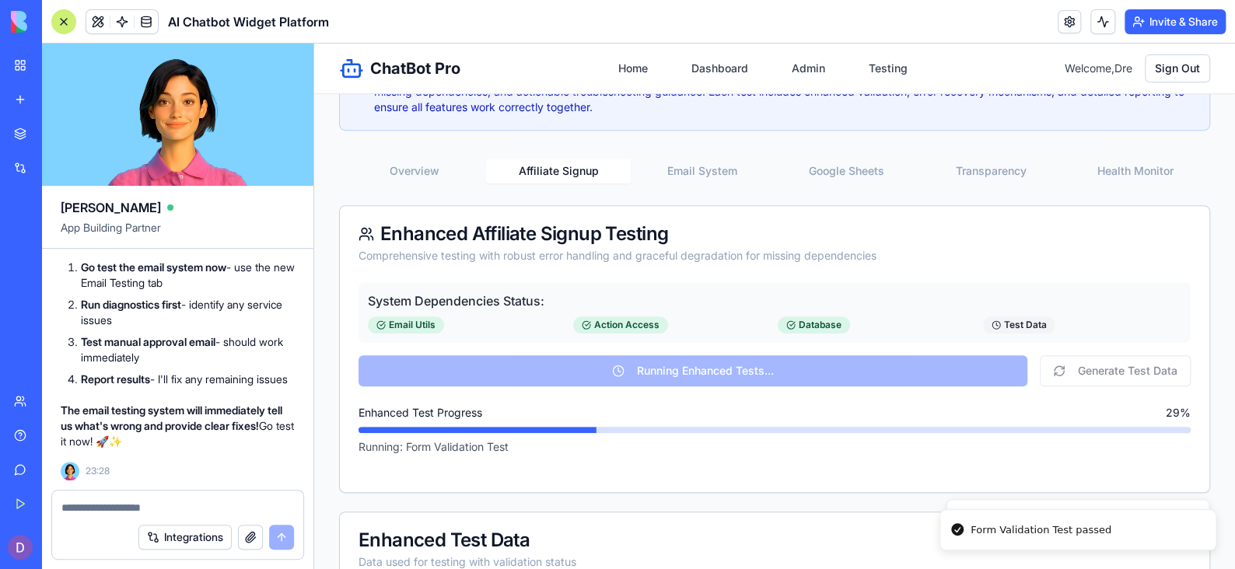
type input "**********"
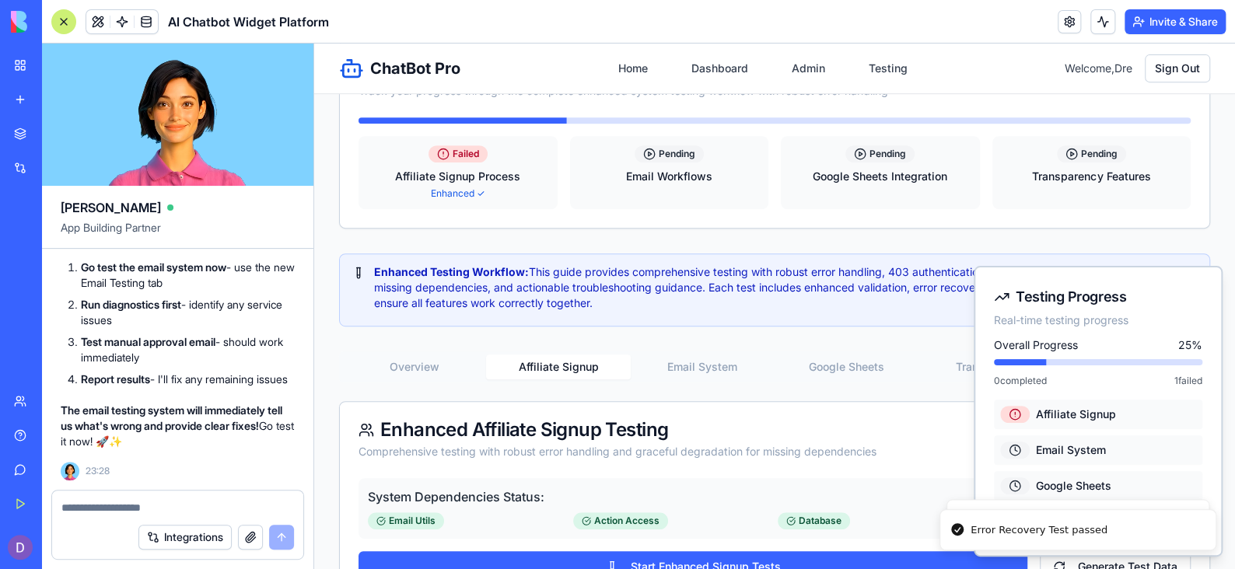
scroll to position [551, 0]
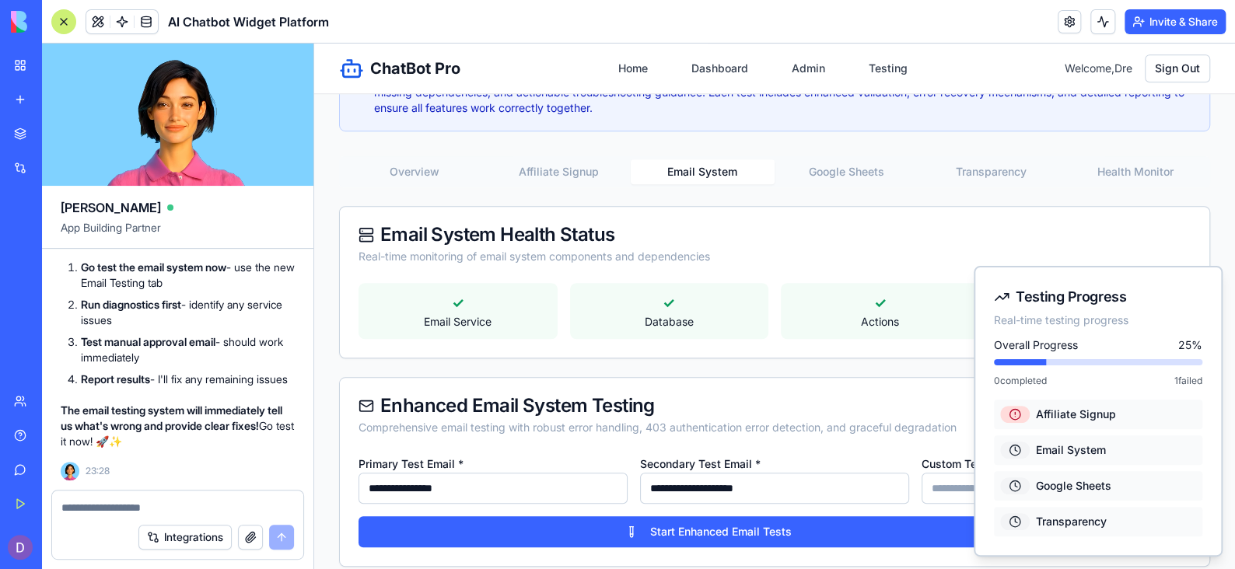
click at [675, 173] on button "Email System" at bounding box center [703, 171] width 144 height 25
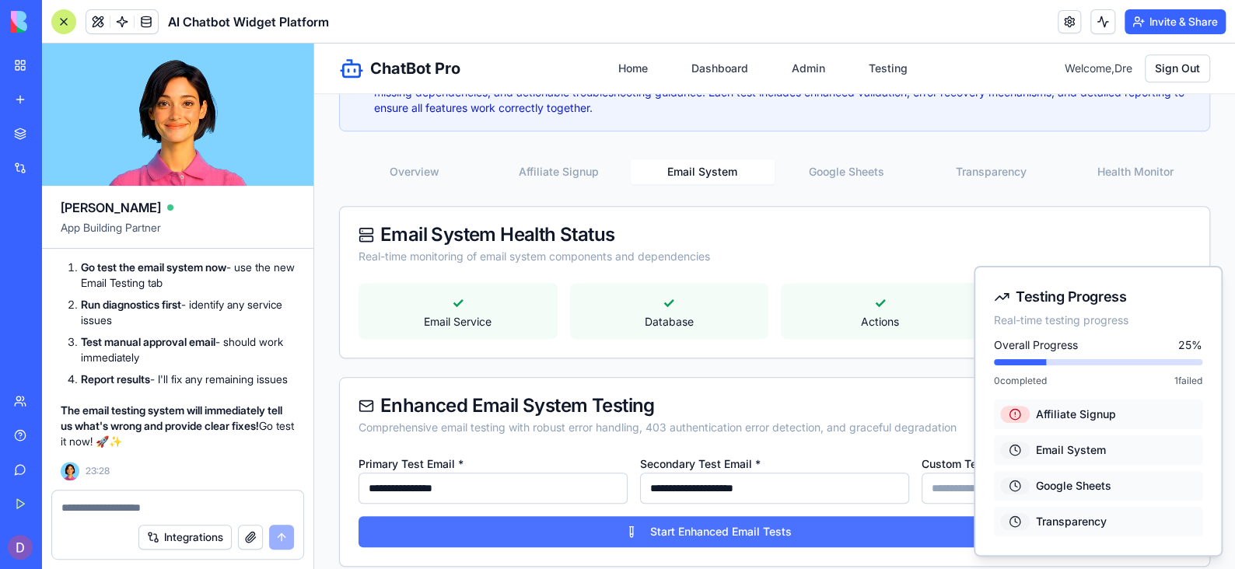
click at [699, 526] on button "Start Enhanced Email Tests" at bounding box center [708, 531] width 699 height 31
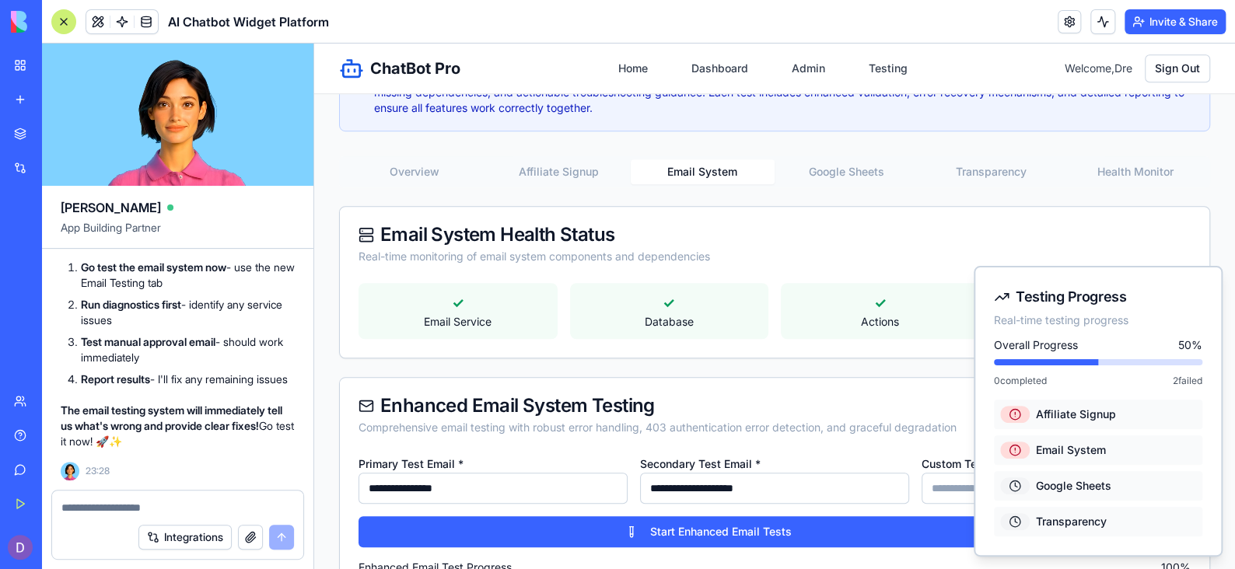
click at [233, 498] on div at bounding box center [177, 503] width 251 height 25
click at [190, 502] on textarea at bounding box center [177, 508] width 233 height 16
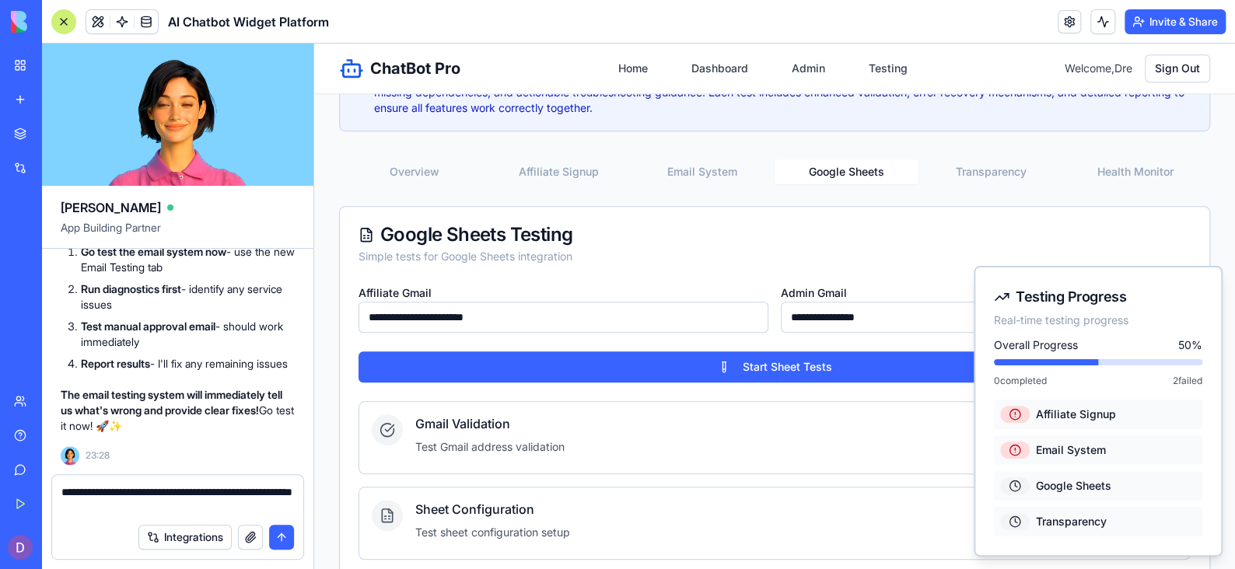
click at [836, 177] on button "Google Sheets" at bounding box center [847, 171] width 144 height 25
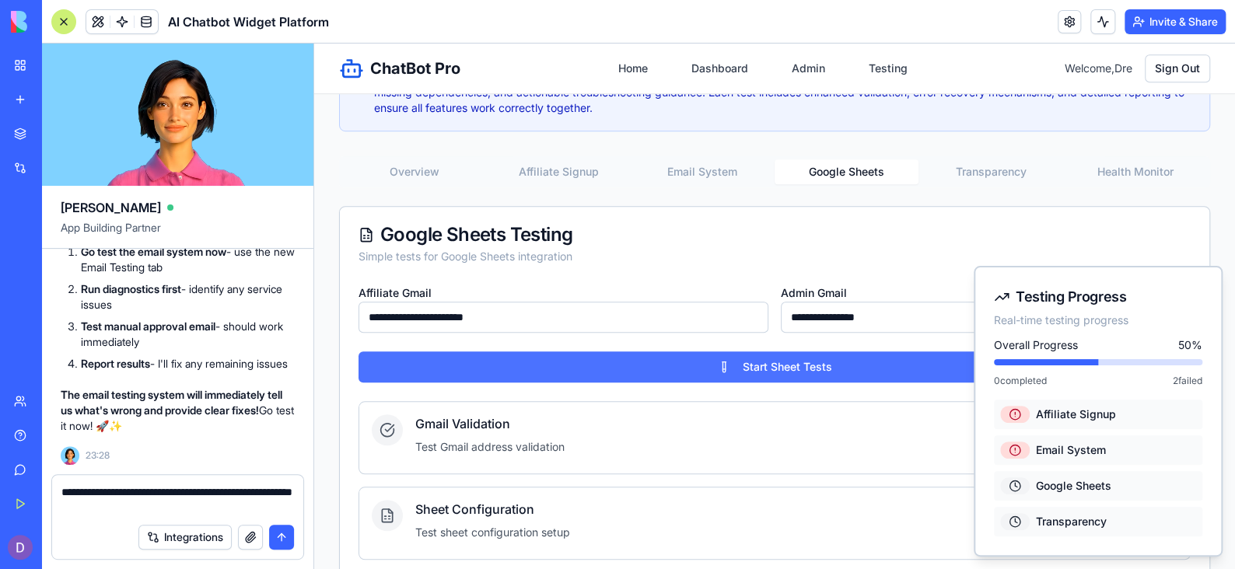
click at [836, 366] on button "Start Sheet Tests" at bounding box center [775, 367] width 832 height 31
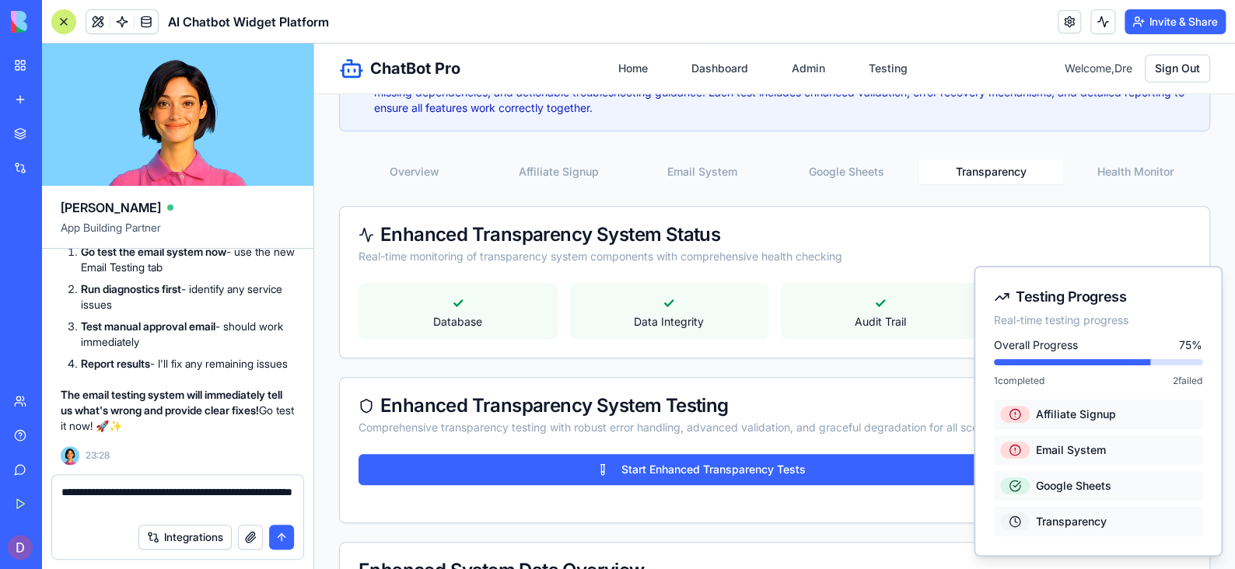
click at [967, 160] on button "Transparency" at bounding box center [990, 171] width 144 height 25
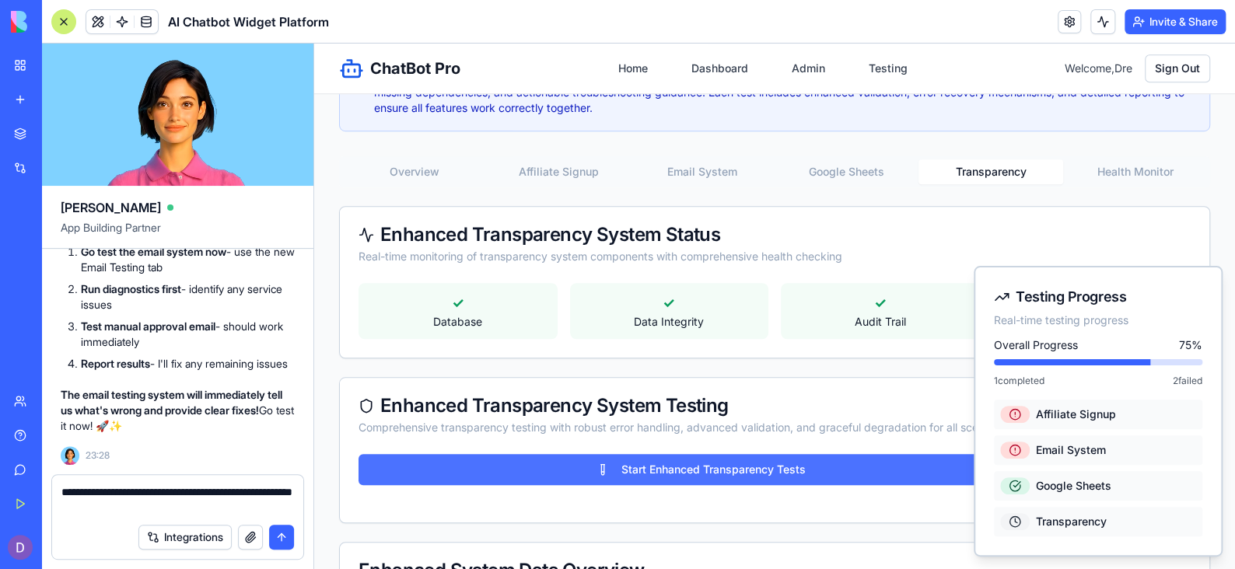
click at [803, 470] on button "Start Enhanced Transparency Tests" at bounding box center [701, 469] width 684 height 31
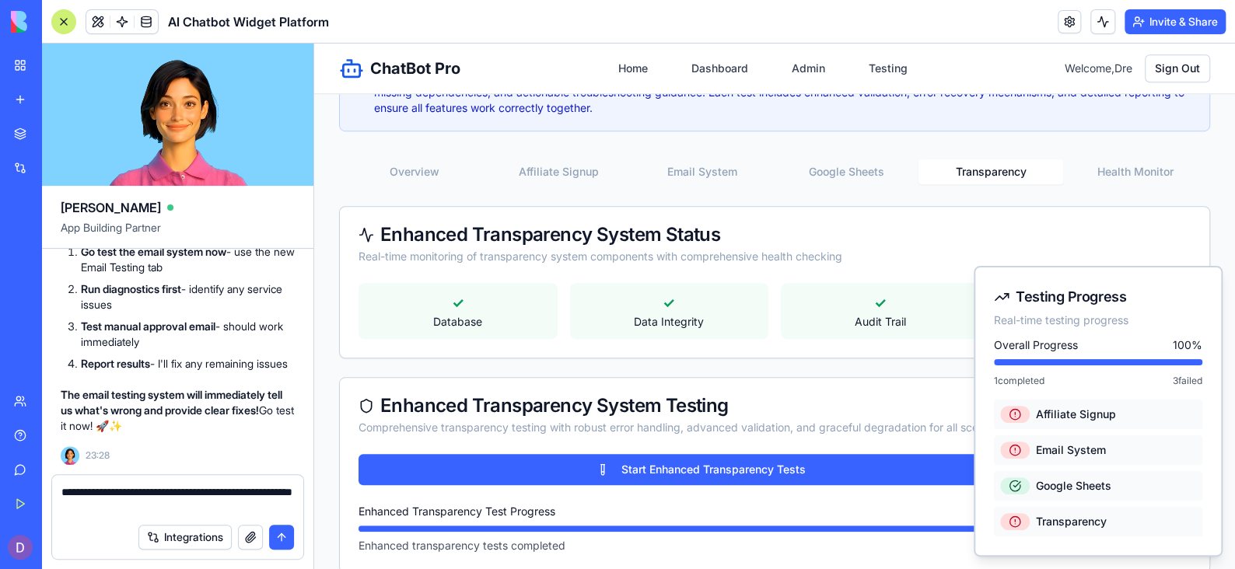
click at [191, 506] on textarea "**********" at bounding box center [177, 500] width 233 height 31
type textarea "**********"
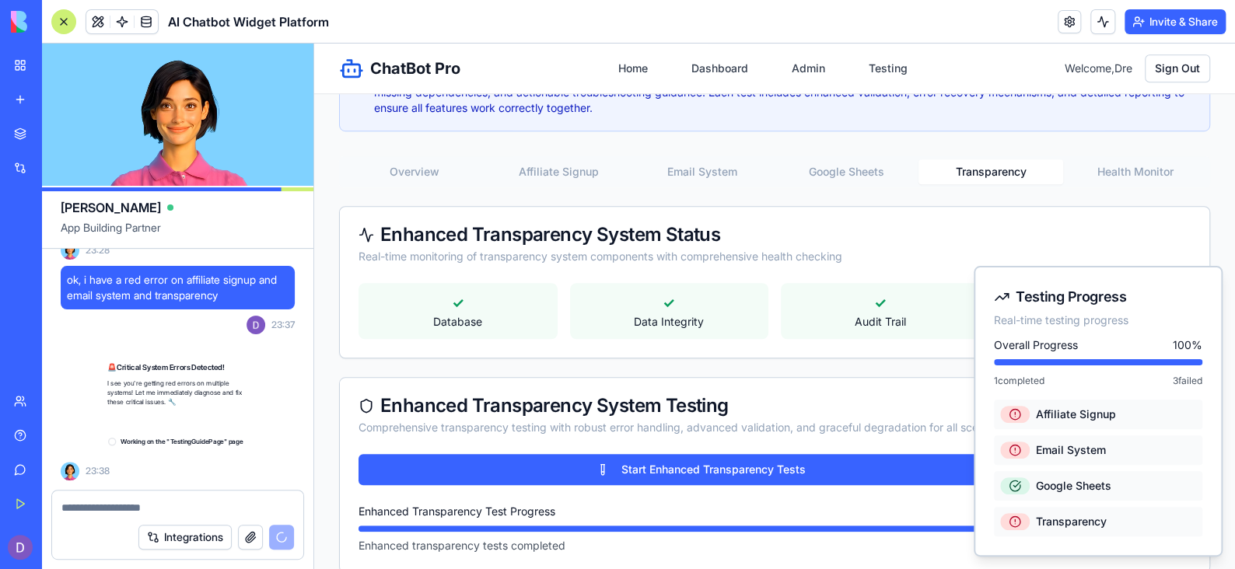
scroll to position [55883, 0]
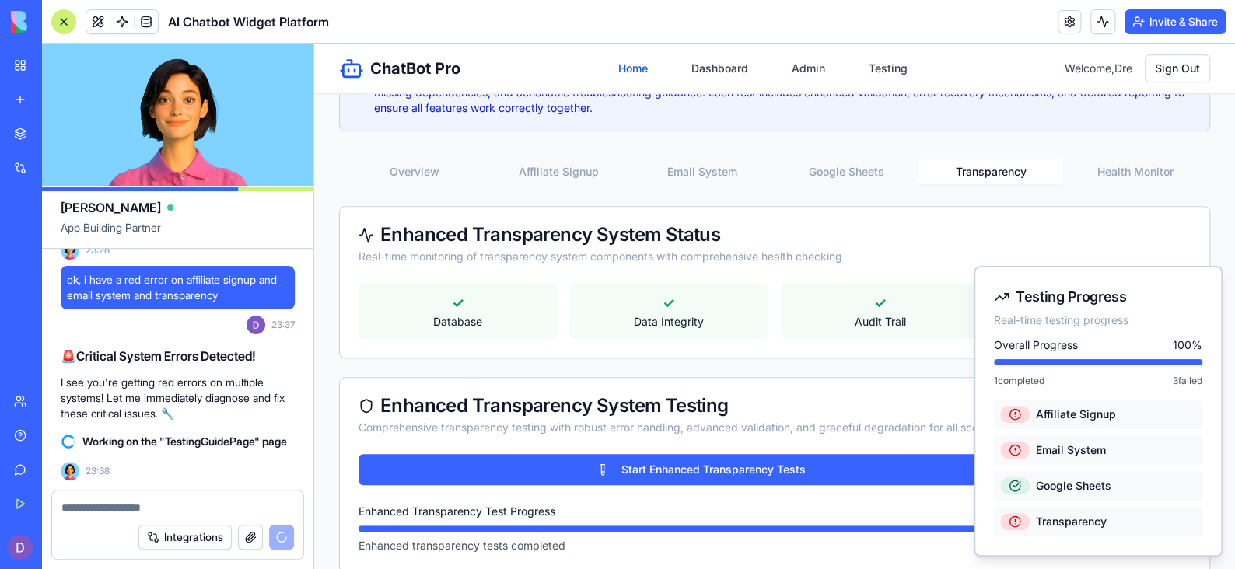
click at [609, 66] on link "Home" at bounding box center [633, 68] width 48 height 28
